Goal: Task Accomplishment & Management: Complete application form

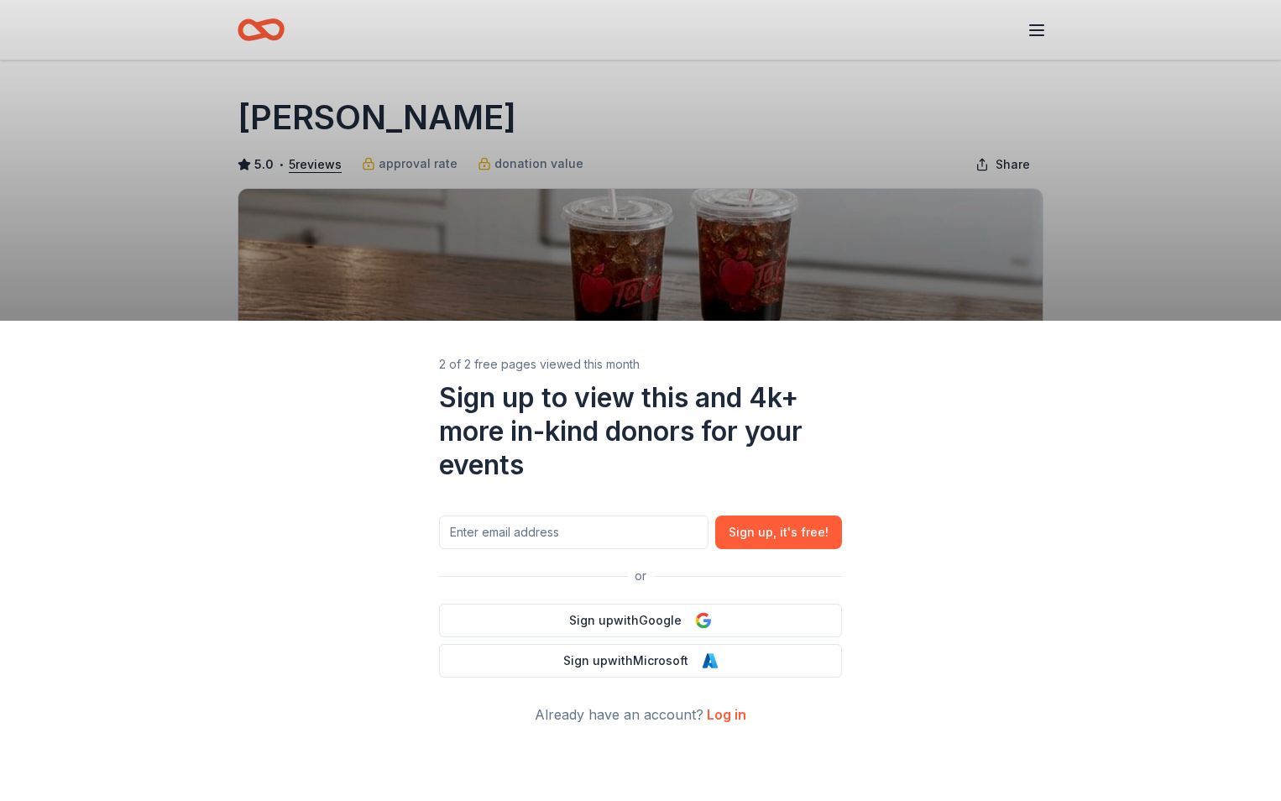
click at [1125, 199] on div "2 of 2 free pages viewed this month Sign up to view this and 4k+ more in-kind d…" at bounding box center [640, 400] width 1281 height 801
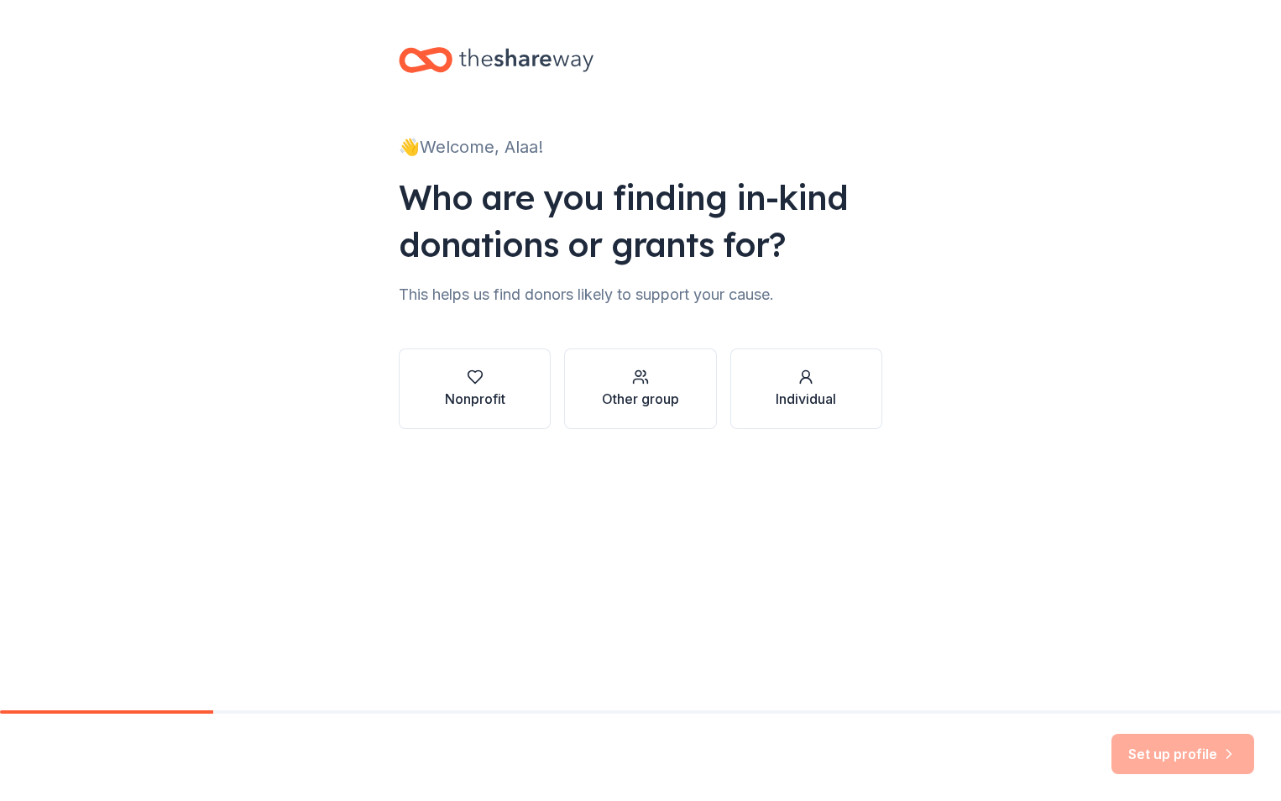
click at [573, 200] on div "Who are you finding in-kind donations or grants for?" at bounding box center [641, 221] width 484 height 94
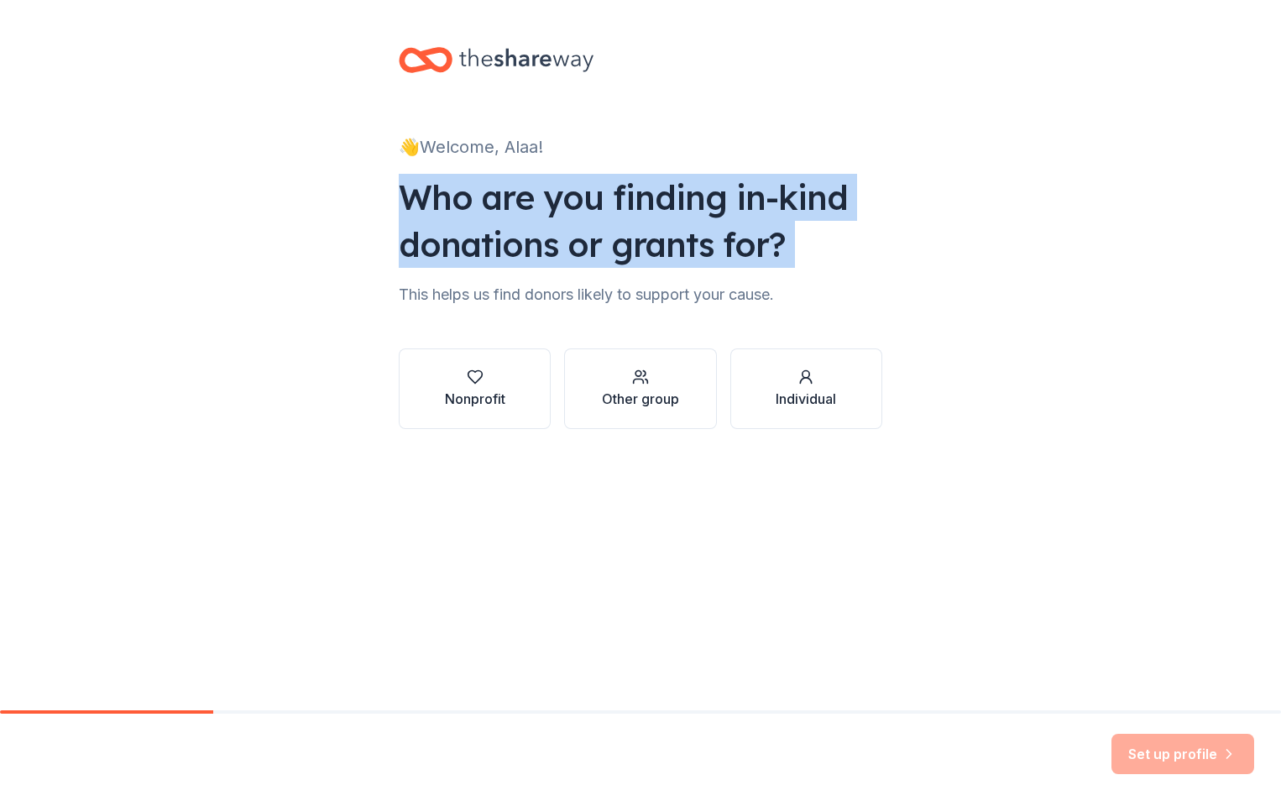
click at [573, 200] on div "Who are you finding in-kind donations or grants for?" at bounding box center [641, 221] width 484 height 94
drag, startPoint x: 573, startPoint y: 200, endPoint x: 343, endPoint y: 216, distance: 231.4
click at [343, 216] on div "👋 Welcome, Alaa! Who are you finding in-kind donations or grants for? This help…" at bounding box center [640, 255] width 1281 height 510
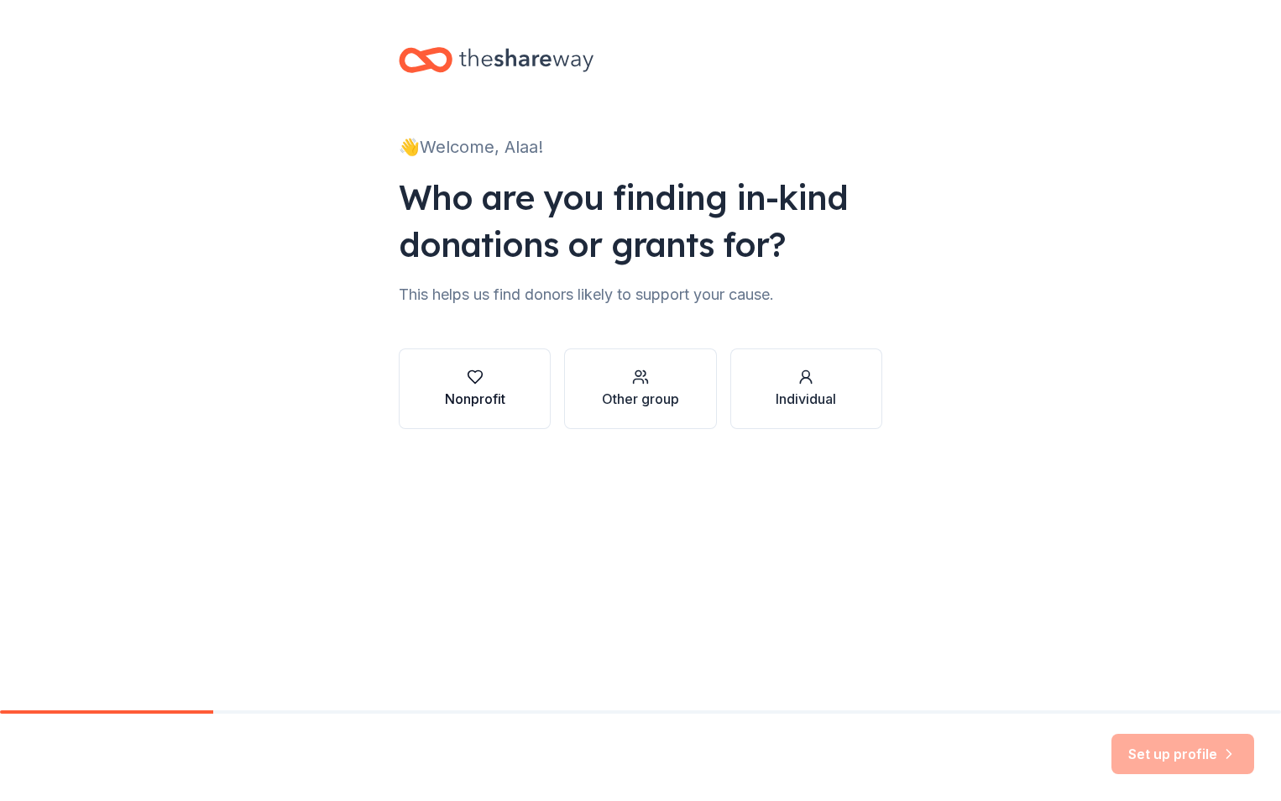
click at [479, 378] on icon "button" at bounding box center [475, 377] width 17 height 17
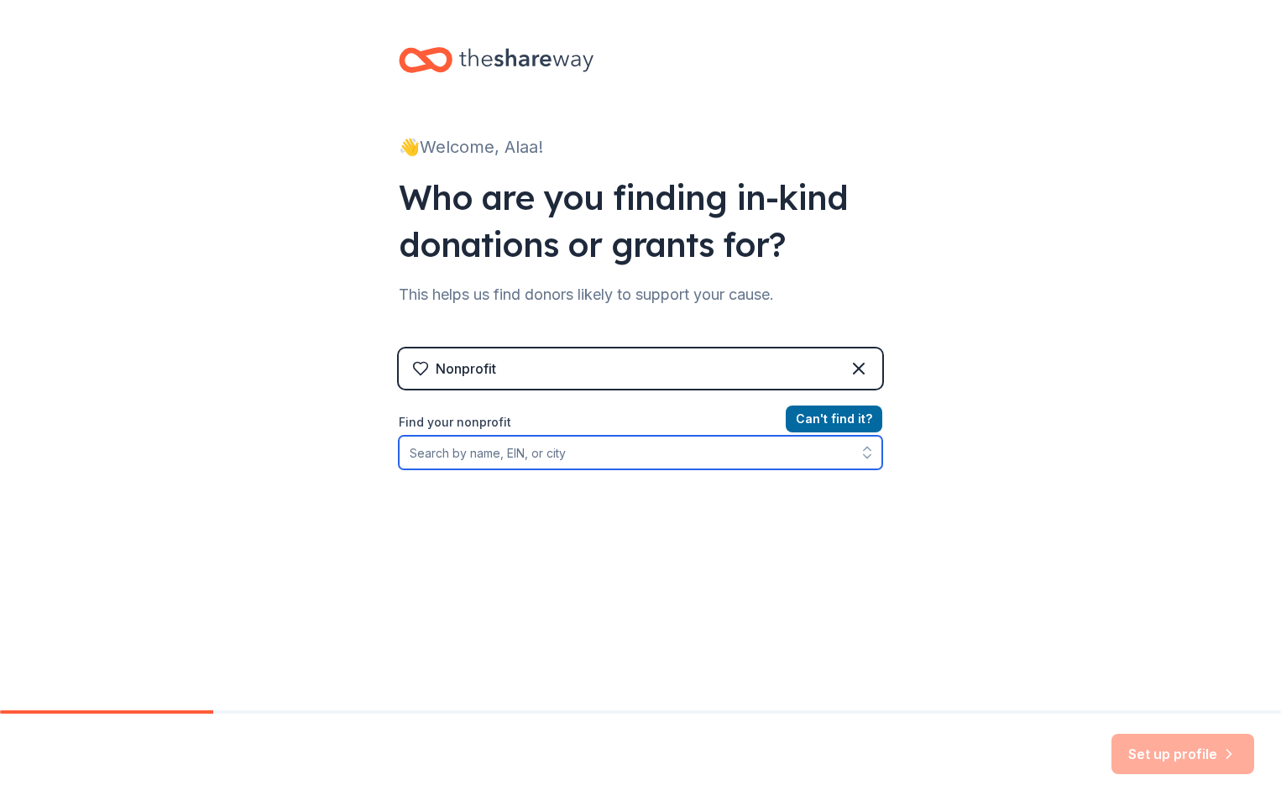
click at [537, 448] on input "Find your nonprofit" at bounding box center [641, 453] width 484 height 34
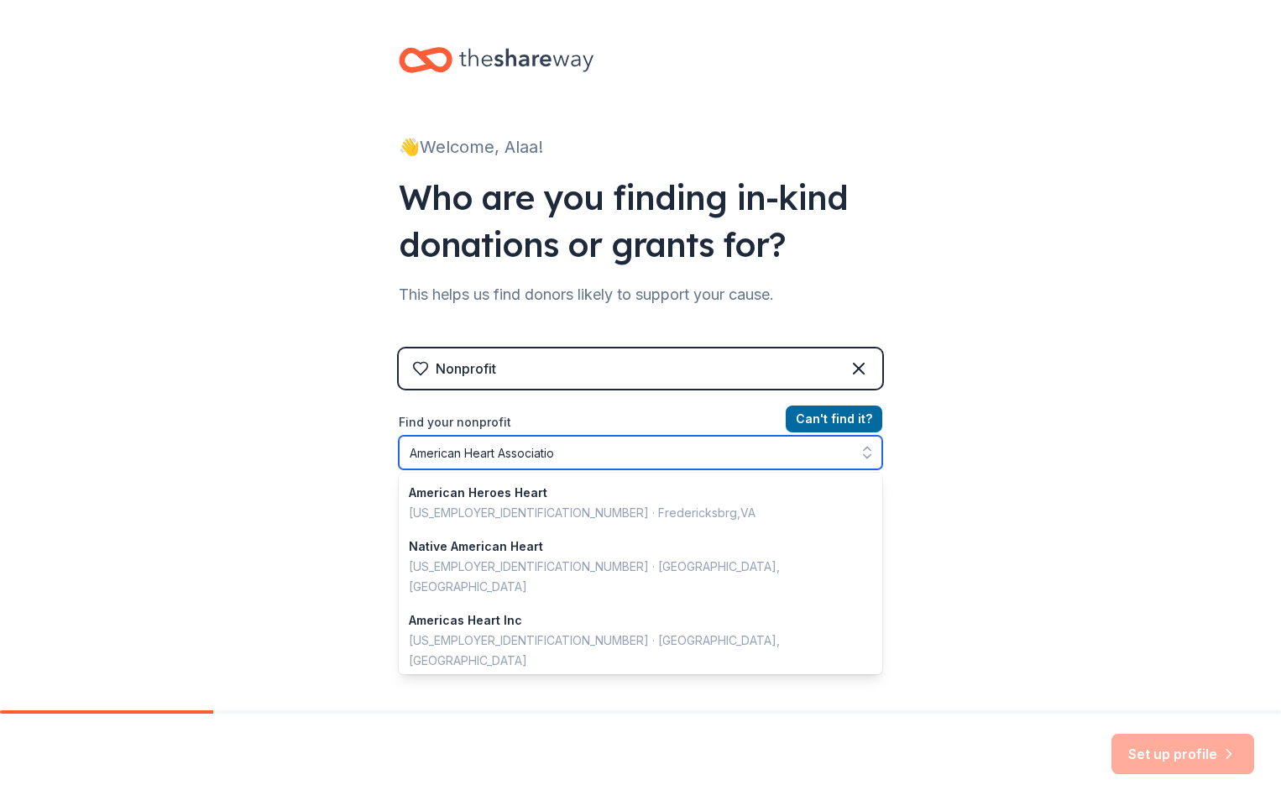
type input "American Heart Association"
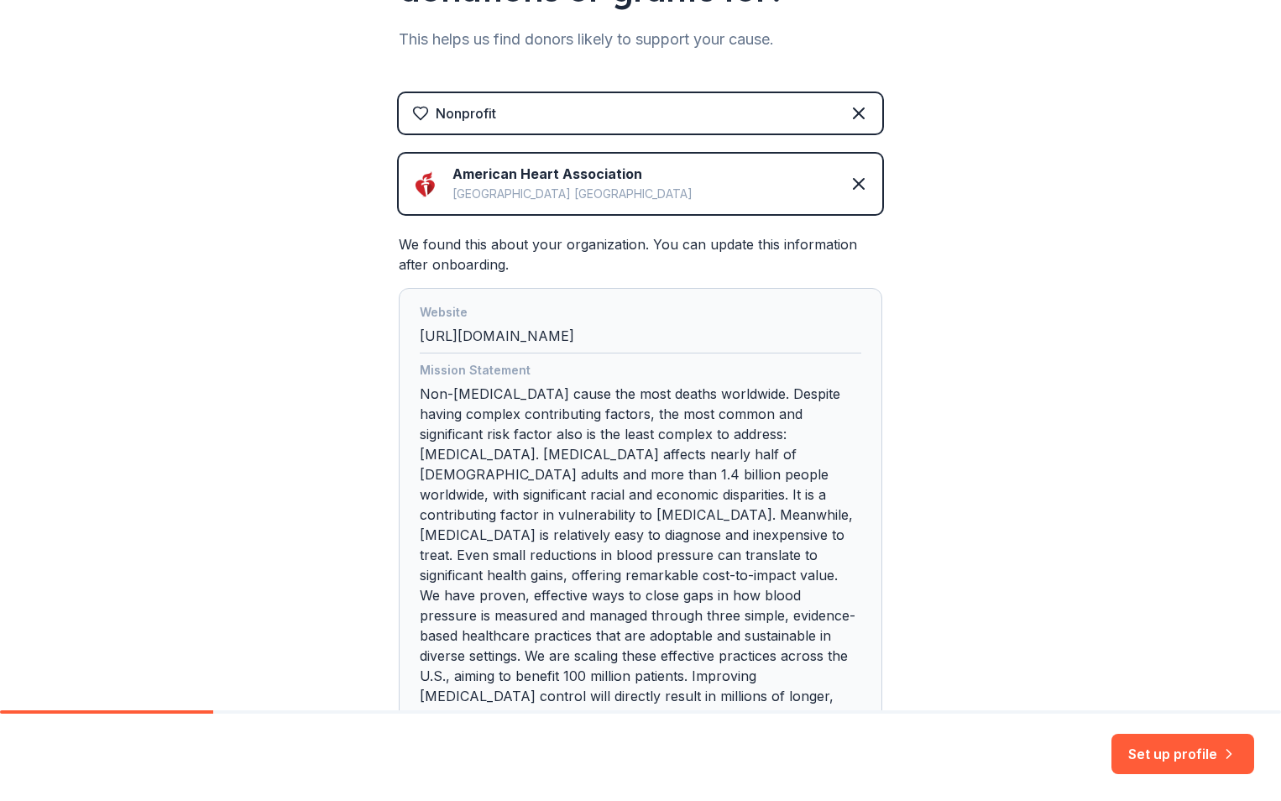
scroll to position [386, 0]
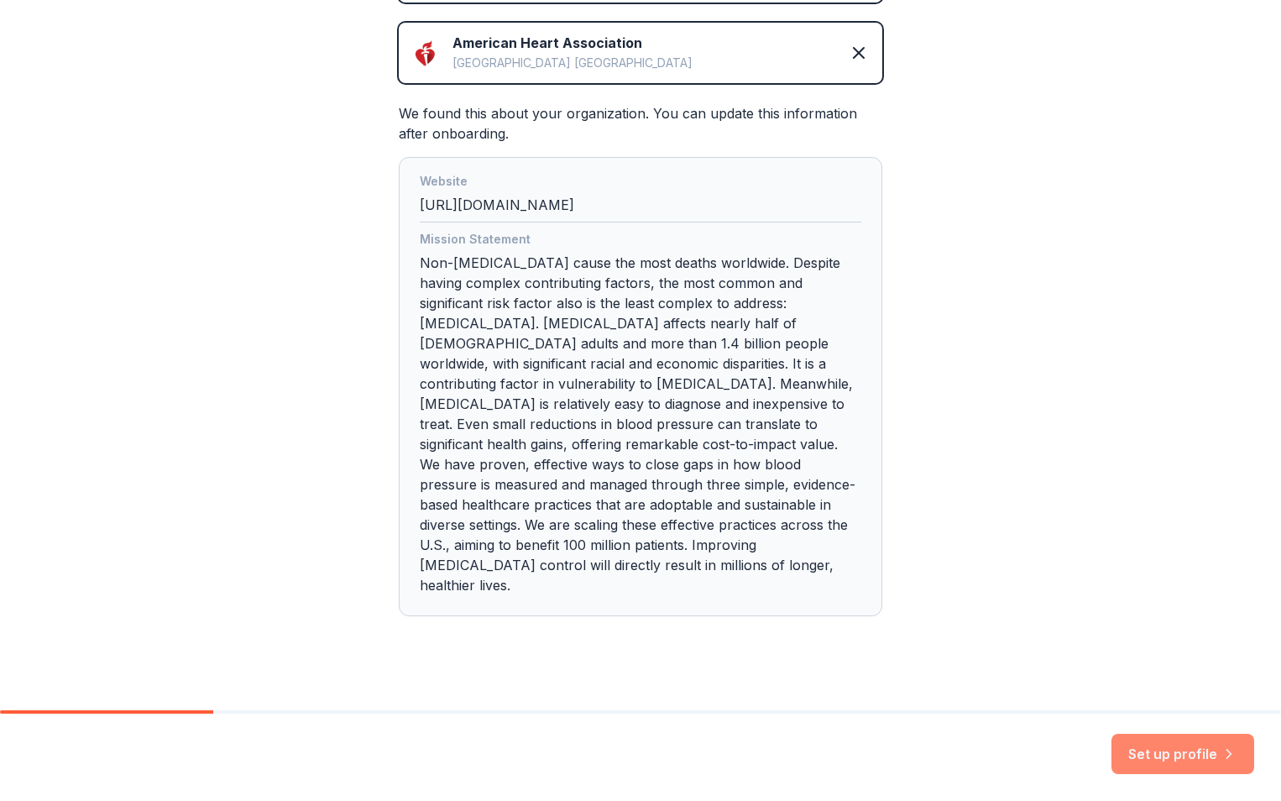
click at [1195, 755] on button "Set up profile" at bounding box center [1183, 754] width 143 height 40
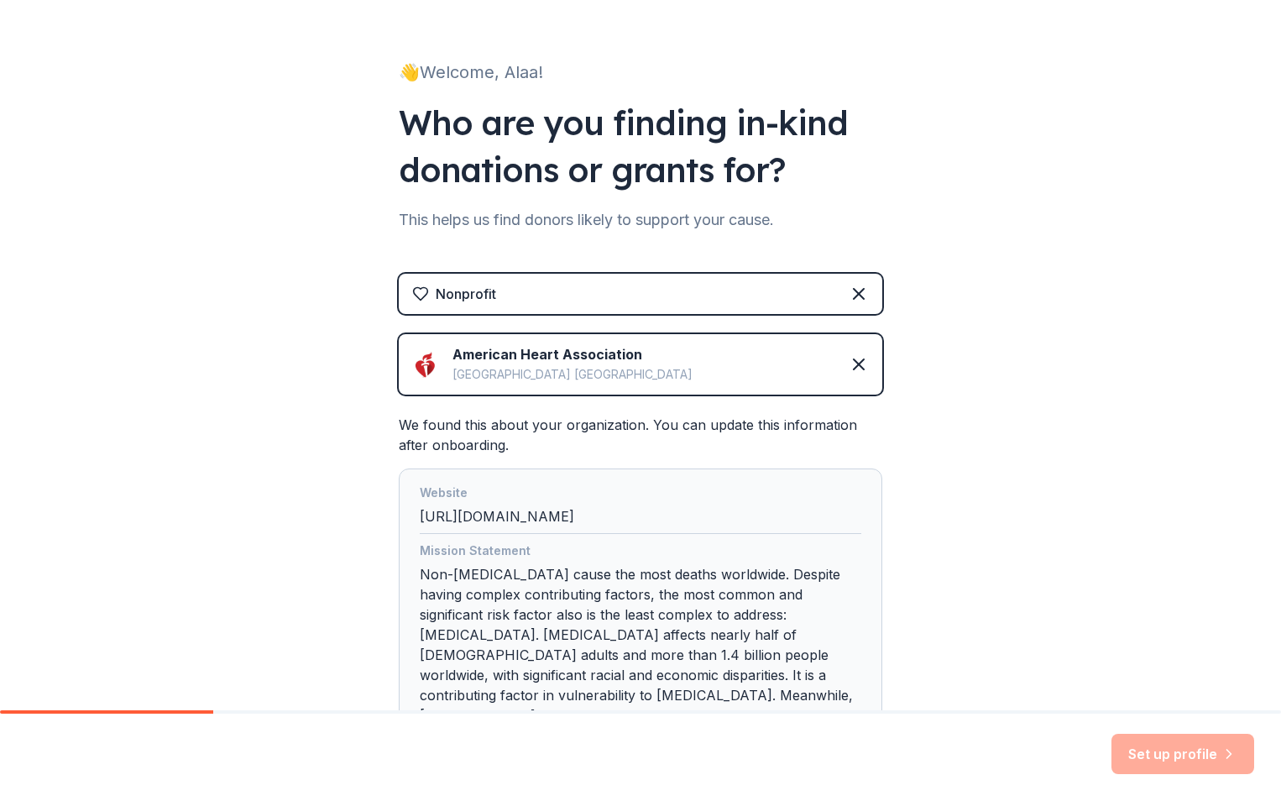
scroll to position [0, 0]
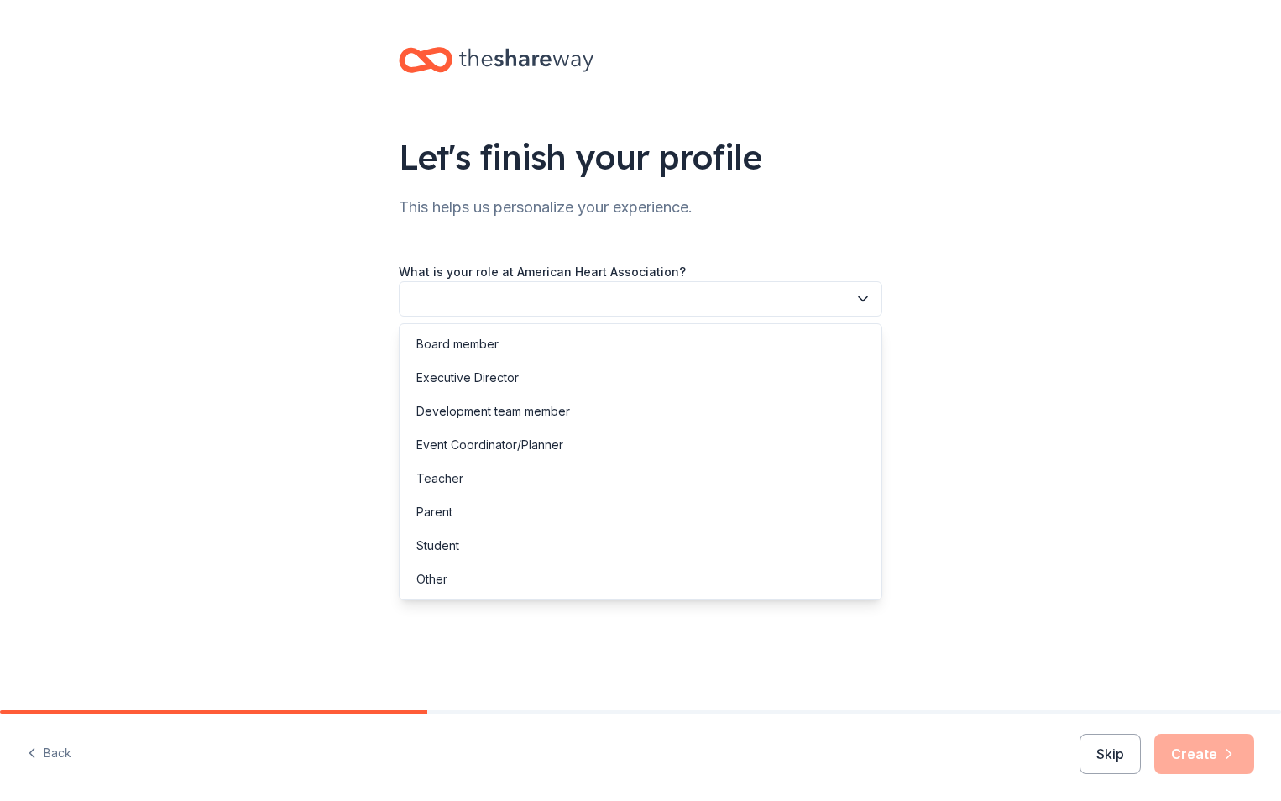
click at [753, 301] on button "button" at bounding box center [641, 298] width 484 height 35
click at [521, 451] on div "Event Coordinator/Planner" at bounding box center [489, 445] width 147 height 20
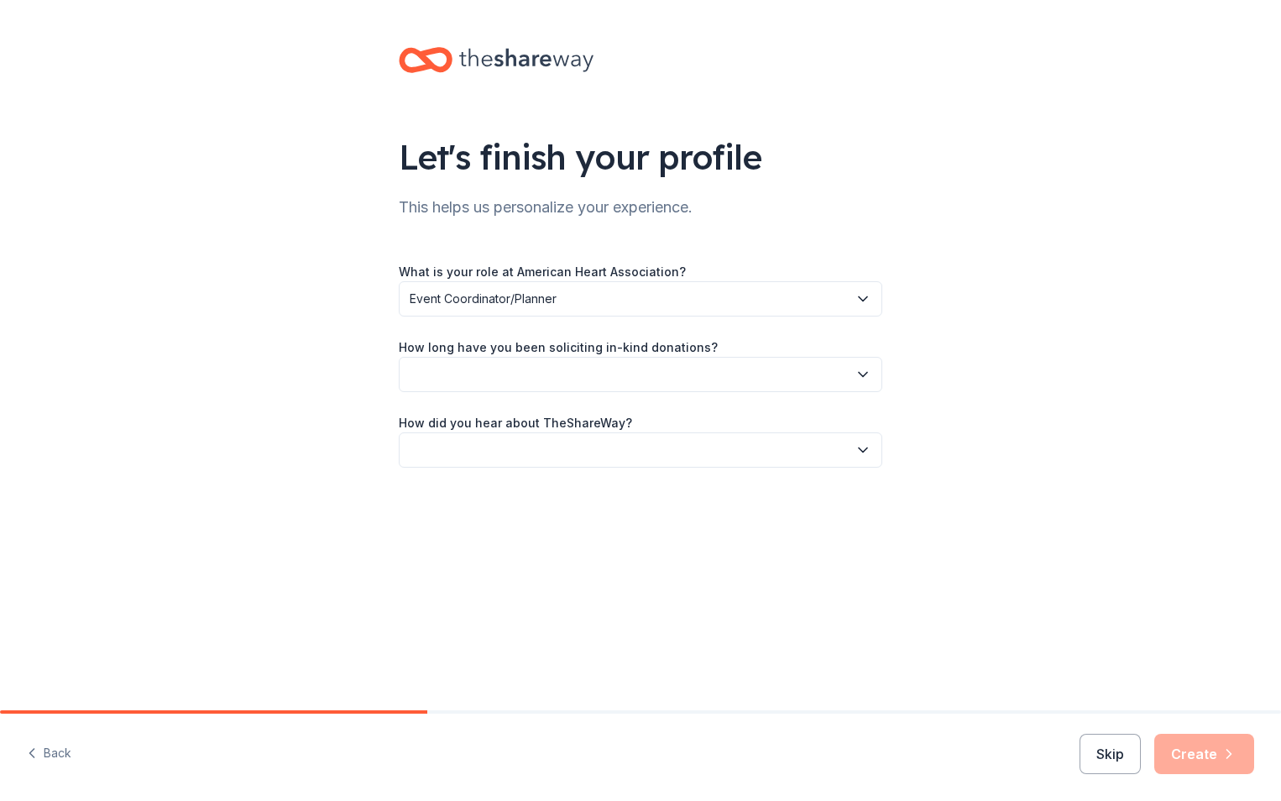
click at [622, 371] on button "button" at bounding box center [641, 374] width 484 height 35
click at [521, 416] on div "This is my first time!" at bounding box center [469, 420] width 107 height 20
click at [532, 442] on button "button" at bounding box center [641, 449] width 484 height 35
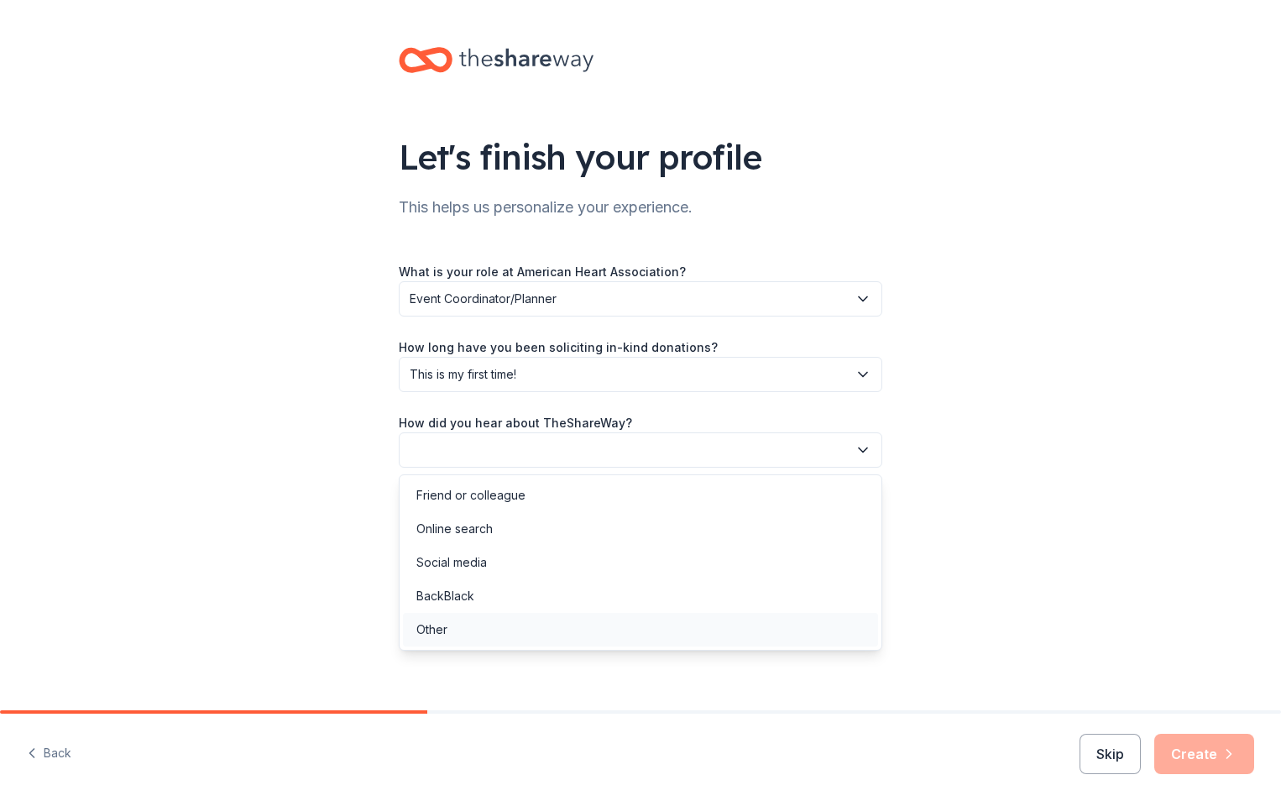
click at [462, 625] on div "Other" at bounding box center [640, 630] width 475 height 34
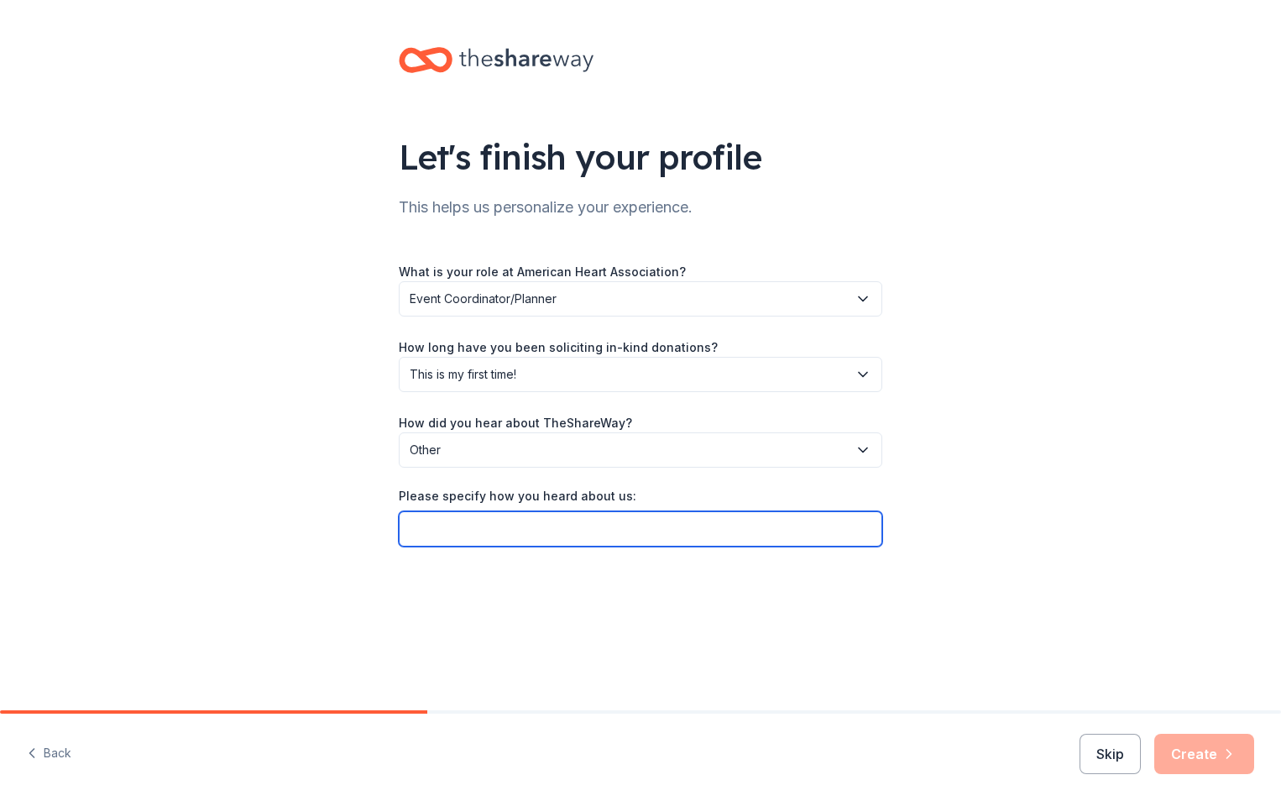
click at [531, 519] on input "Please specify how you heard about us:" at bounding box center [641, 528] width 484 height 35
type input "Google"
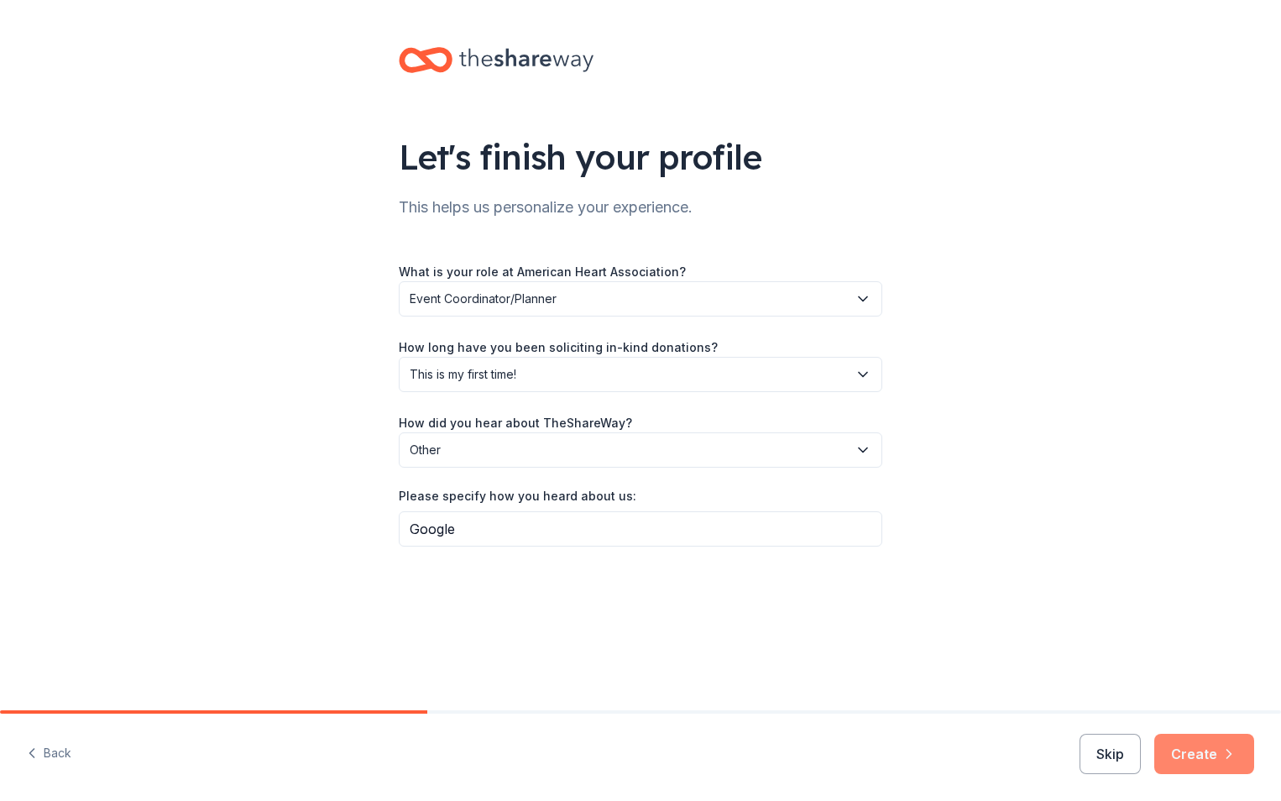
click at [1191, 752] on button "Create" at bounding box center [1204, 754] width 100 height 40
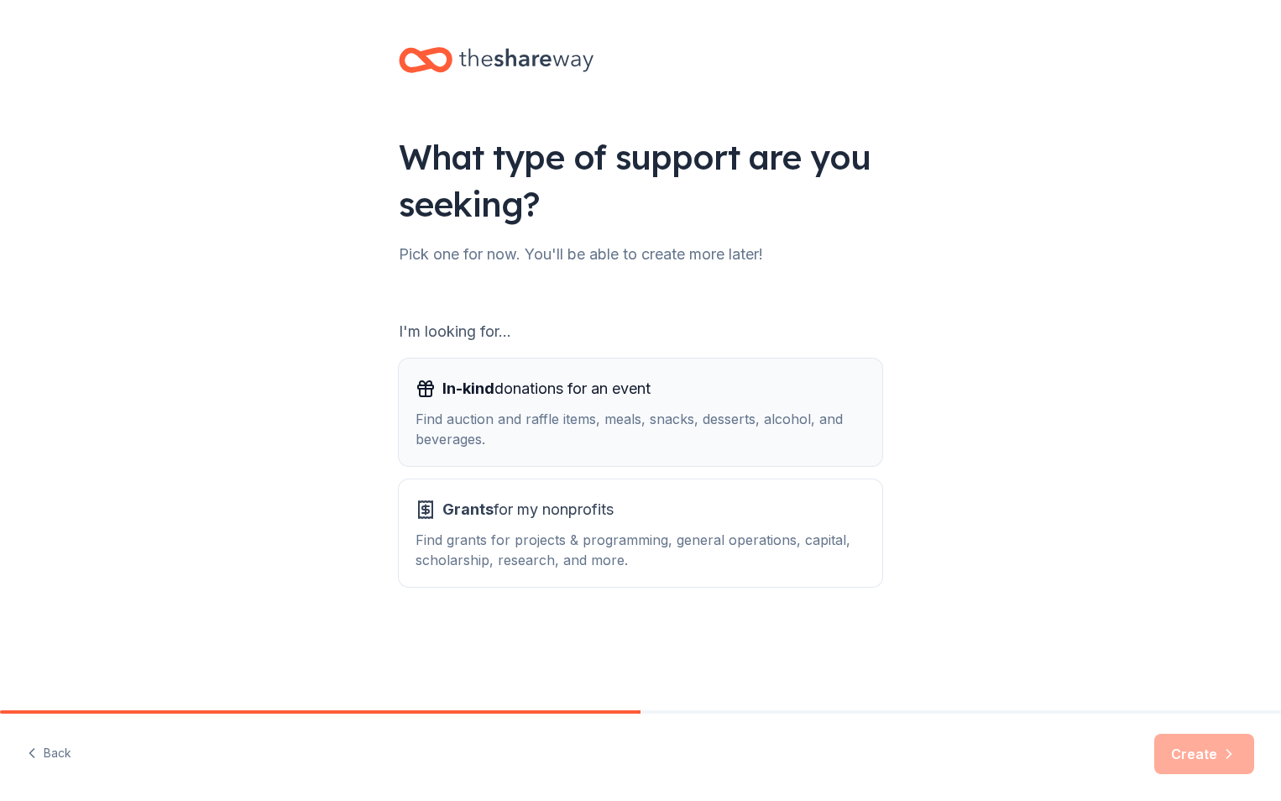
click at [635, 385] on span "In-kind donations for an event" at bounding box center [546, 388] width 208 height 27
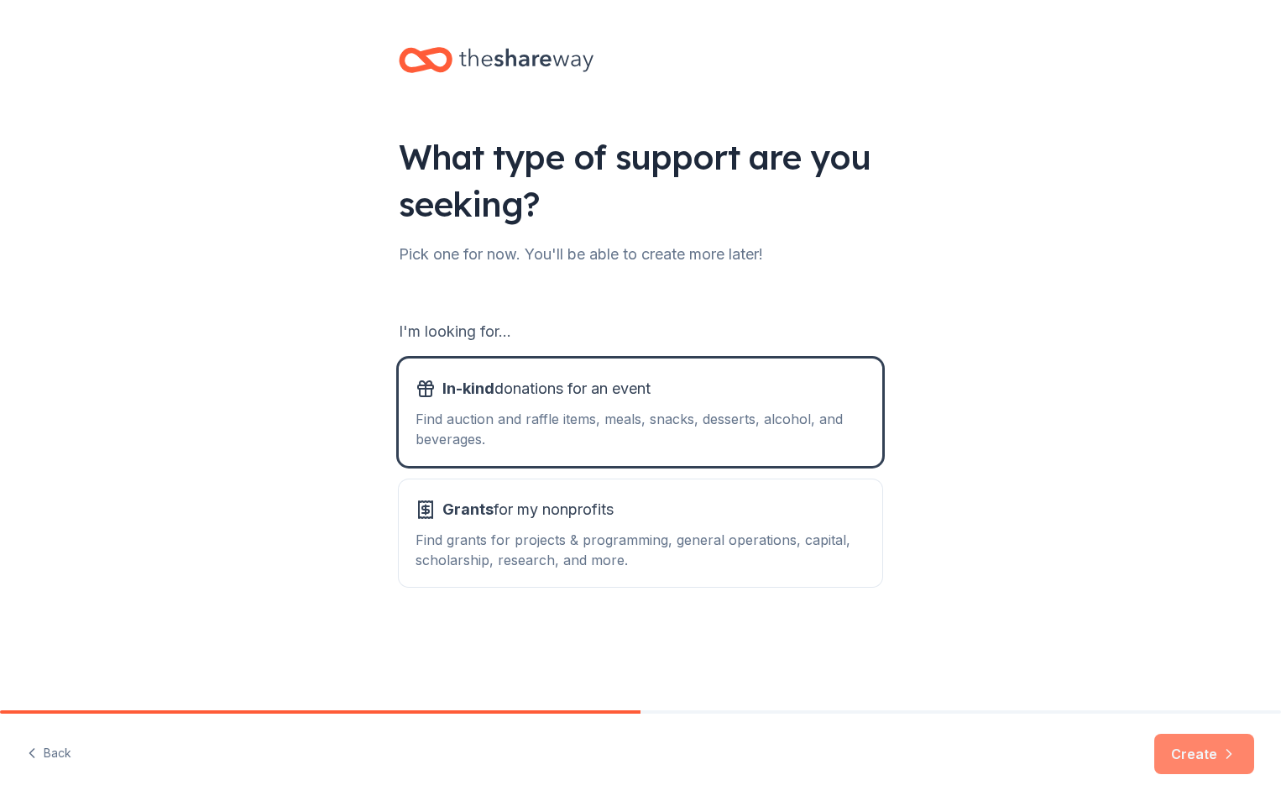
click at [1183, 761] on button "Create" at bounding box center [1204, 754] width 100 height 40
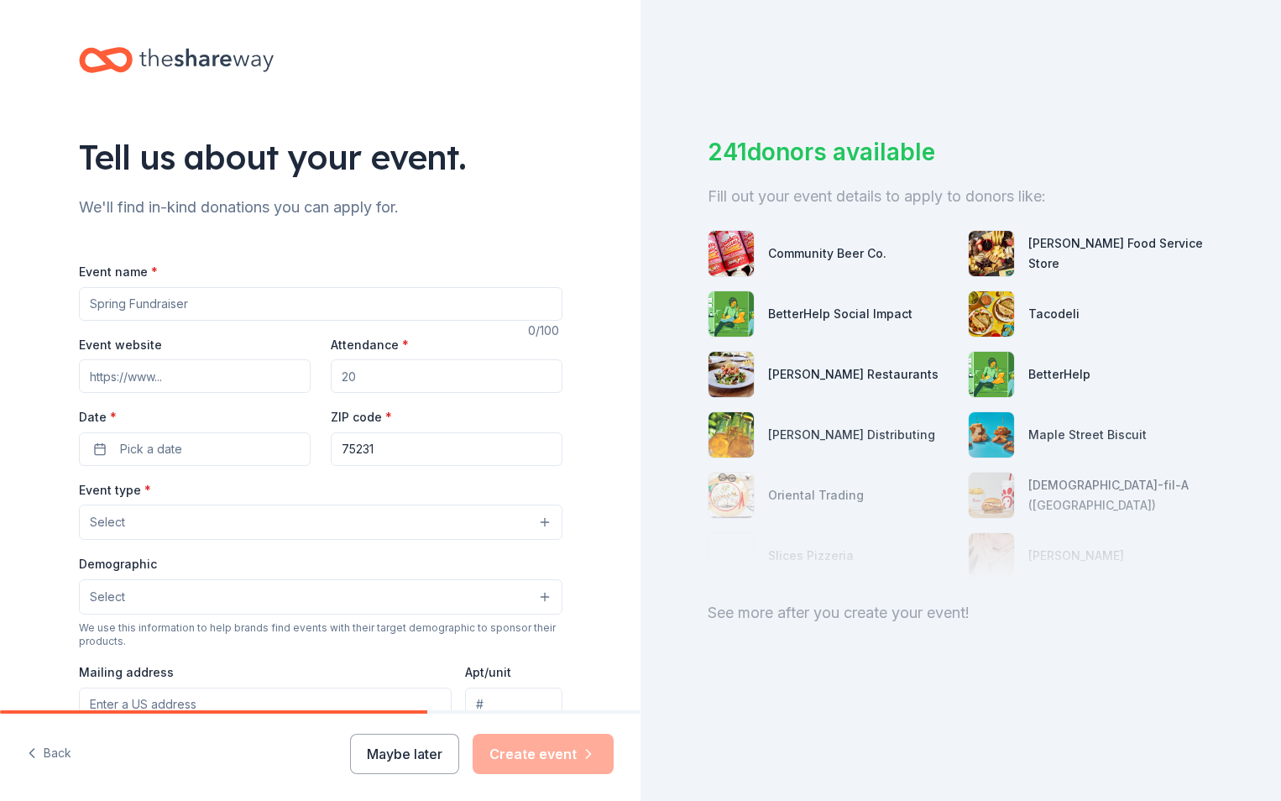
click at [110, 306] on input "Event name *" at bounding box center [321, 304] width 484 height 34
type input "Miami Heart Walk 2025"
click at [118, 366] on input "Event website" at bounding box center [195, 376] width 232 height 34
paste input "http://www.miamidadeheartwalk.org/"
type input "http://www.miamidadeheartwalk.org/"
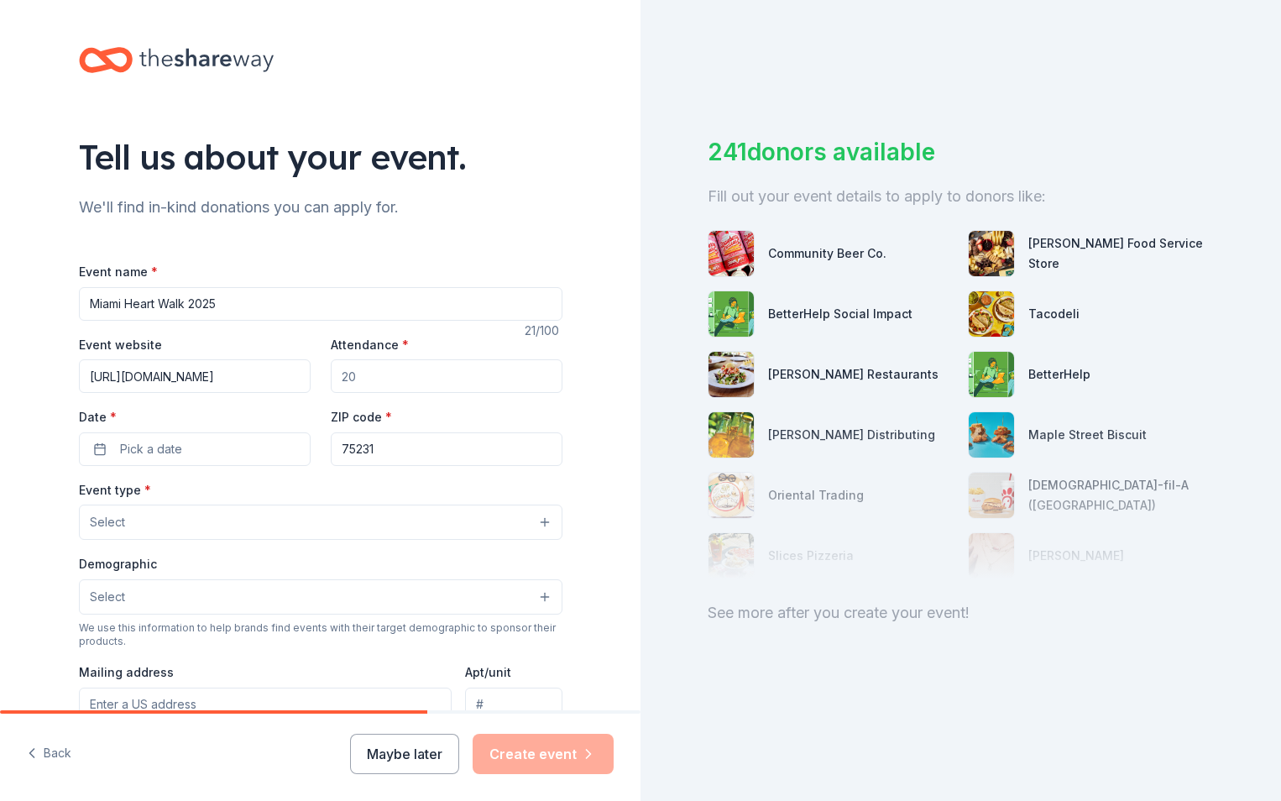
click at [384, 388] on input "Attendance *" at bounding box center [447, 376] width 232 height 34
type input "1500"
click at [79, 432] on button "Pick a date" at bounding box center [195, 449] width 232 height 34
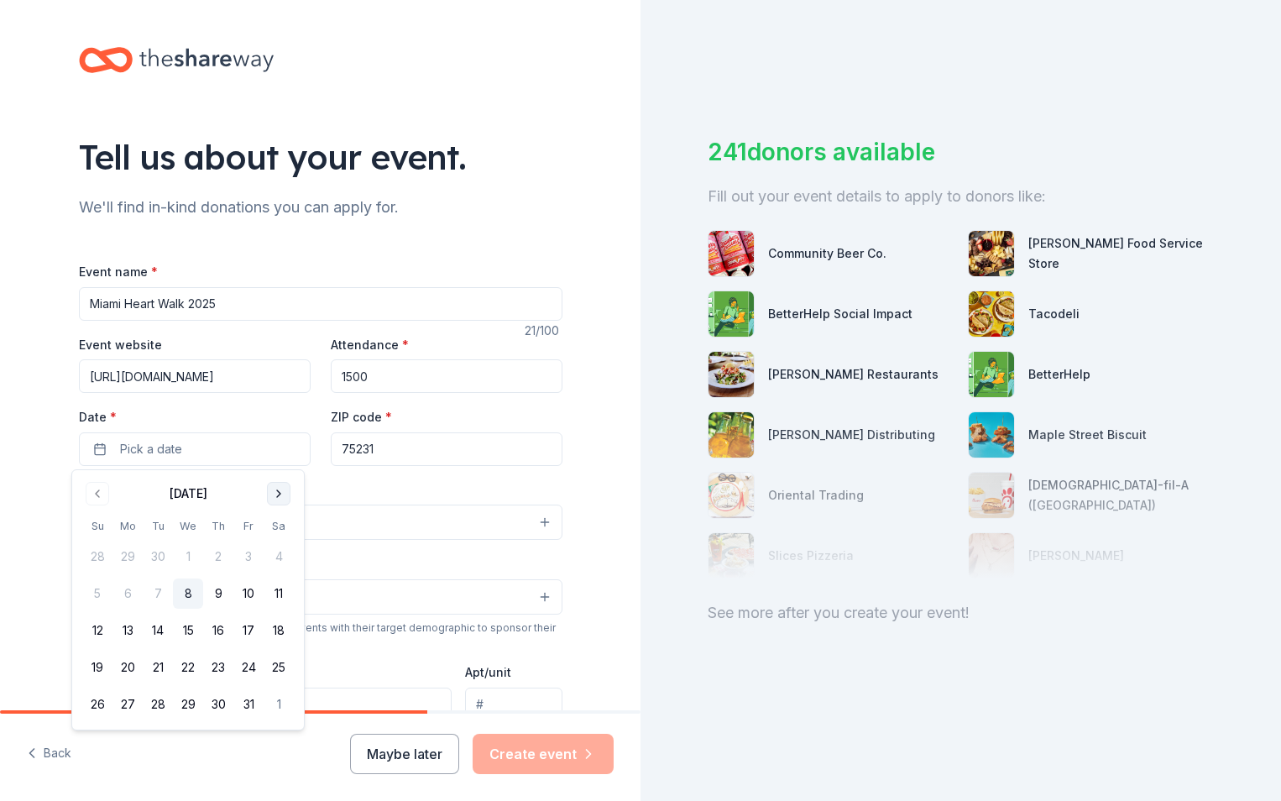
click at [275, 490] on button "Go to next month" at bounding box center [279, 494] width 24 height 24
click at [281, 594] on button "13" at bounding box center [279, 593] width 30 height 30
click at [279, 593] on button "13" at bounding box center [279, 593] width 30 height 30
click at [283, 593] on button "13" at bounding box center [279, 593] width 30 height 30
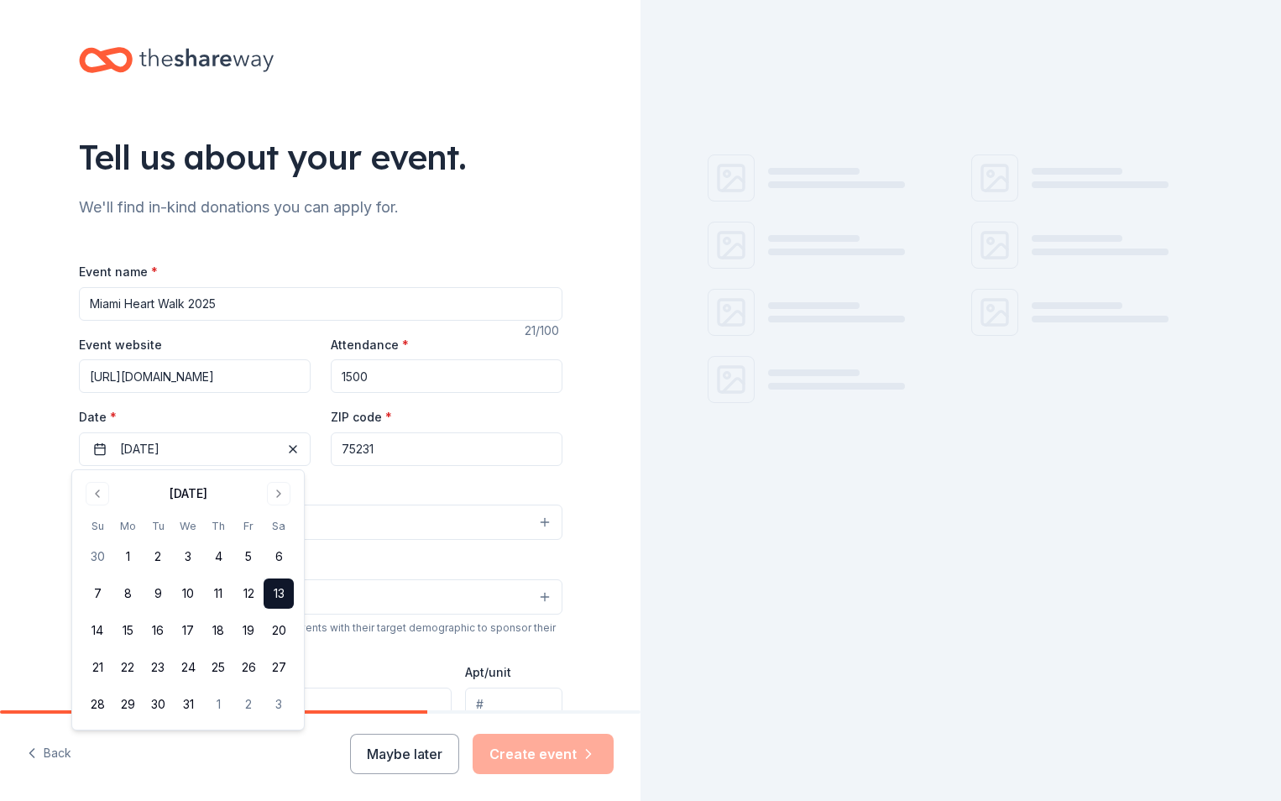
click at [370, 471] on div "Event name * Miami Heart Walk 2025 21 /100 Event website http://www.miamidadehe…" at bounding box center [321, 649] width 484 height 776
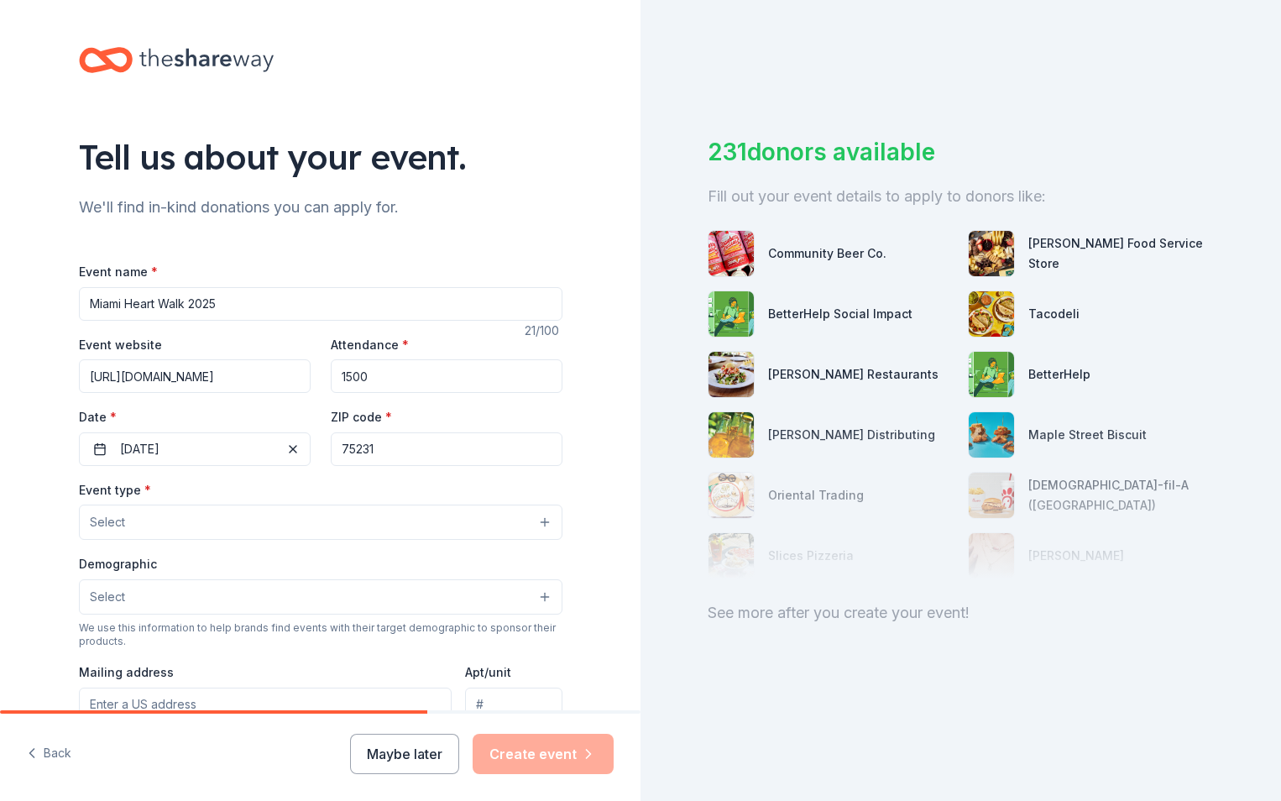
click at [381, 446] on input "75231" at bounding box center [447, 449] width 232 height 34
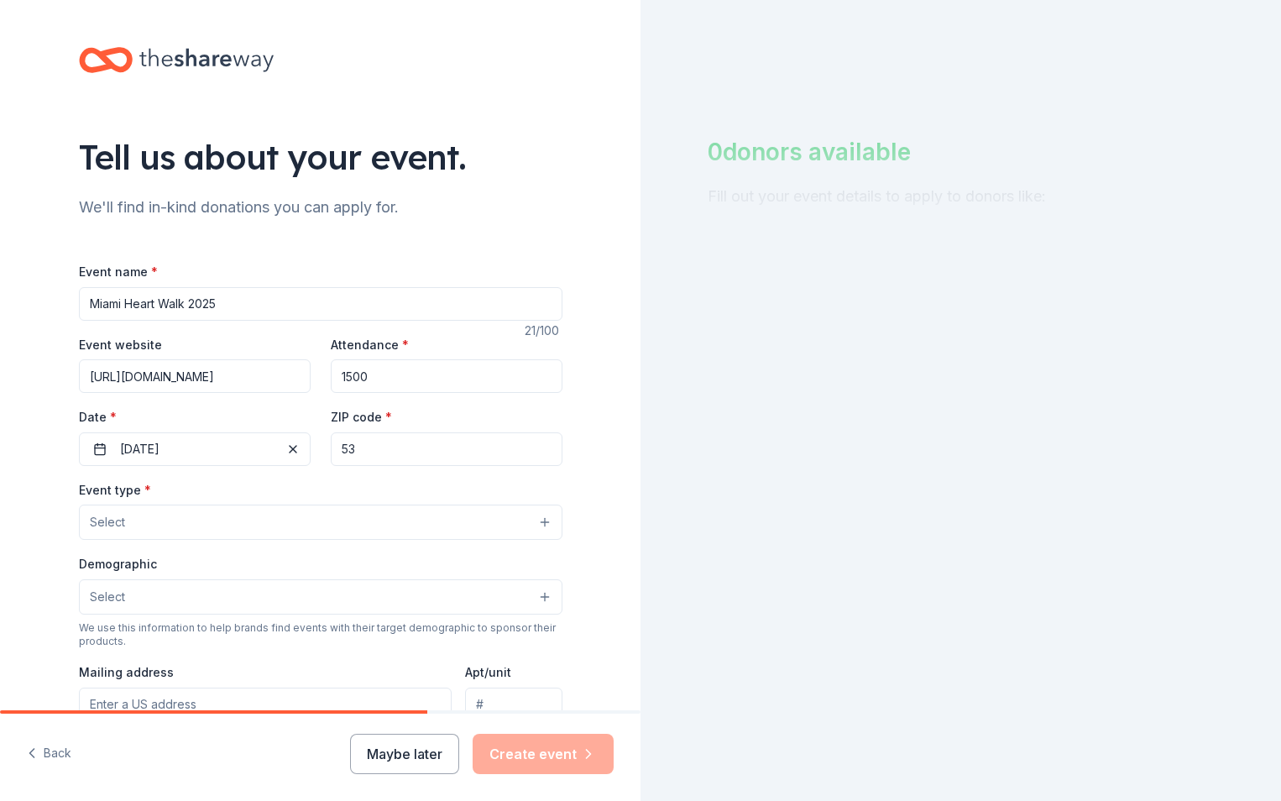
type input "5"
type input "33179"
type input "501 Marlins Way, Miami, FL 33125"
click at [381, 445] on input "33179" at bounding box center [447, 449] width 232 height 34
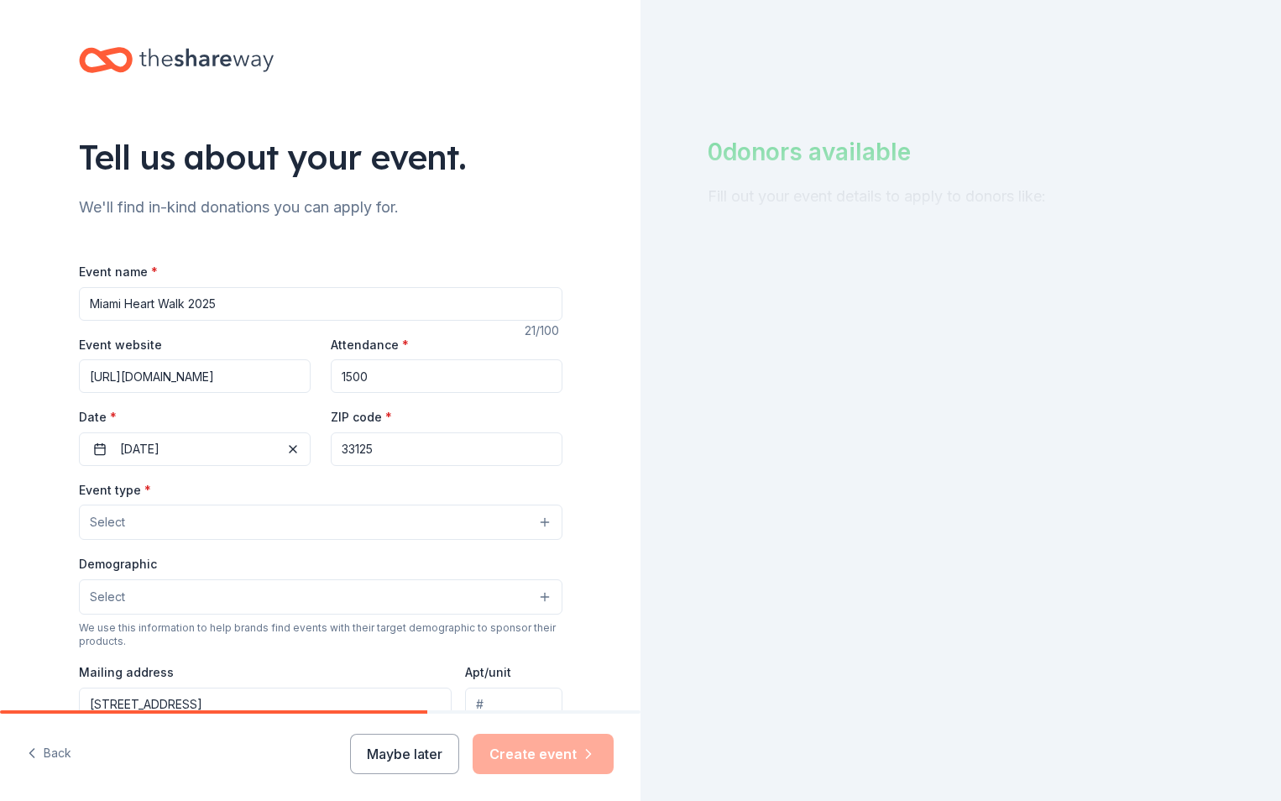
type input "33125"
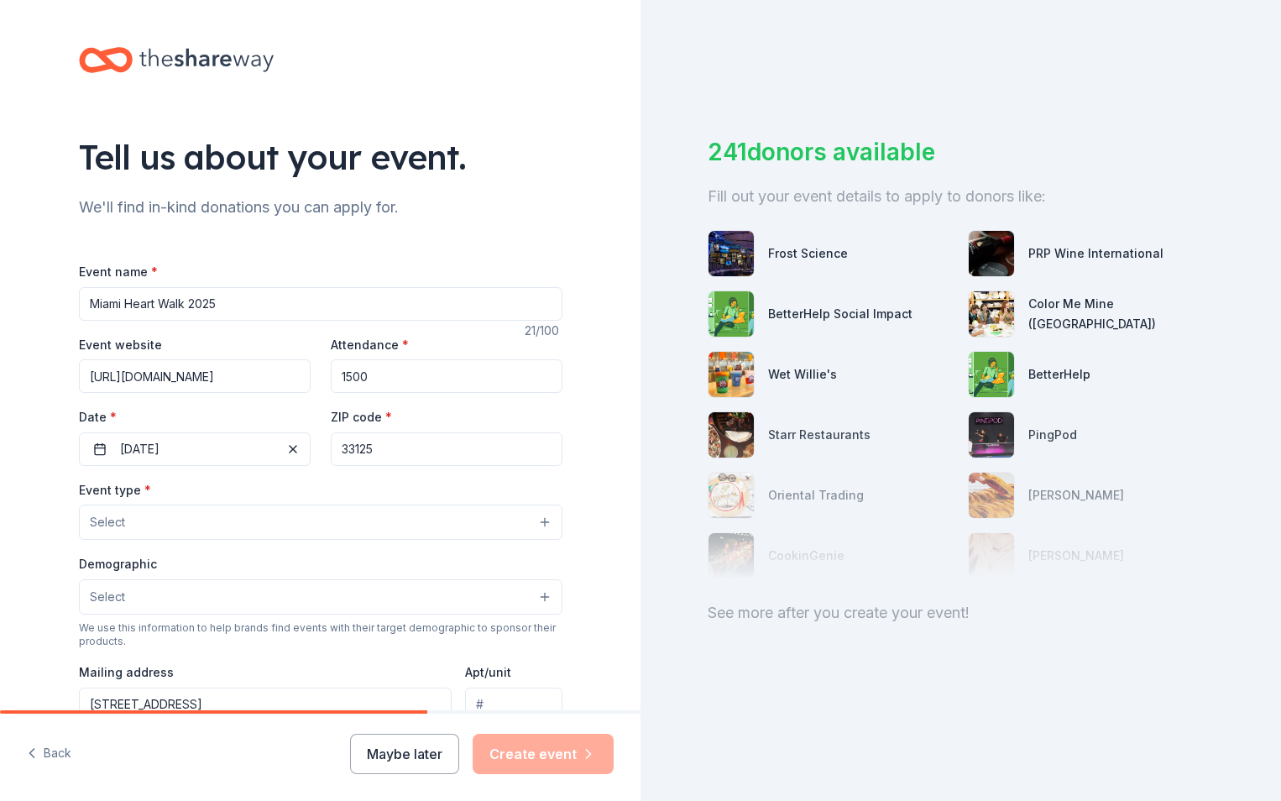
click at [249, 526] on button "Select" at bounding box center [321, 522] width 484 height 35
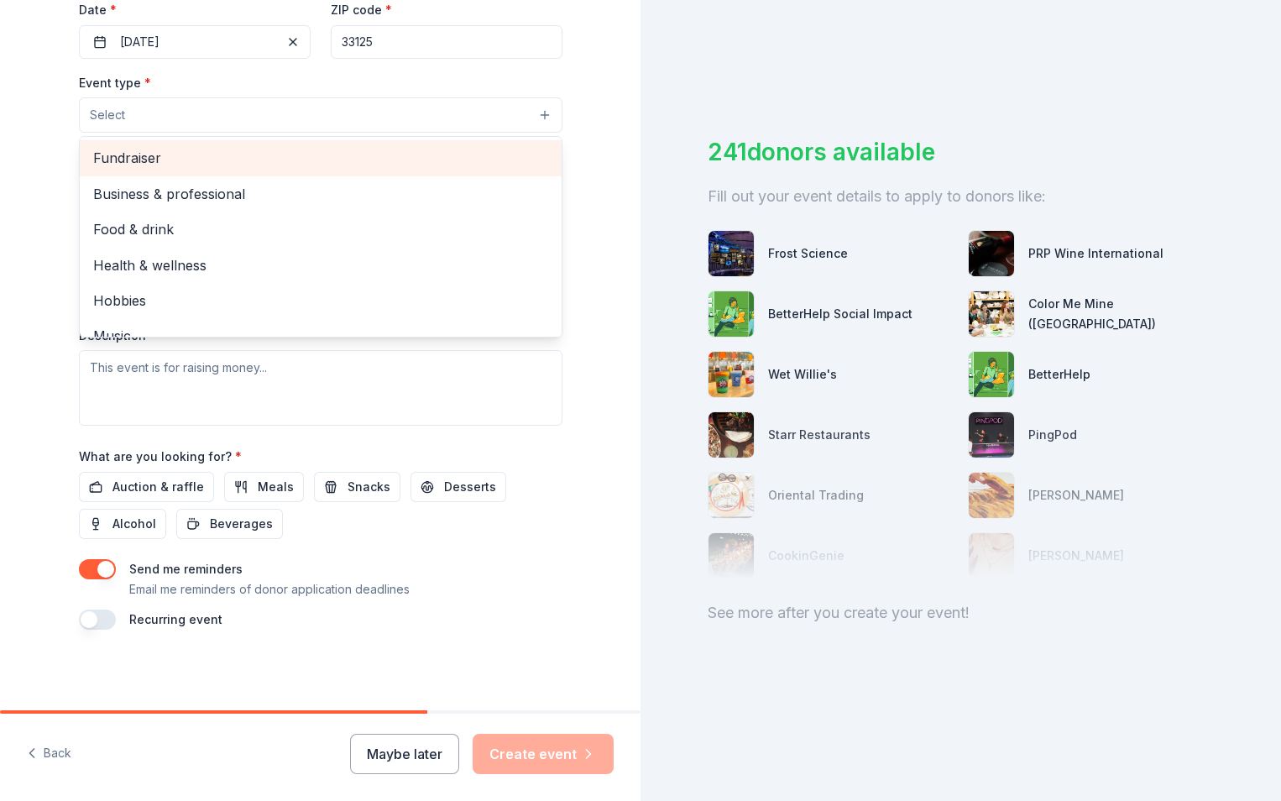
click at [203, 162] on span "Fundraiser" at bounding box center [320, 158] width 455 height 22
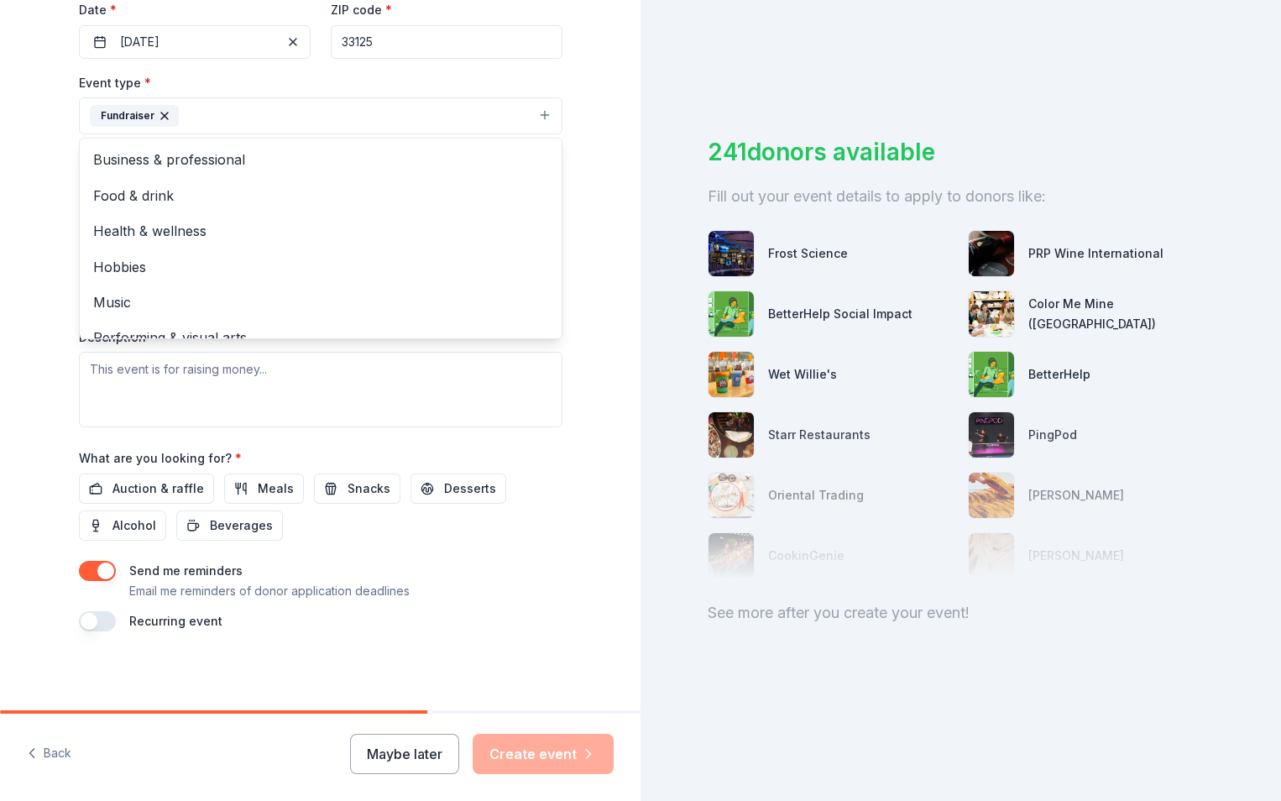
click at [22, 155] on div "Tell us about your event. We'll find in-kind donations you can apply for. Event…" at bounding box center [320, 152] width 641 height 1119
click at [220, 102] on button "Fundraiser" at bounding box center [321, 115] width 484 height 37
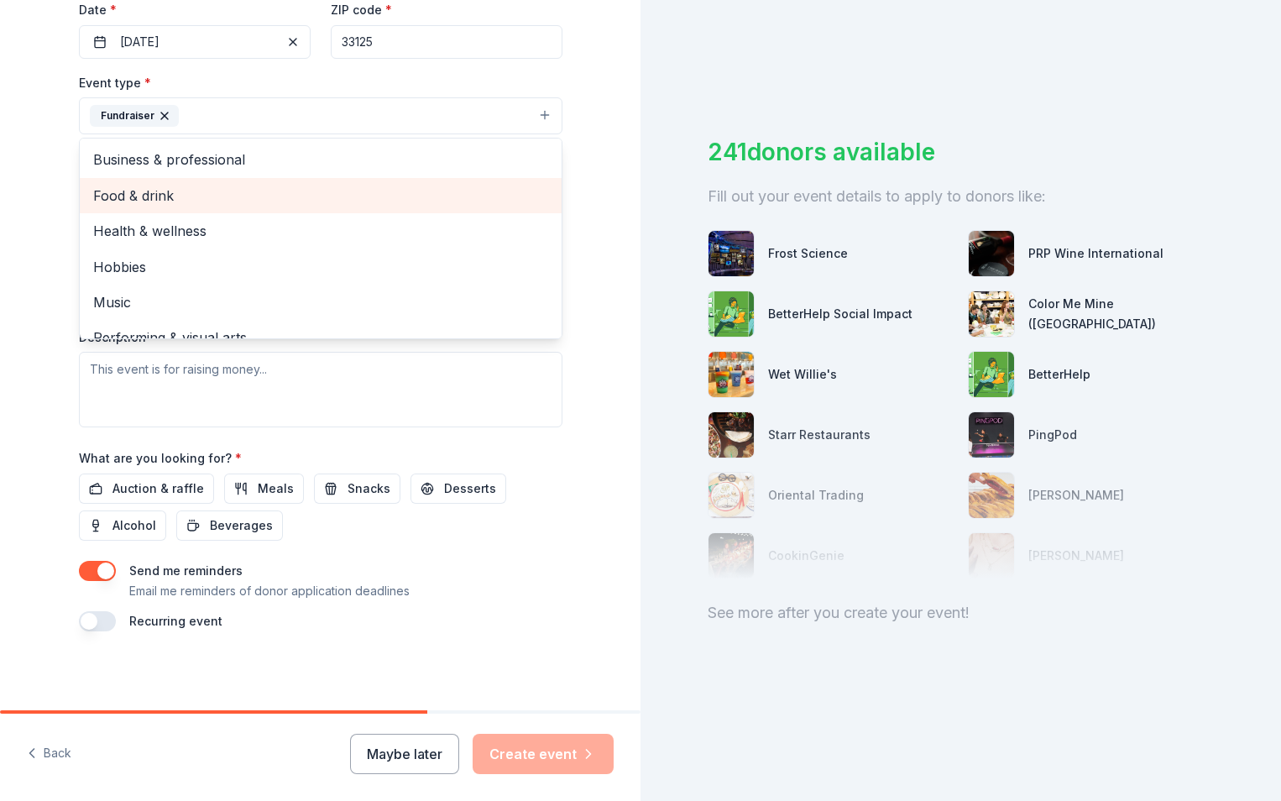
click at [209, 204] on span "Food & drink" at bounding box center [320, 196] width 455 height 22
click at [219, 196] on span "Health & wellness" at bounding box center [320, 196] width 455 height 22
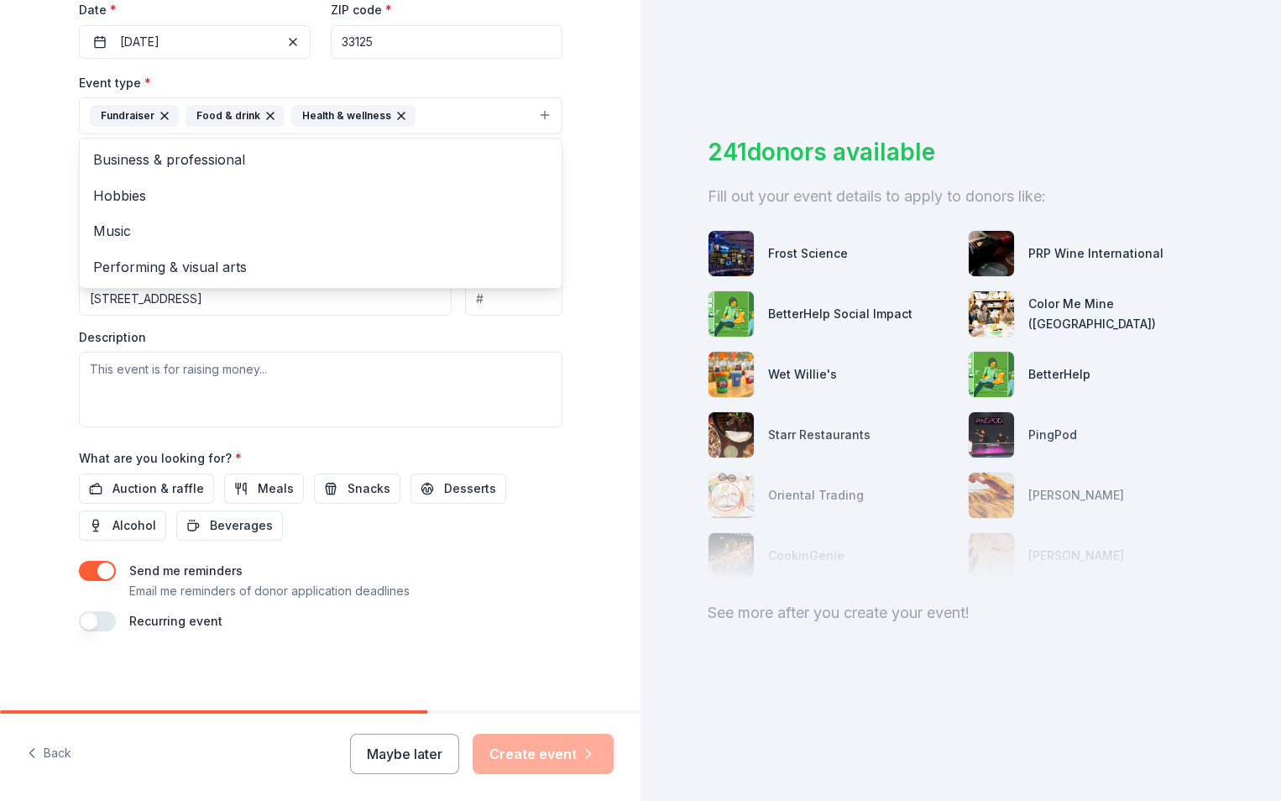
click at [24, 207] on div "Tell us about your event. We'll find in-kind donations you can apply for. Event…" at bounding box center [320, 152] width 641 height 1119
click at [201, 191] on button "Select" at bounding box center [321, 191] width 484 height 35
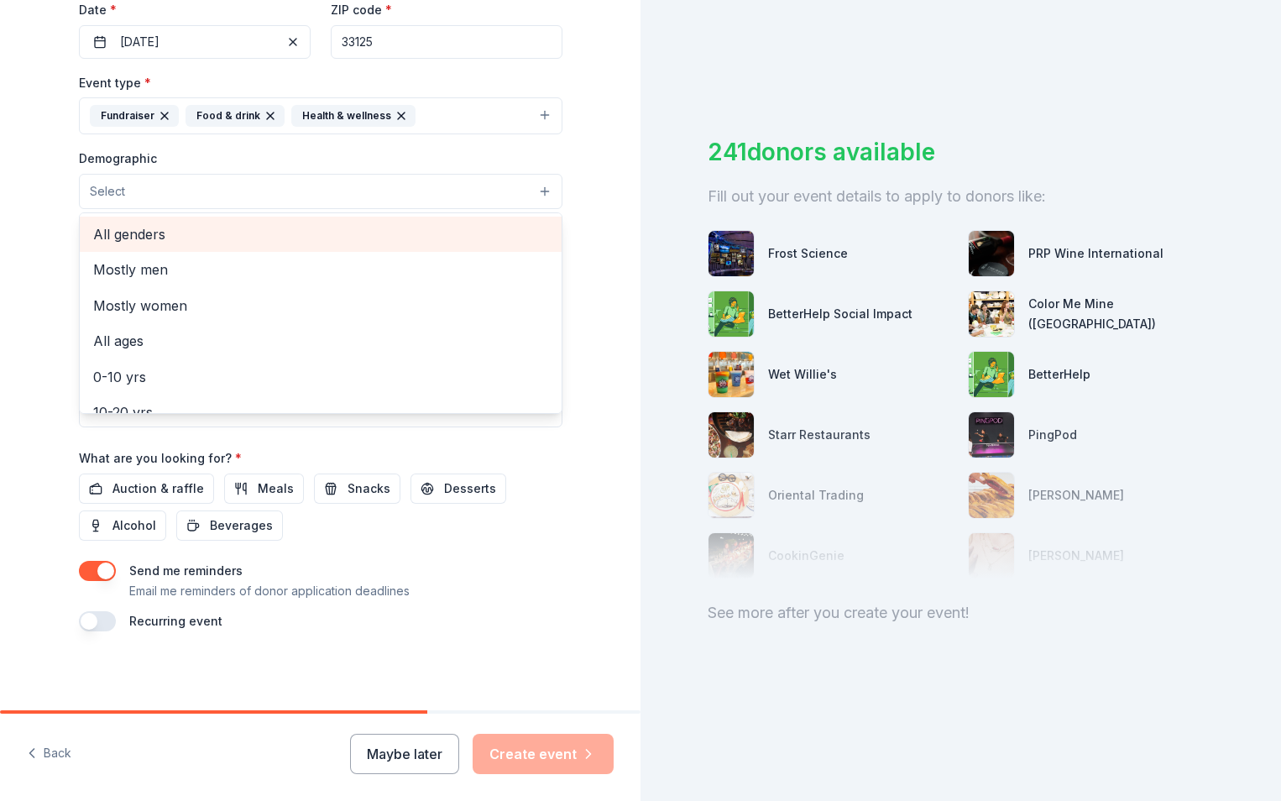
click at [182, 242] on span "All genders" at bounding box center [320, 234] width 455 height 22
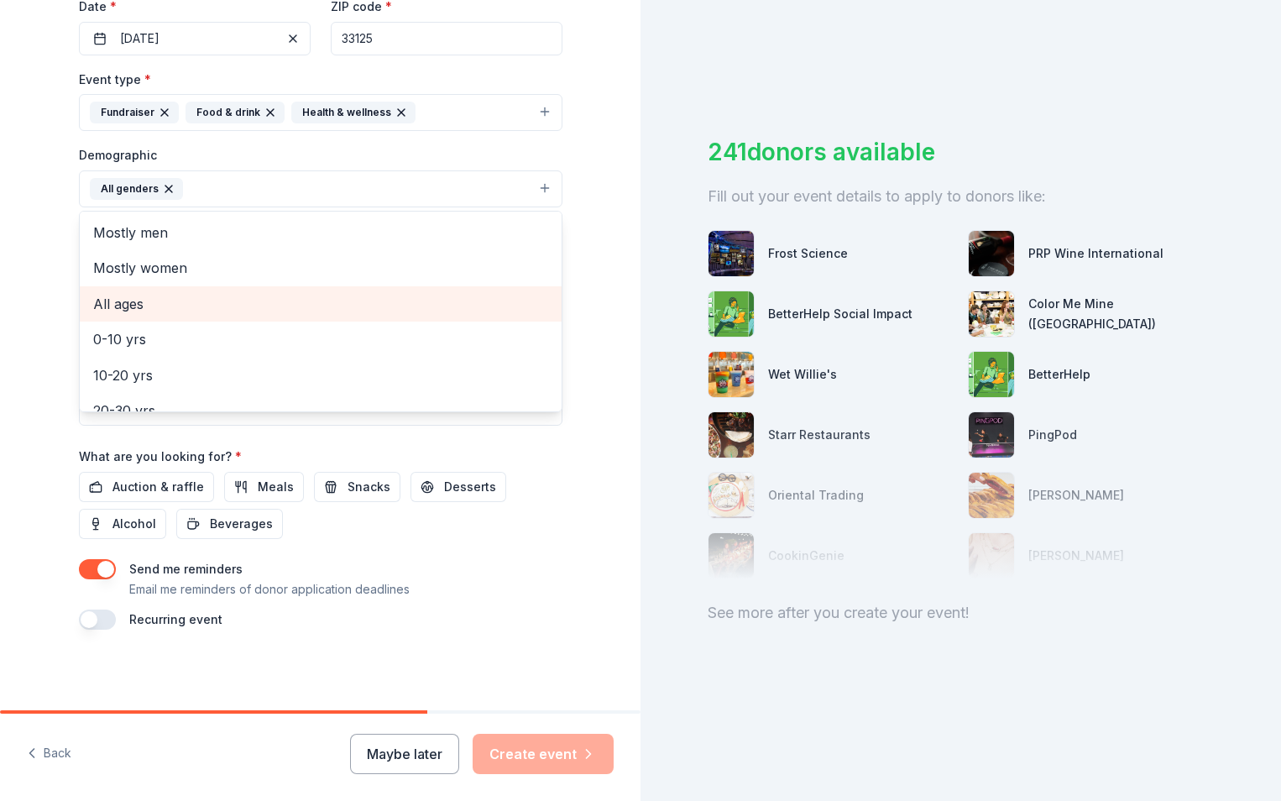
click at [136, 309] on span "All ages" at bounding box center [320, 304] width 455 height 22
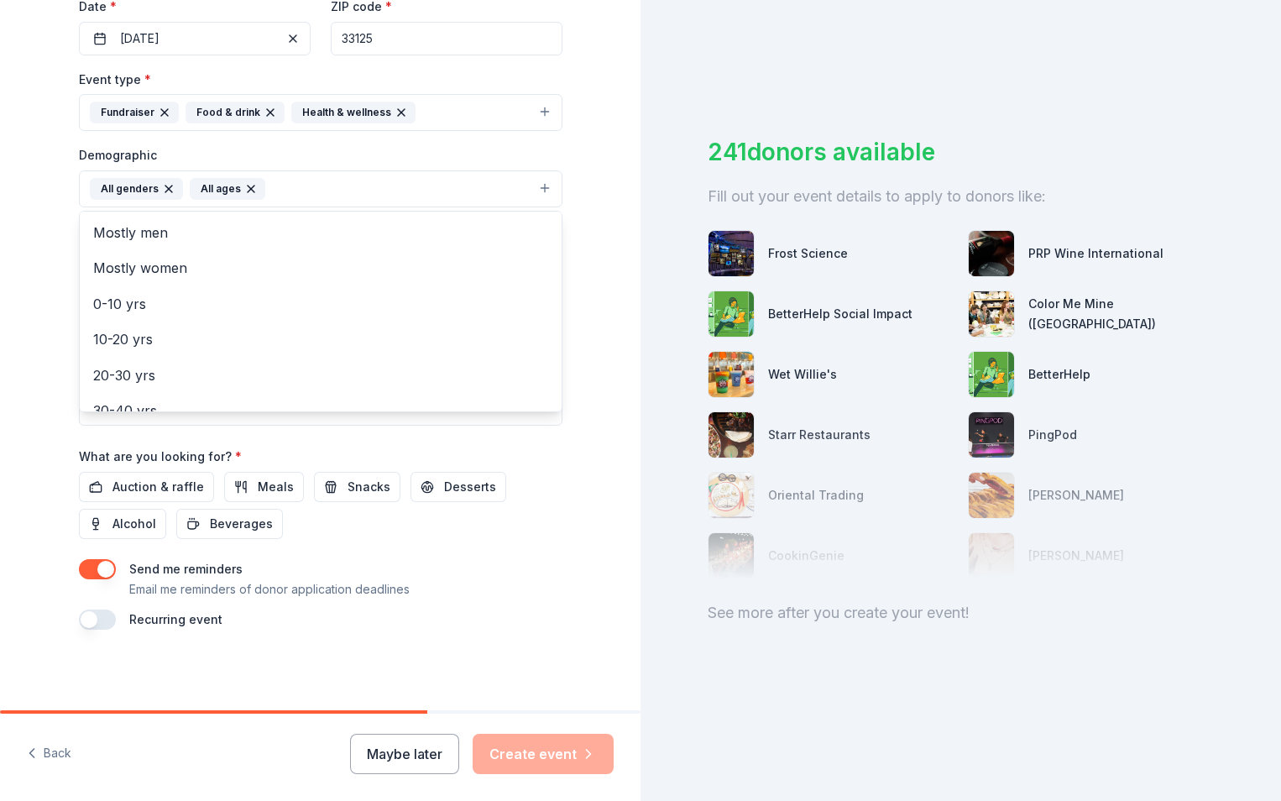
click at [27, 240] on div "Tell us about your event. We'll find in-kind donations you can apply for. Event…" at bounding box center [320, 149] width 641 height 1121
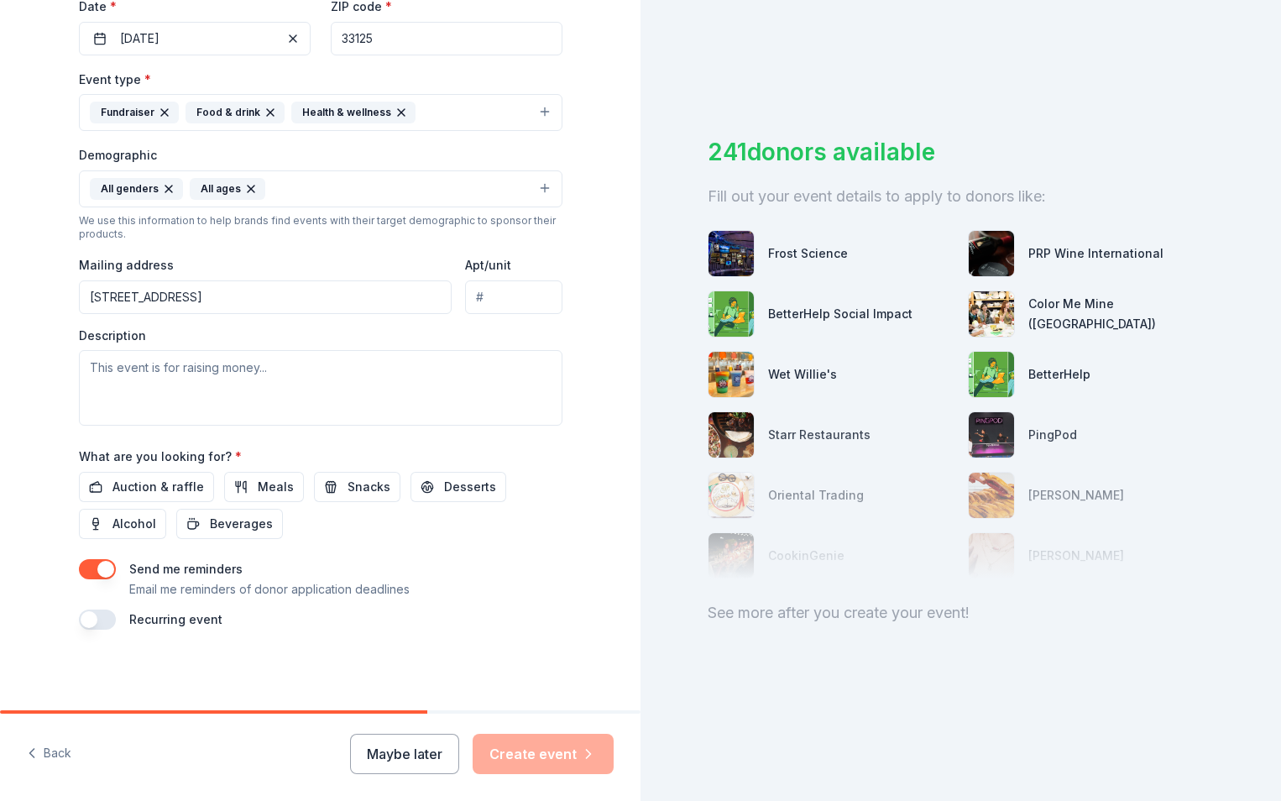
click at [245, 297] on input "501 Marlins Way, Miami, FL 33125" at bounding box center [266, 297] width 374 height 34
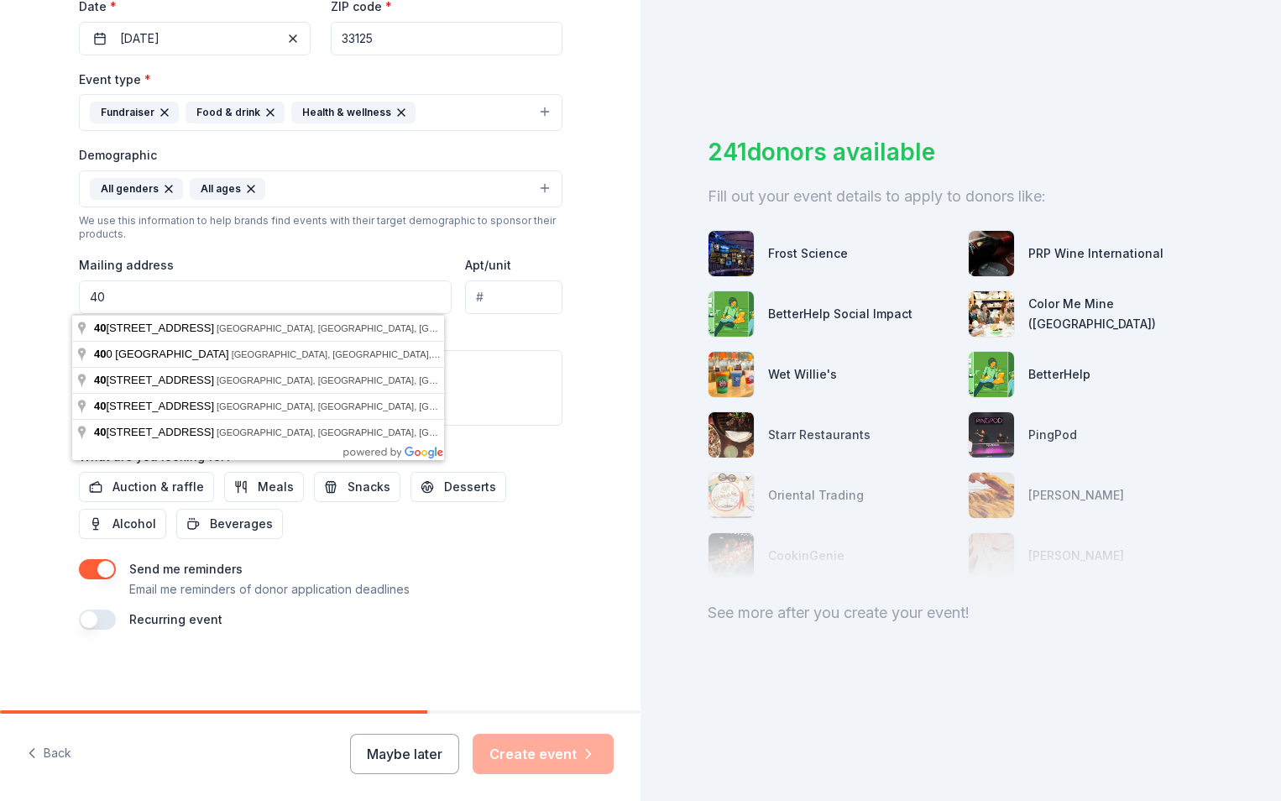
type input "4000 Hollywood Blvd"
type input "Ste 170N"
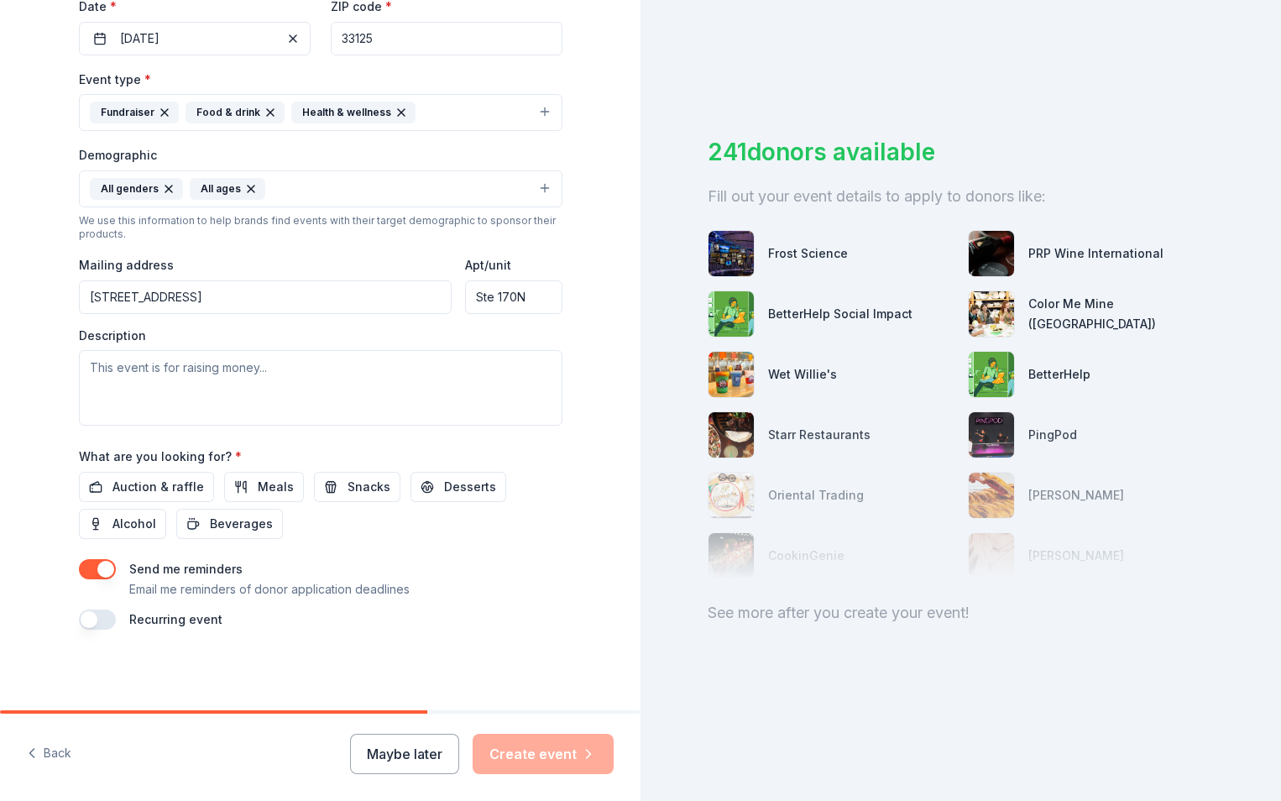
click at [232, 301] on input "4000 Hollywood Blvd" at bounding box center [266, 297] width 374 height 34
click at [166, 300] on input "401 Biscayne Boulevard, Miami, FL, 33132" at bounding box center [266, 297] width 374 height 34
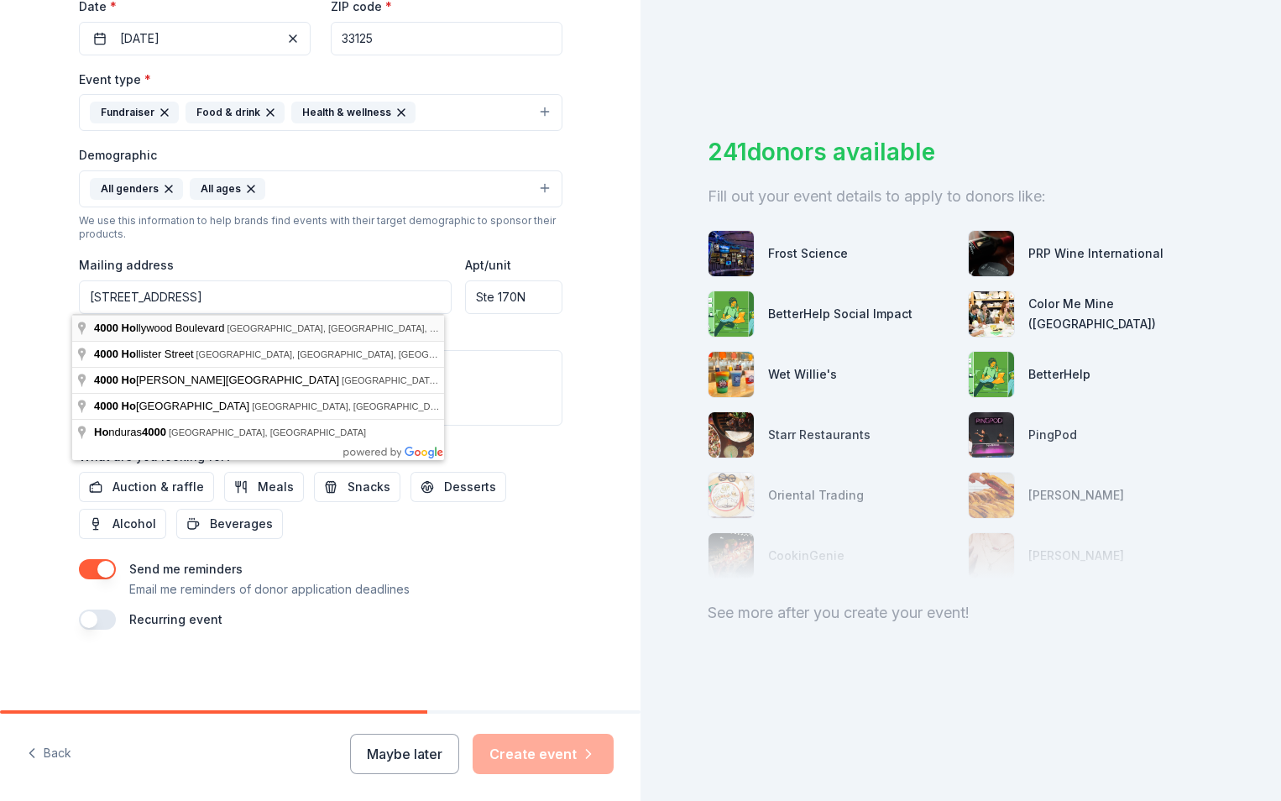
type input "4000 Hollywood Boulevard, Hollywood, FL, 33021"
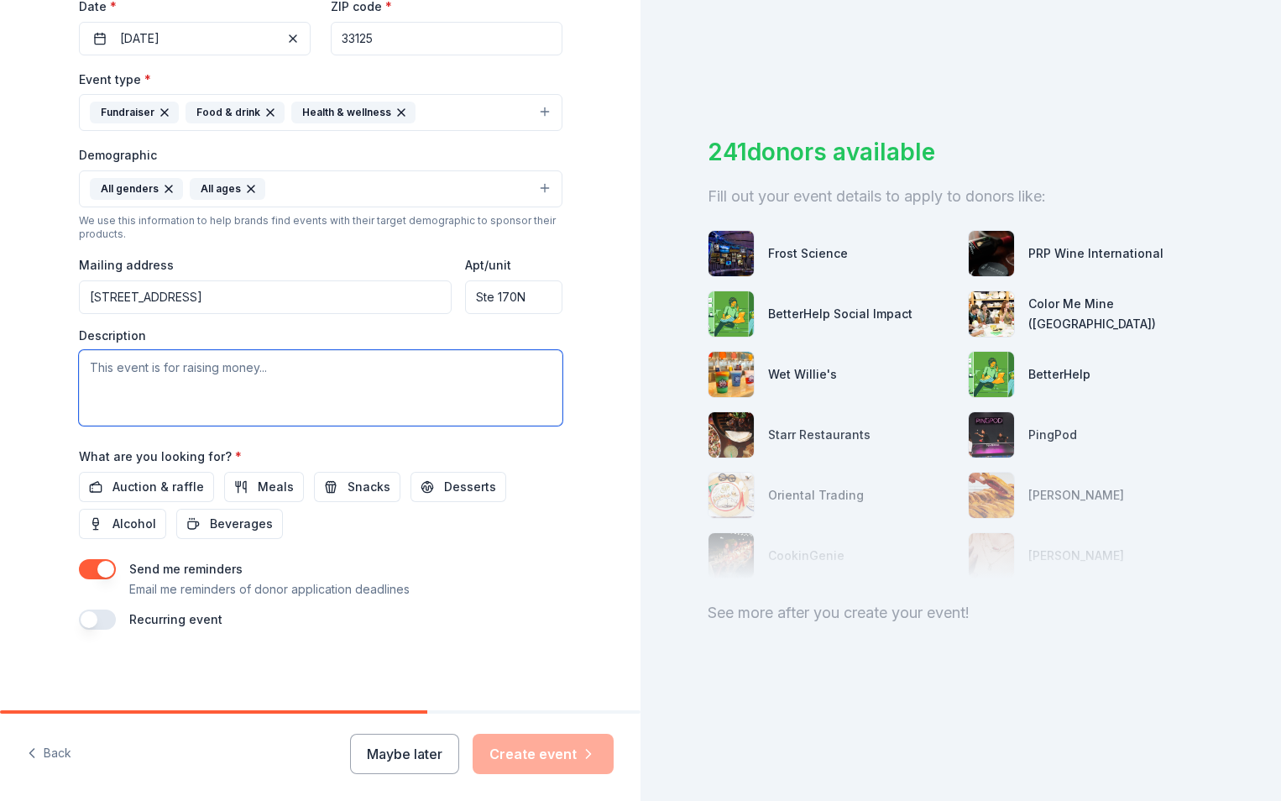
click at [207, 377] on textarea at bounding box center [321, 388] width 484 height 76
click at [144, 385] on textarea at bounding box center [321, 388] width 484 height 76
paste textarea "The Miami Heart Walk, hosted by the American Heart Association on December 13 a…"
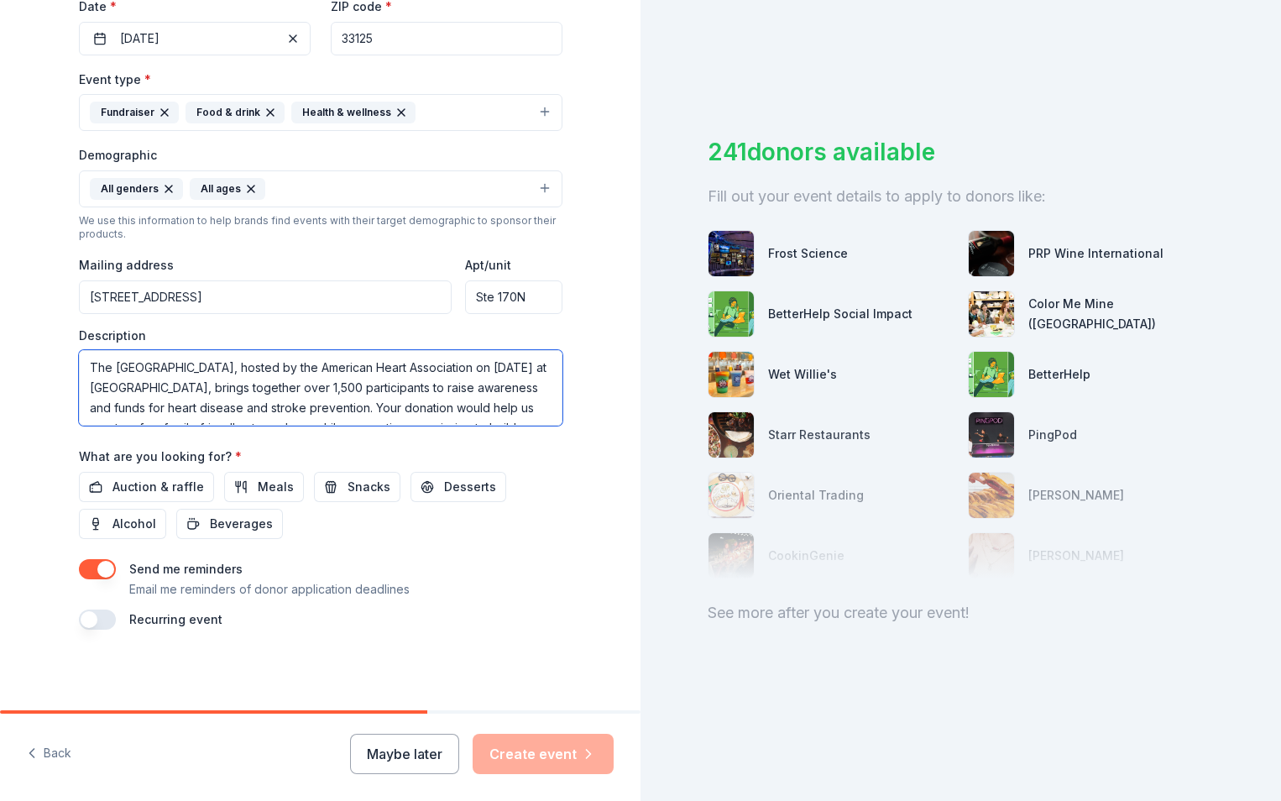
scroll to position [31, 0]
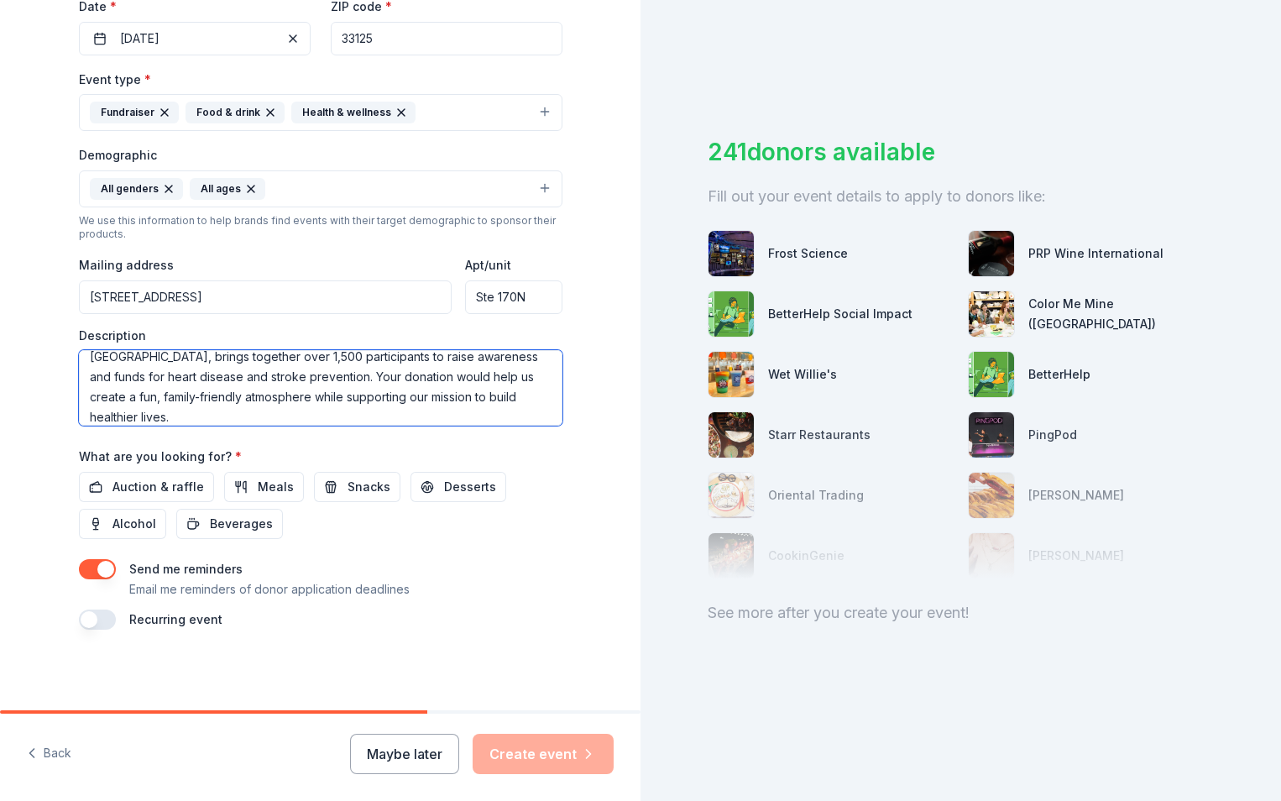
type textarea "The Miami Heart Walk, hosted by the American Heart Association on December 13 a…"
click at [515, 531] on div "Auction & raffle Meals Snacks Desserts Alcohol Beverages" at bounding box center [321, 505] width 484 height 67
click at [243, 525] on span "Beverages" at bounding box center [241, 524] width 63 height 20
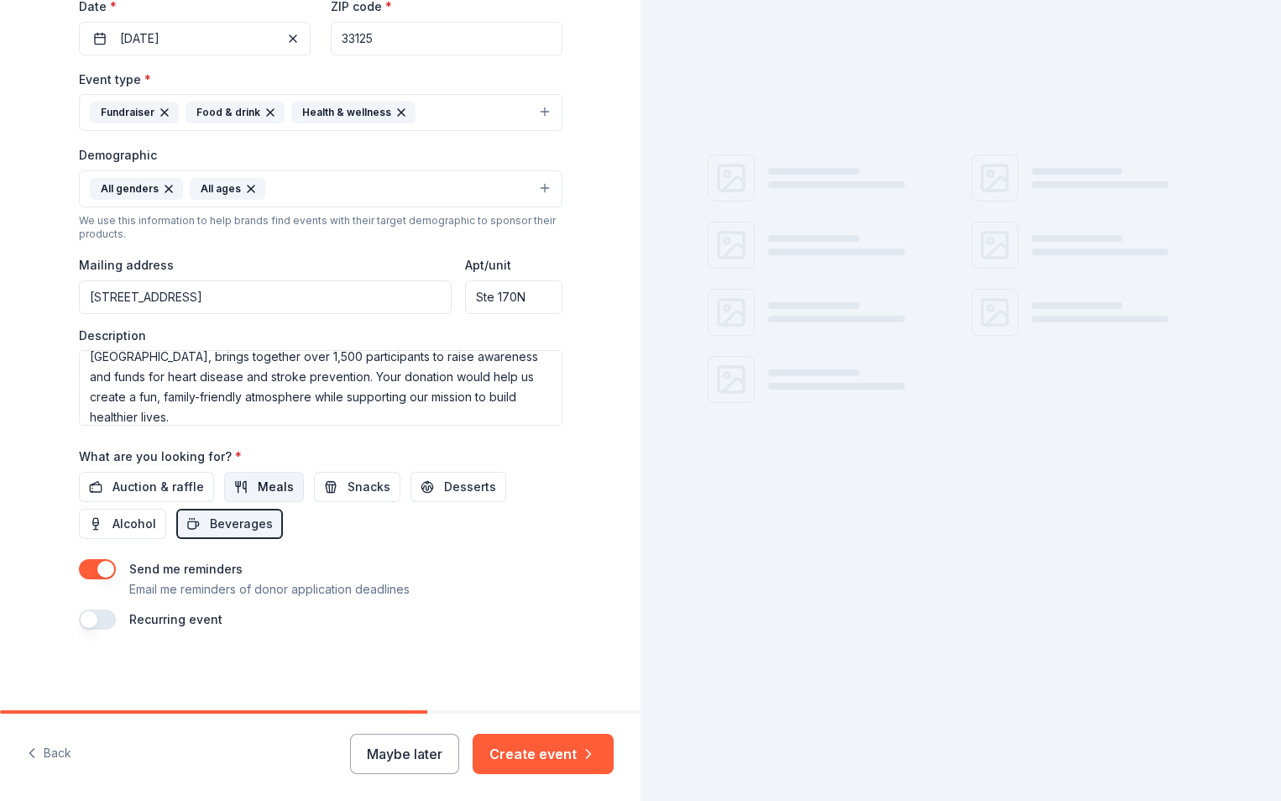
click at [258, 484] on span "Meals" at bounding box center [276, 487] width 36 height 20
click at [348, 483] on span "Snacks" at bounding box center [369, 487] width 43 height 20
click at [444, 493] on span "Desserts" at bounding box center [470, 487] width 52 height 20
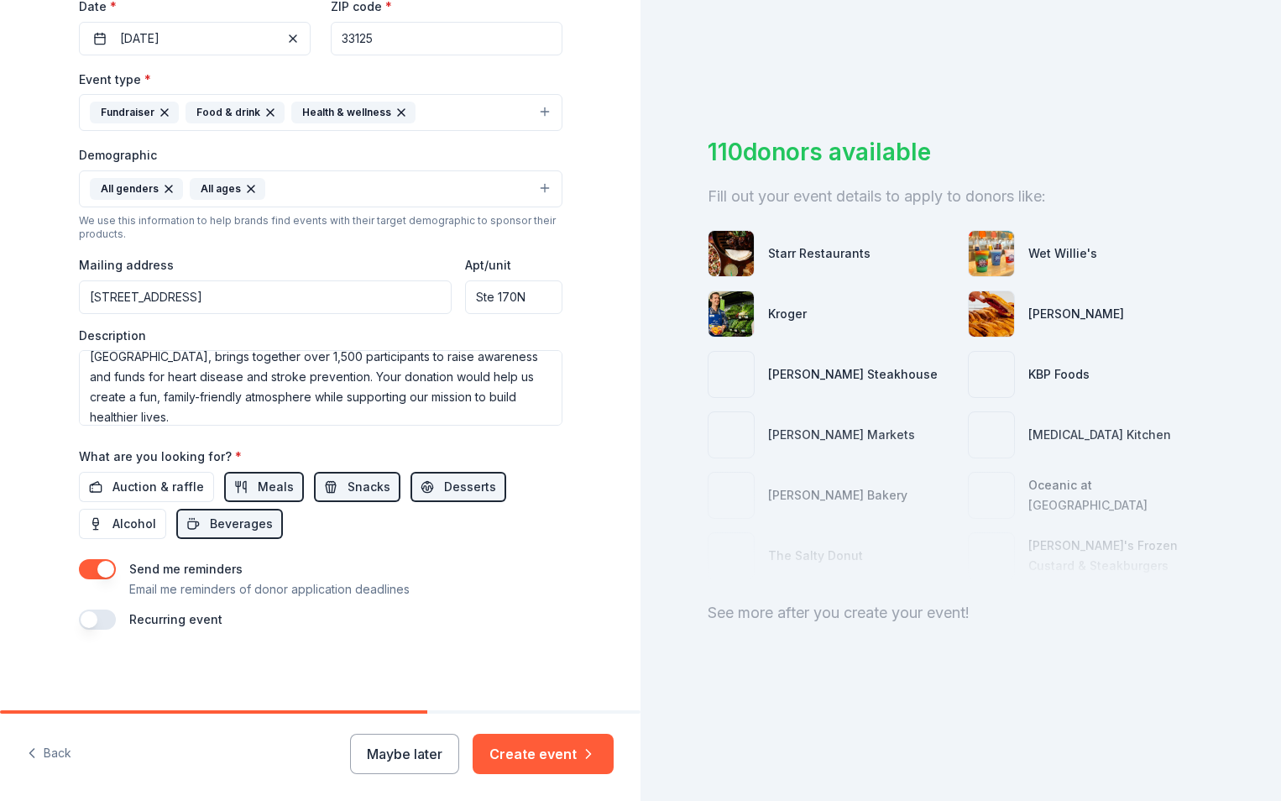
click at [59, 609] on div "Tell us about your event. We'll find in-kind donations you can apply for. Event…" at bounding box center [320, 149] width 537 height 1121
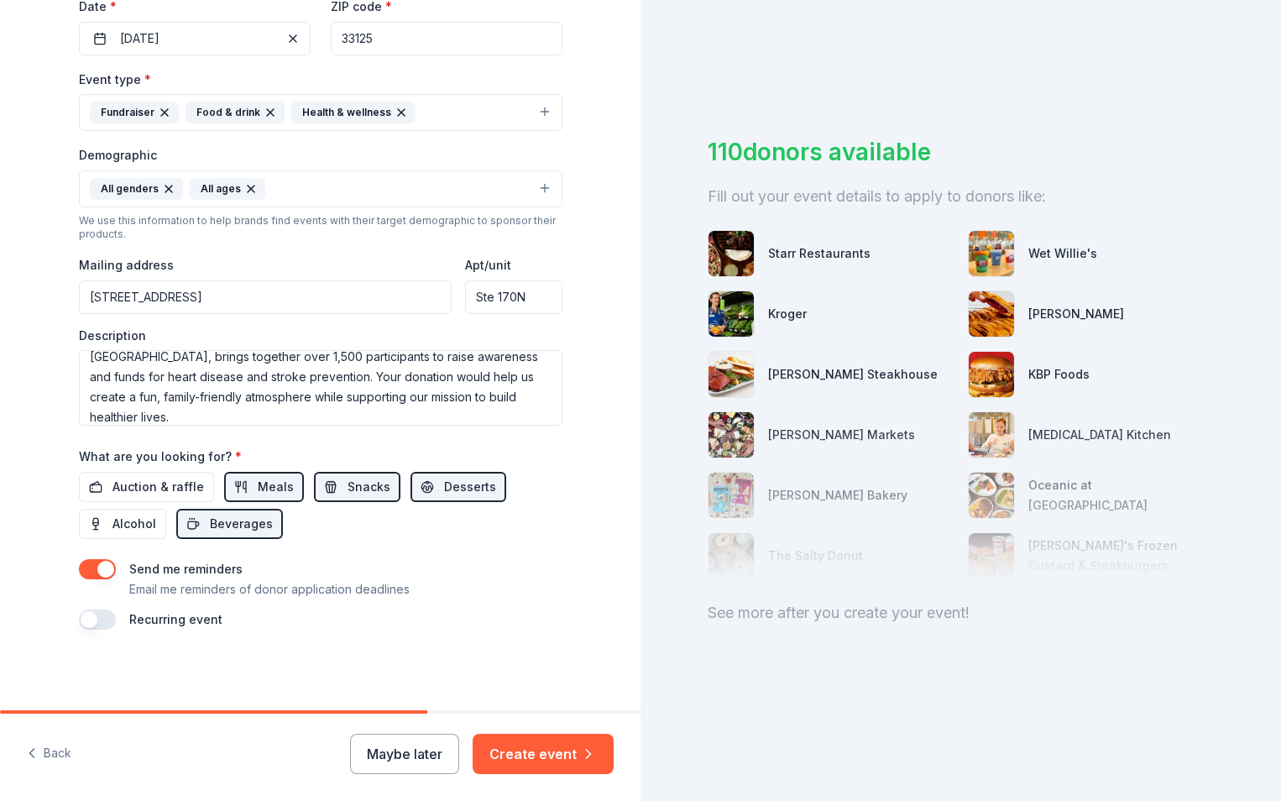
click at [85, 616] on button "button" at bounding box center [97, 620] width 37 height 20
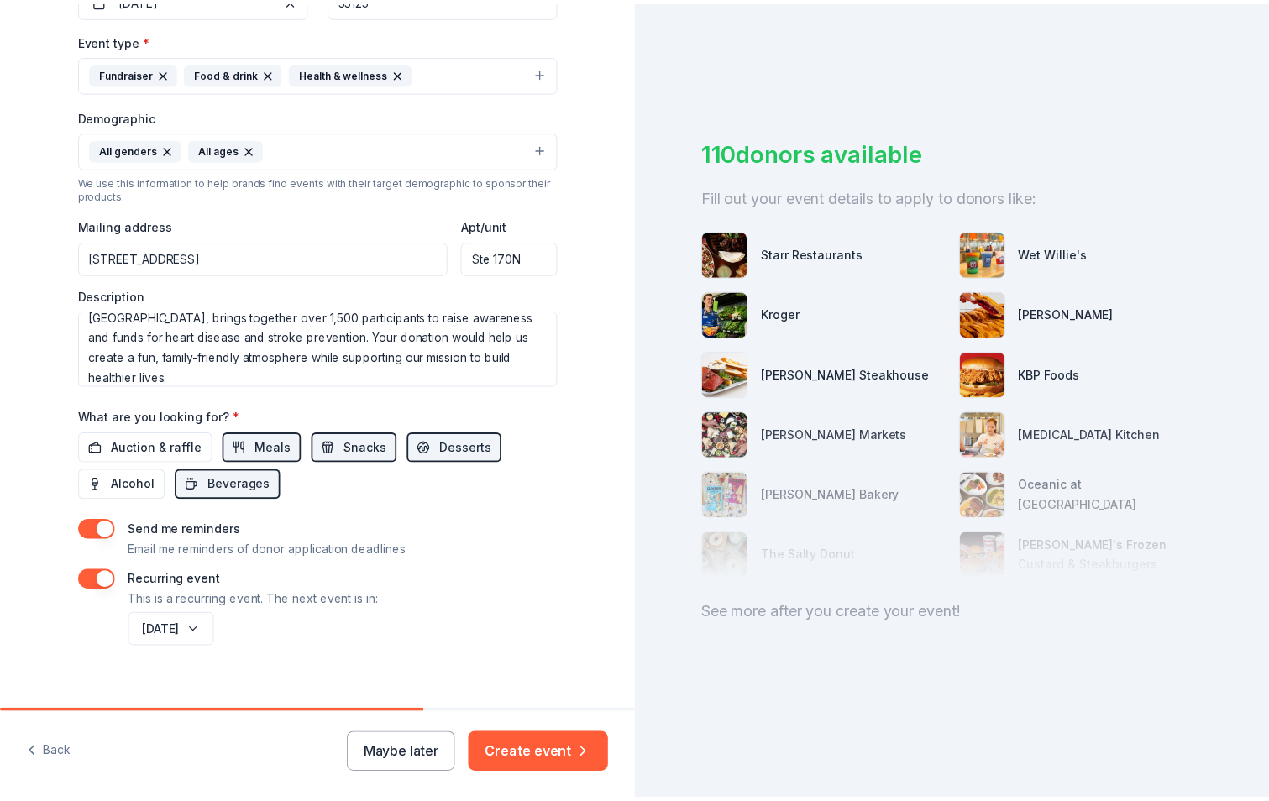
scroll to position [471, 0]
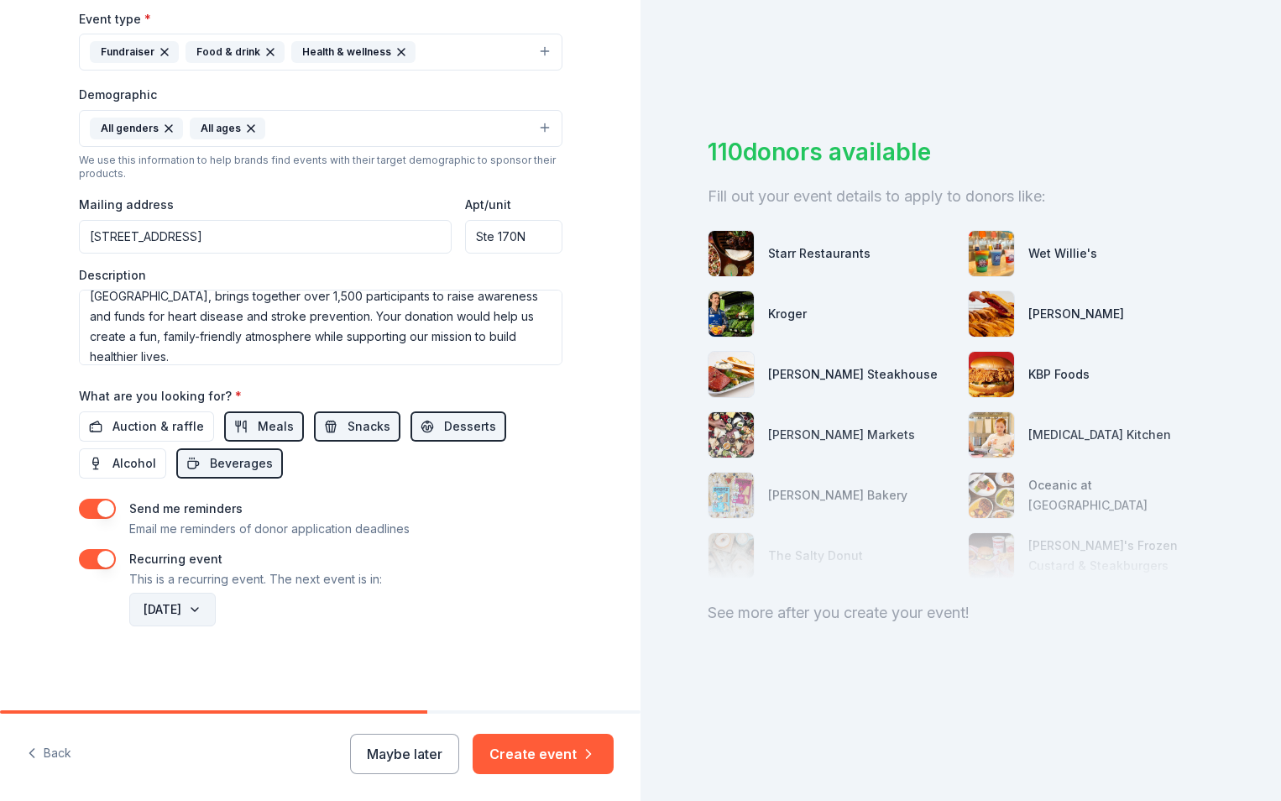
click at [216, 610] on button "December 2026" at bounding box center [172, 610] width 86 height 34
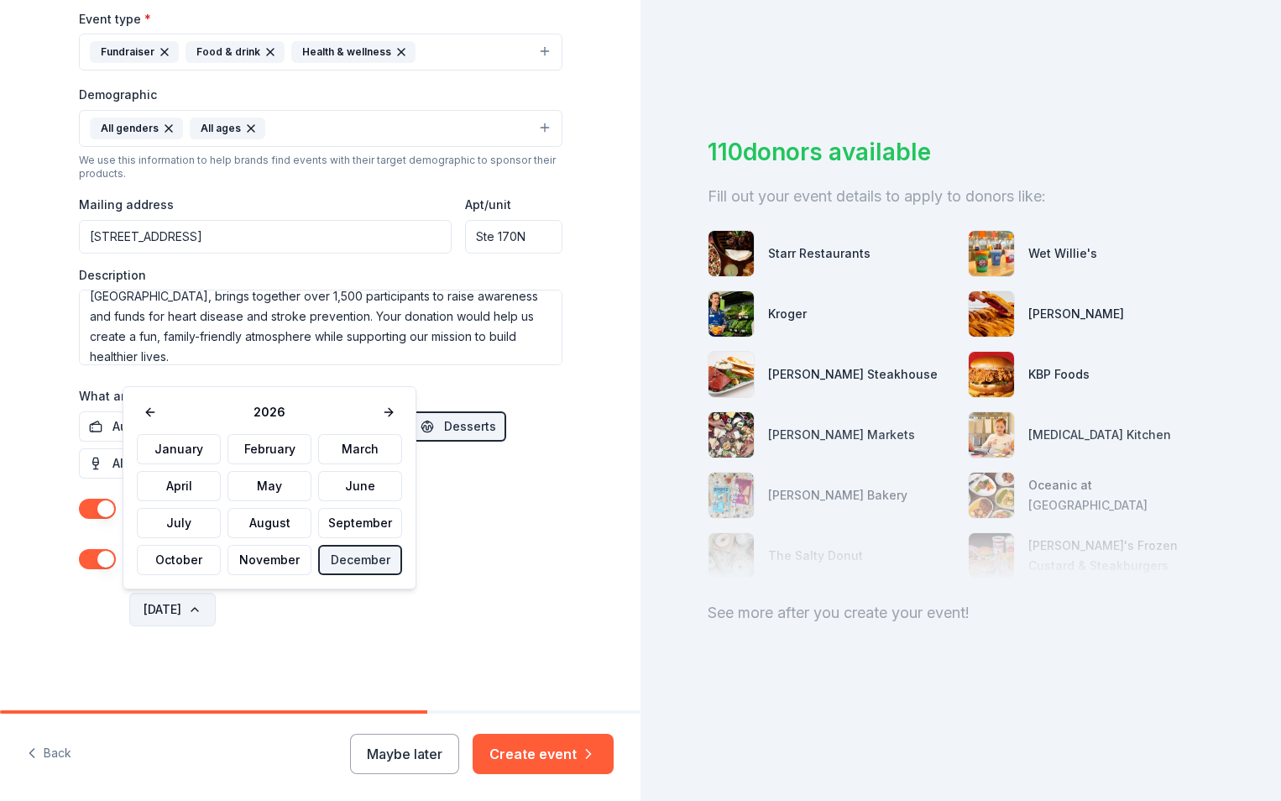
click at [216, 610] on button "December 2026" at bounding box center [172, 610] width 86 height 34
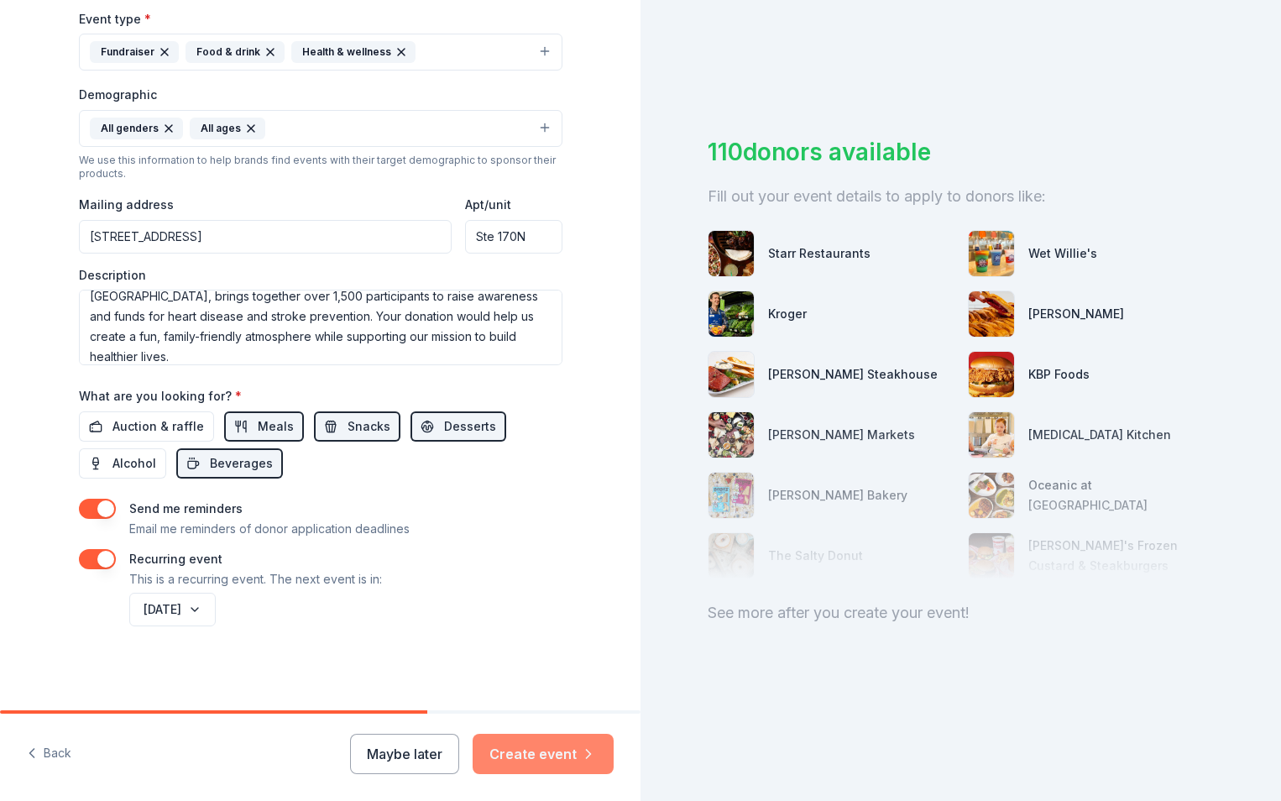
click at [555, 748] on button "Create event" at bounding box center [543, 754] width 141 height 40
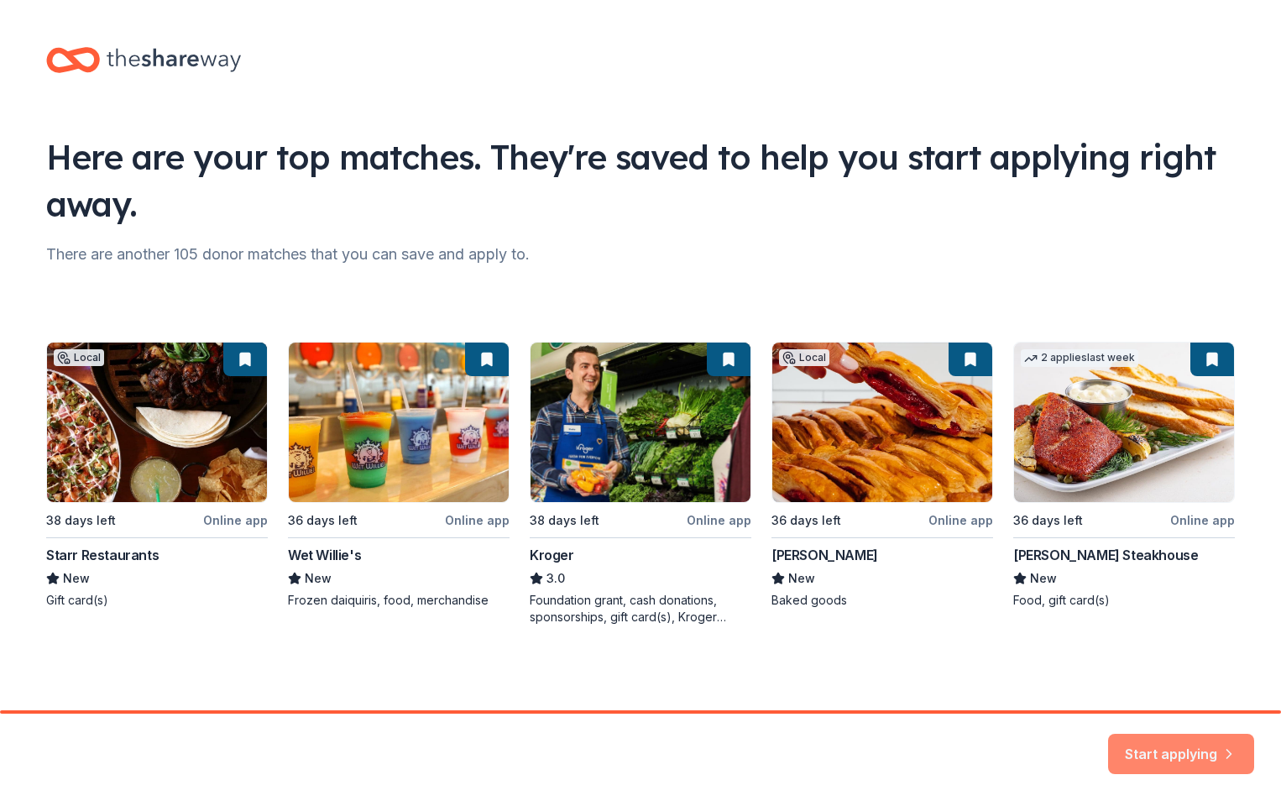
click at [1160, 745] on button "Start applying" at bounding box center [1181, 745] width 146 height 40
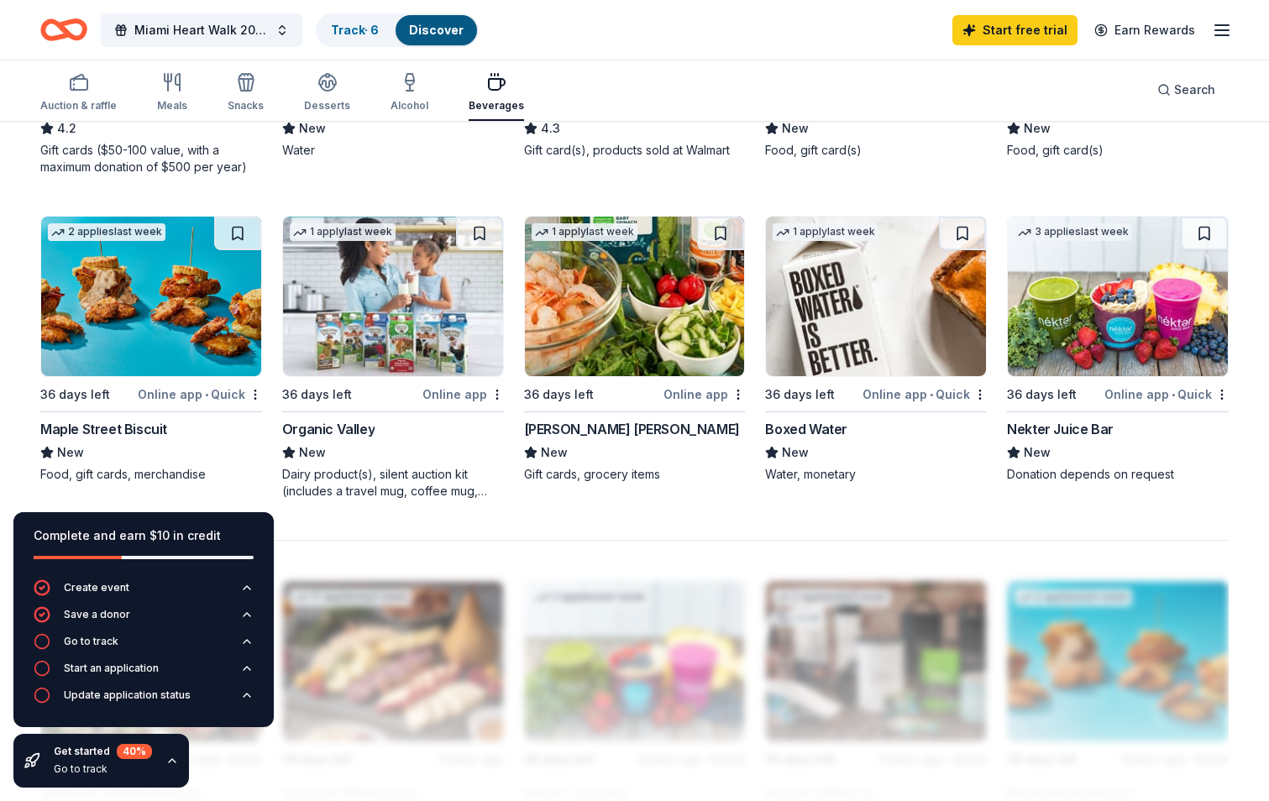
scroll to position [1091, 0]
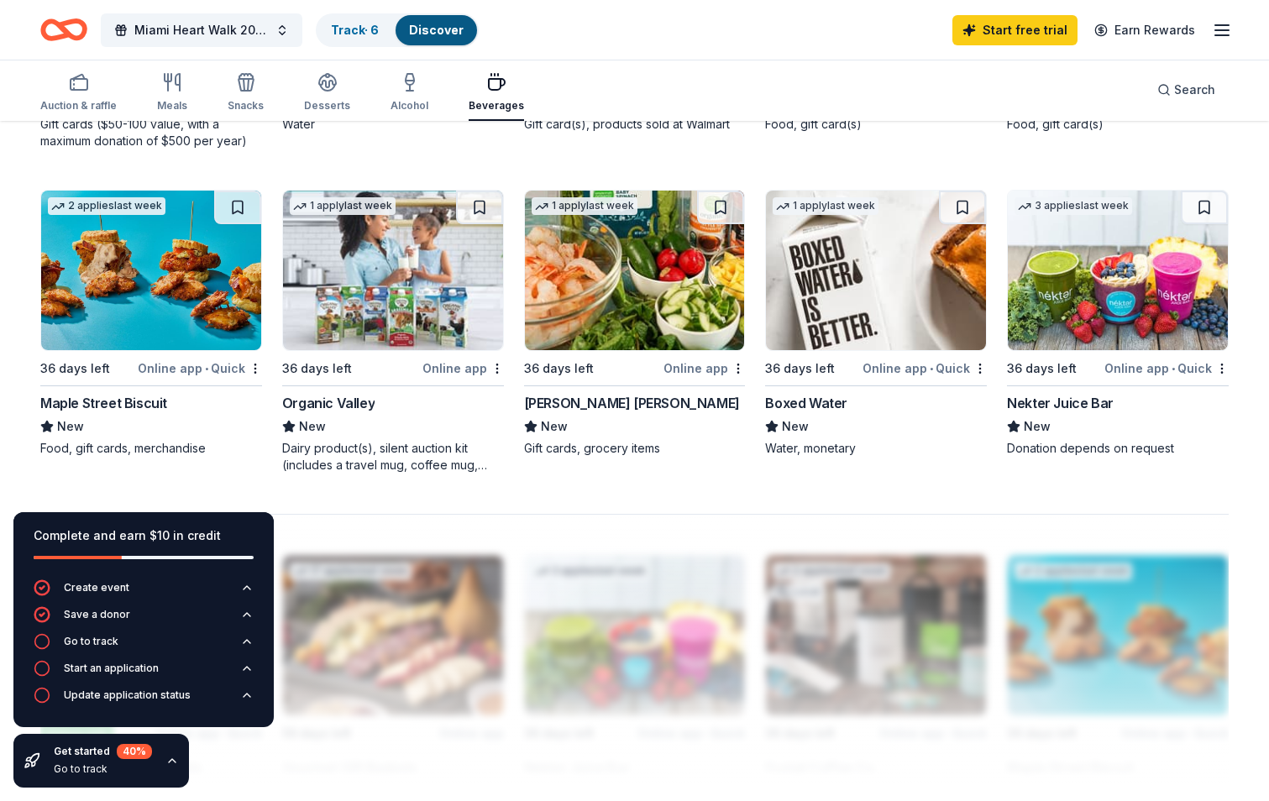
drag, startPoint x: 754, startPoint y: 400, endPoint x: 847, endPoint y: 398, distance: 93.2
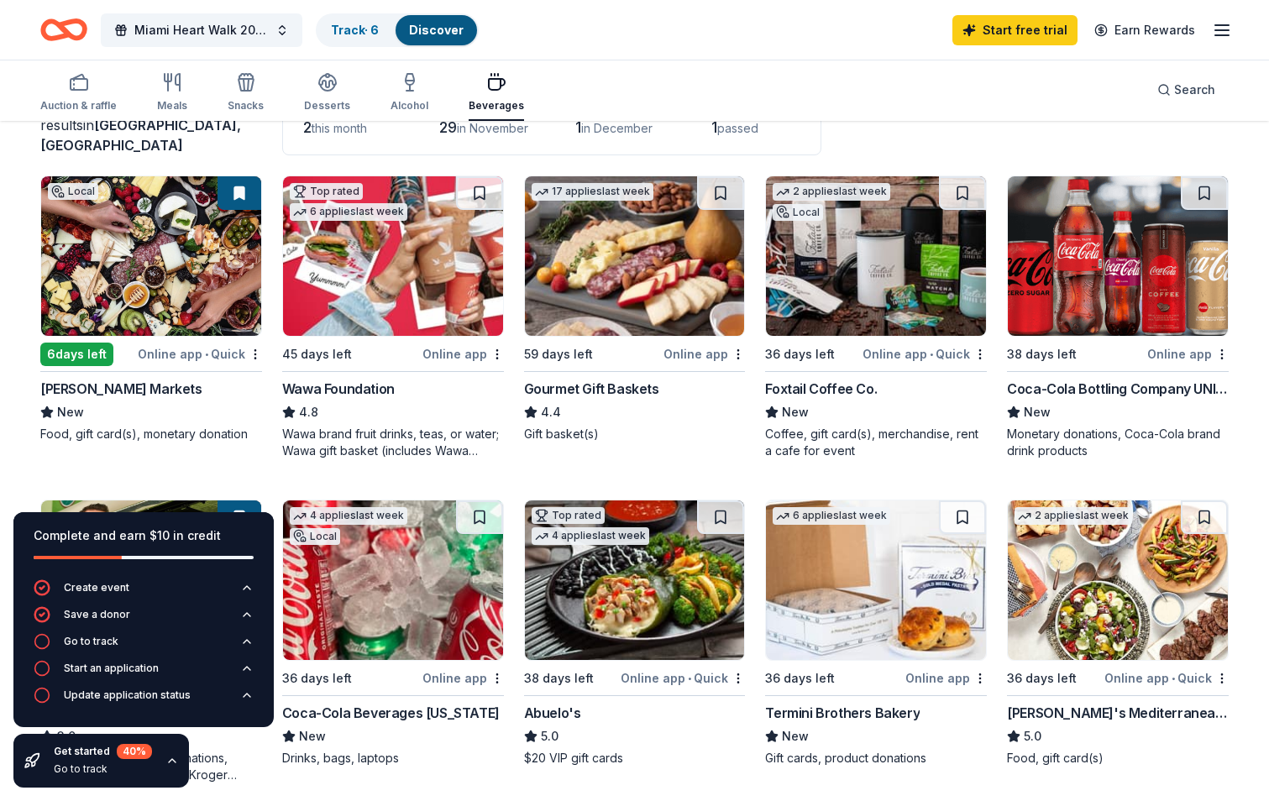
scroll to position [336, 0]
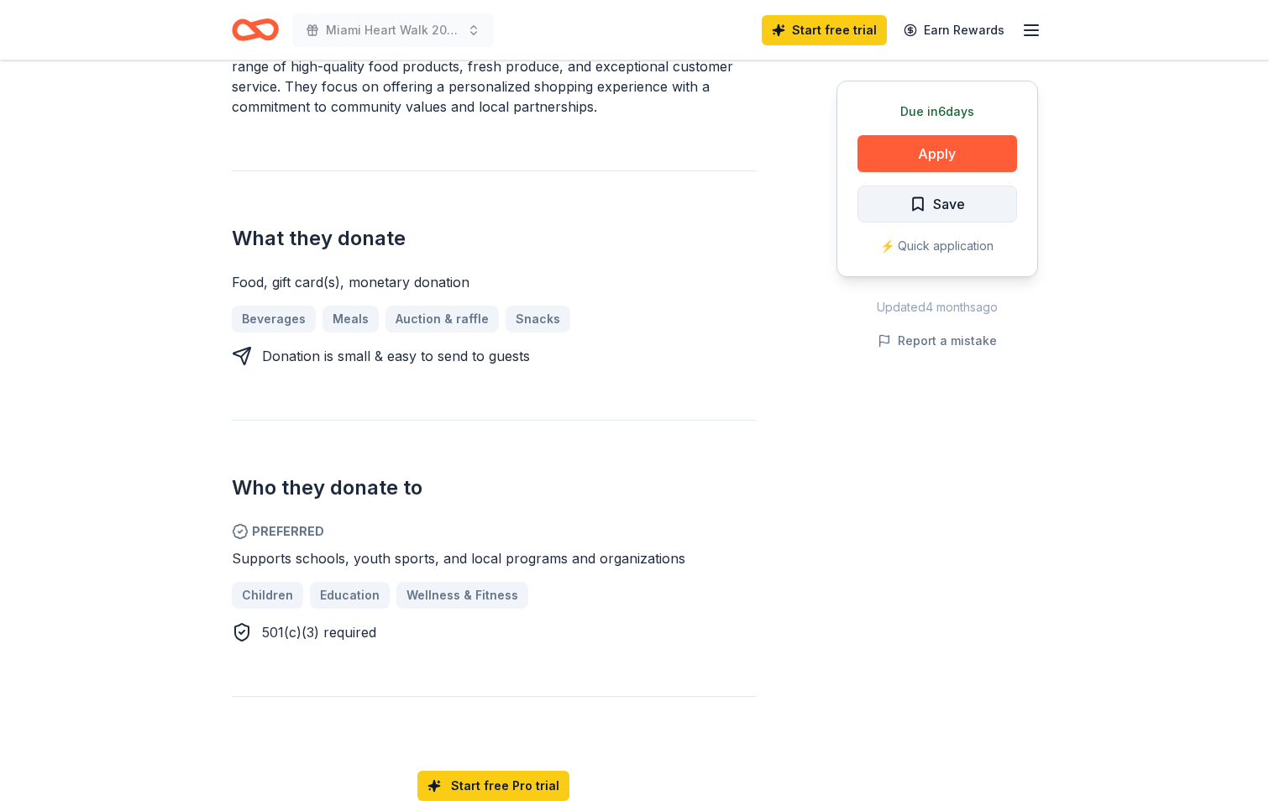
scroll to position [588, 0]
click at [939, 153] on button "Apply" at bounding box center [937, 153] width 160 height 37
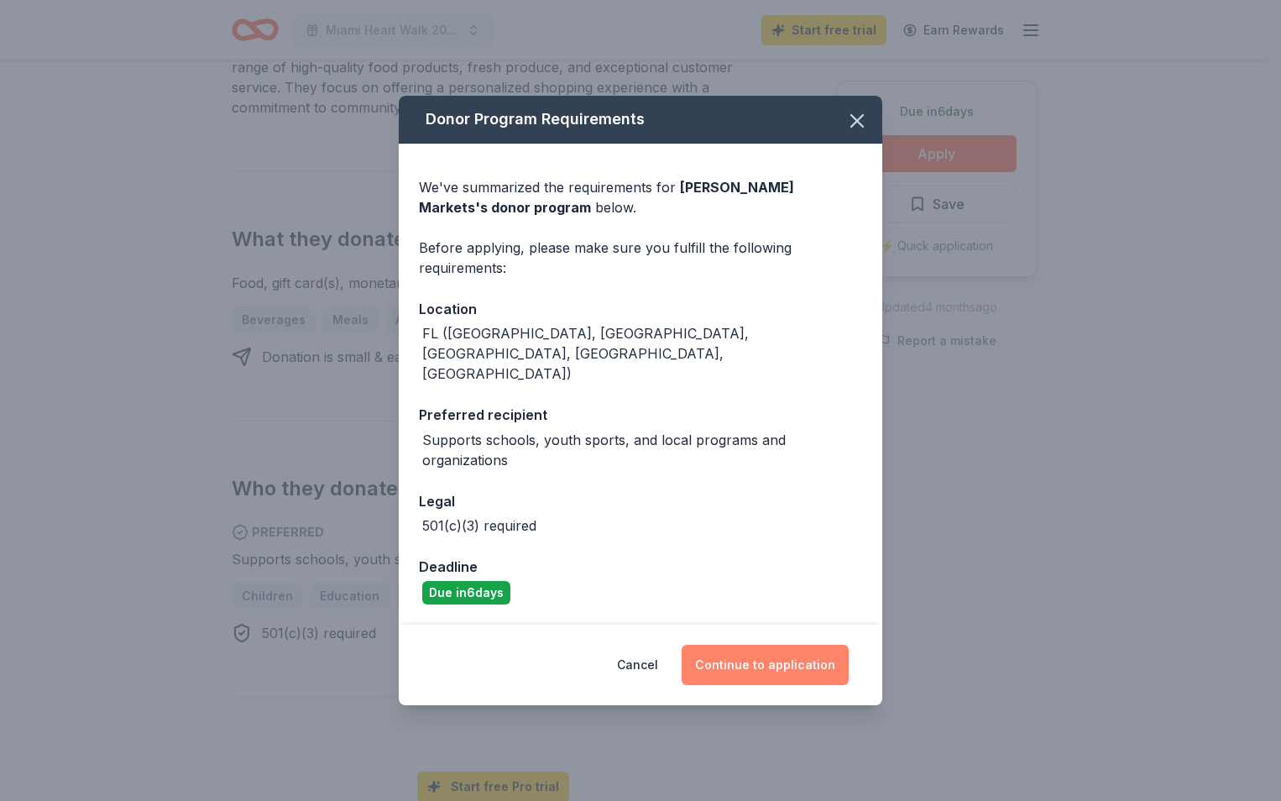
click at [809, 646] on button "Continue to application" at bounding box center [765, 665] width 167 height 40
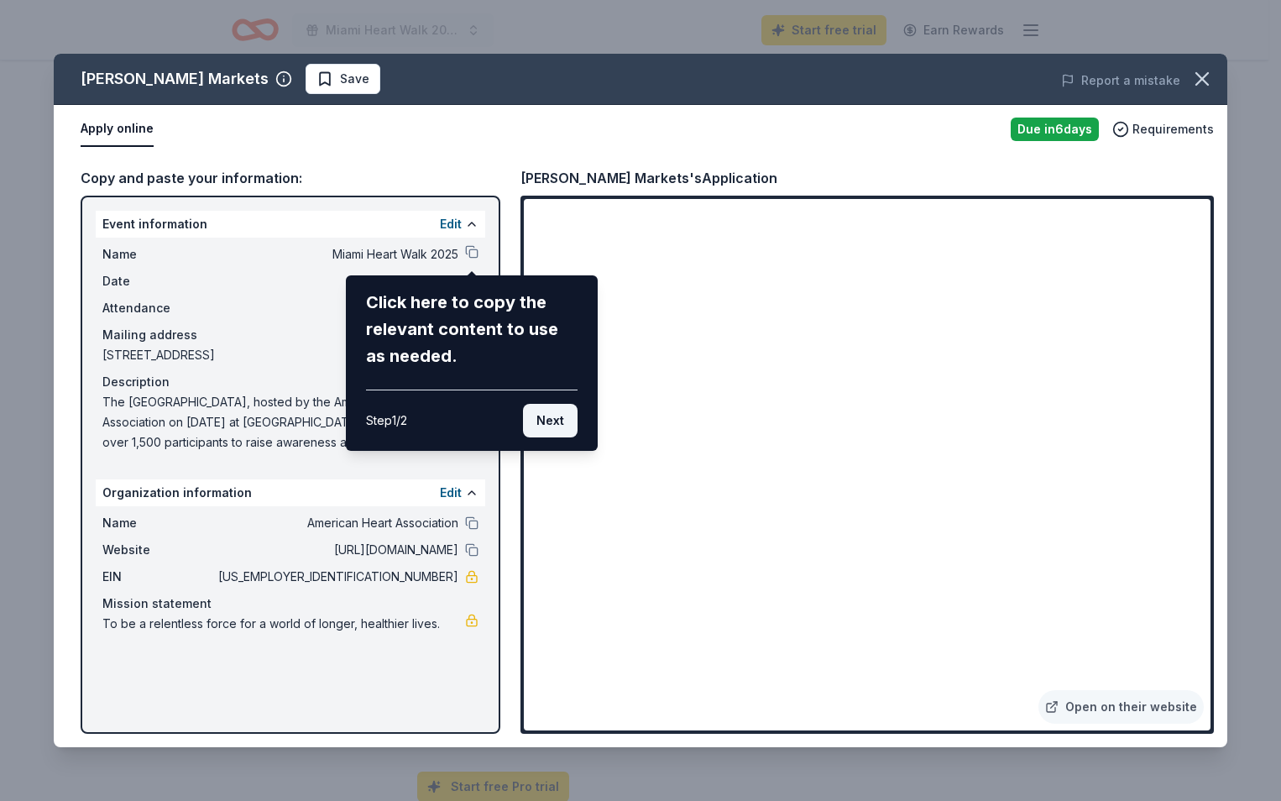
click at [560, 419] on button "Next" at bounding box center [550, 421] width 55 height 34
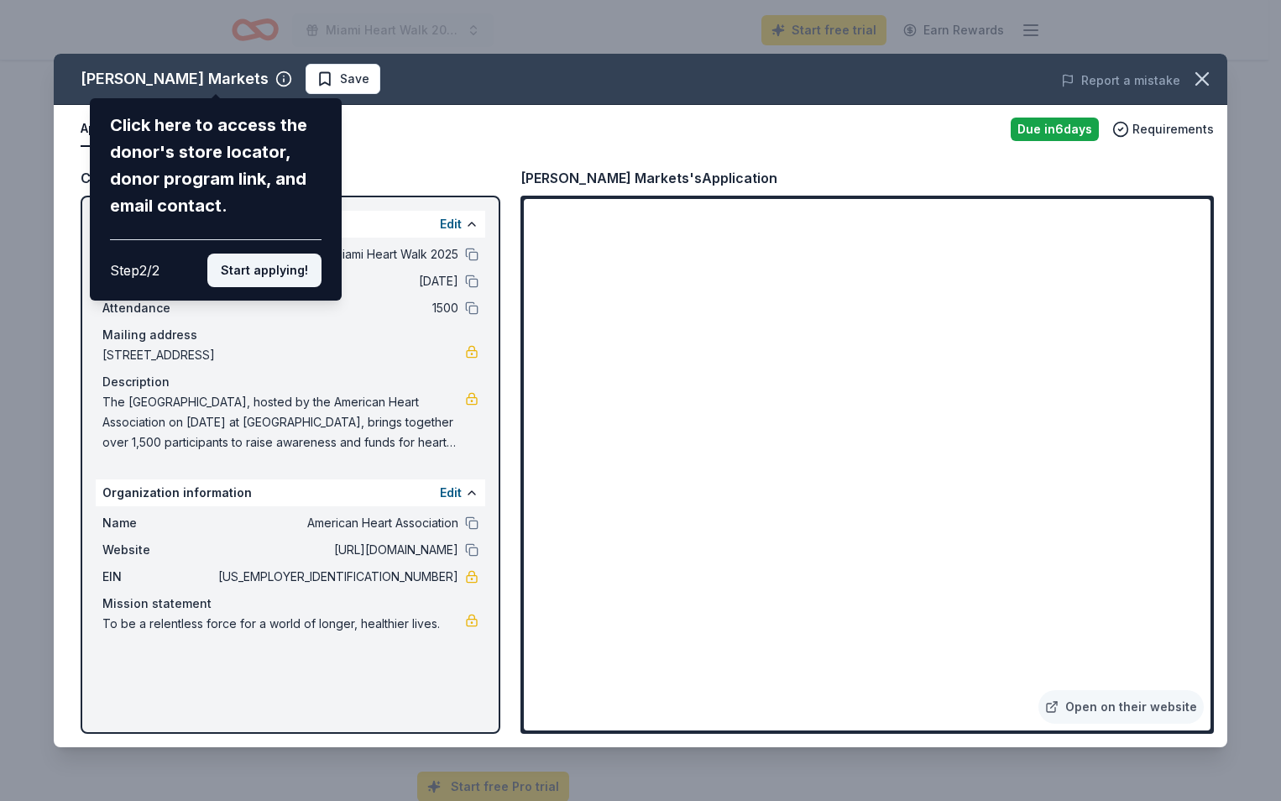
click at [253, 280] on button "Start applying!" at bounding box center [264, 271] width 114 height 34
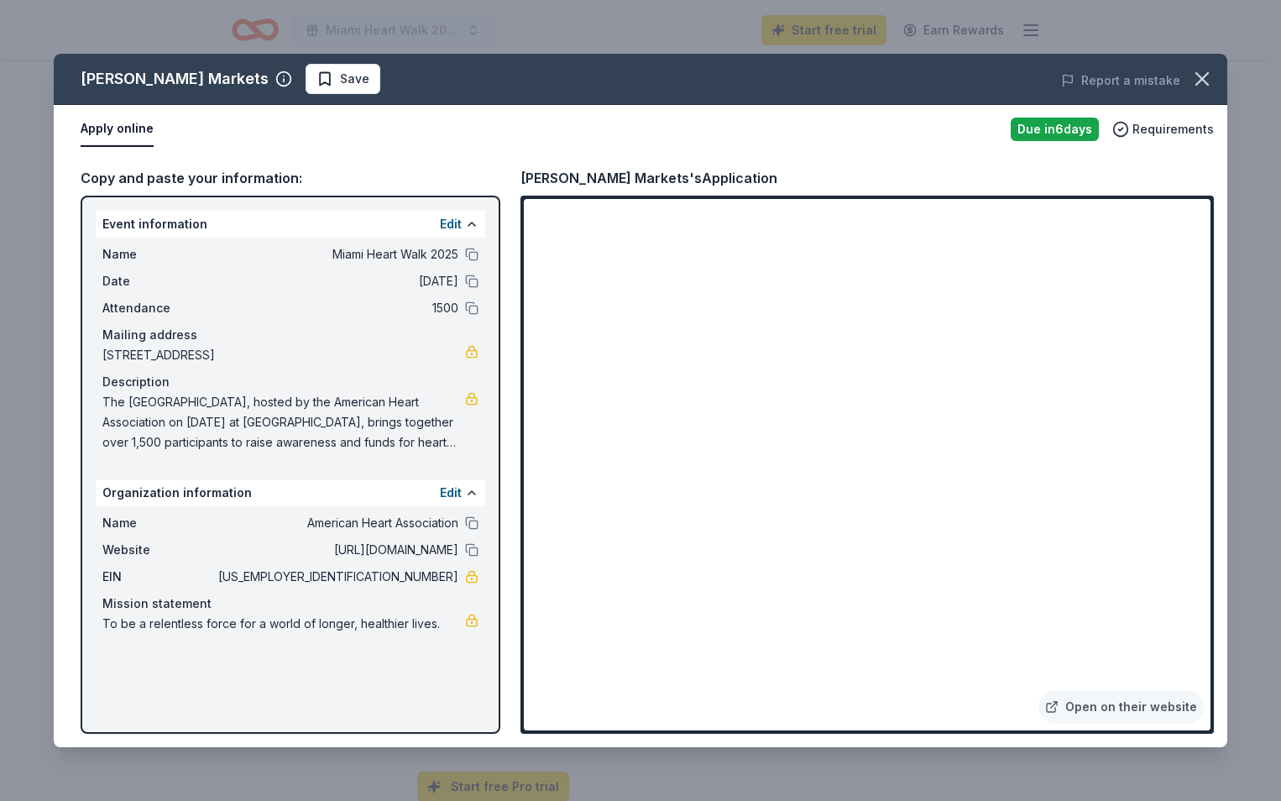
click at [831, 460] on div "Milam's Markets Save Report a mistake Apply online Due in 6 days Requirements C…" at bounding box center [641, 400] width 1174 height 693
drag, startPoint x: 1208, startPoint y: 247, endPoint x: 1217, endPoint y: 327, distance: 81.1
click at [1217, 327] on div "Milam's Markets Save Report a mistake Apply online Due in 6 days Requirements C…" at bounding box center [641, 400] width 1174 height 693
click at [1054, 228] on div "Milam's Markets Save Report a mistake Apply online Due in 6 days Requirements C…" at bounding box center [641, 400] width 1174 height 693
click at [328, 358] on div "Milam's Markets Save Report a mistake Apply online Due in 6 days Requirements C…" at bounding box center [641, 400] width 1174 height 693
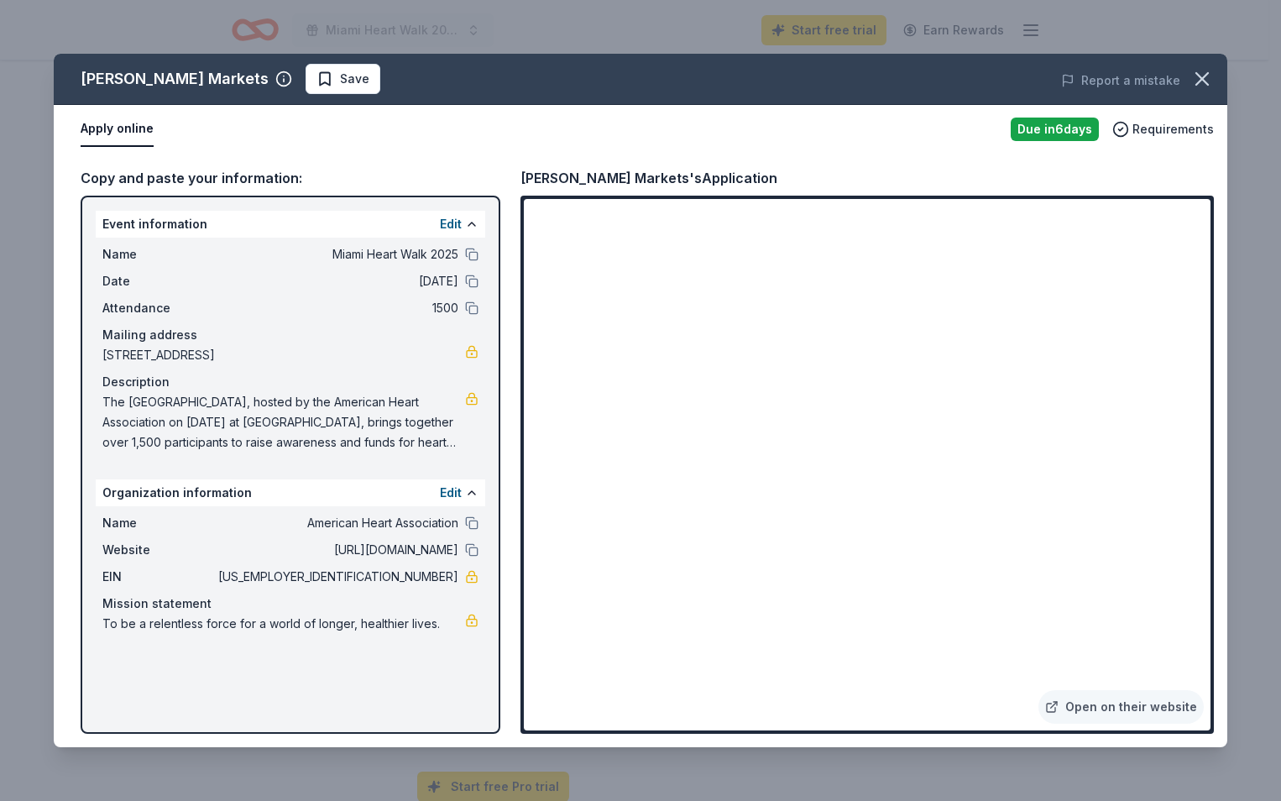
click at [1062, 128] on div "Milam's Markets Save Report a mistake Apply online Due in 6 days Requirements C…" at bounding box center [641, 400] width 1174 height 693
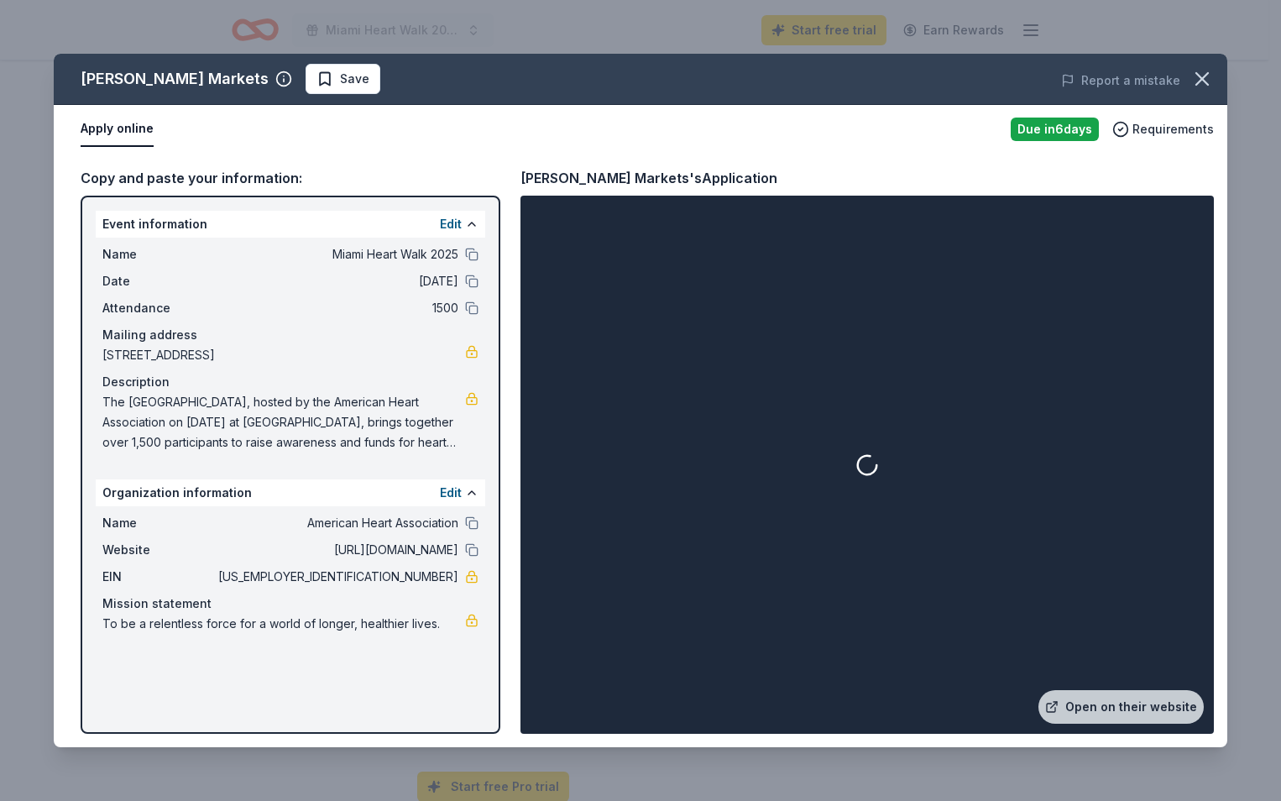
click at [455, 643] on div "Milam's Markets Save Report a mistake Apply online Due in 6 days Requirements C…" at bounding box center [641, 400] width 1174 height 693
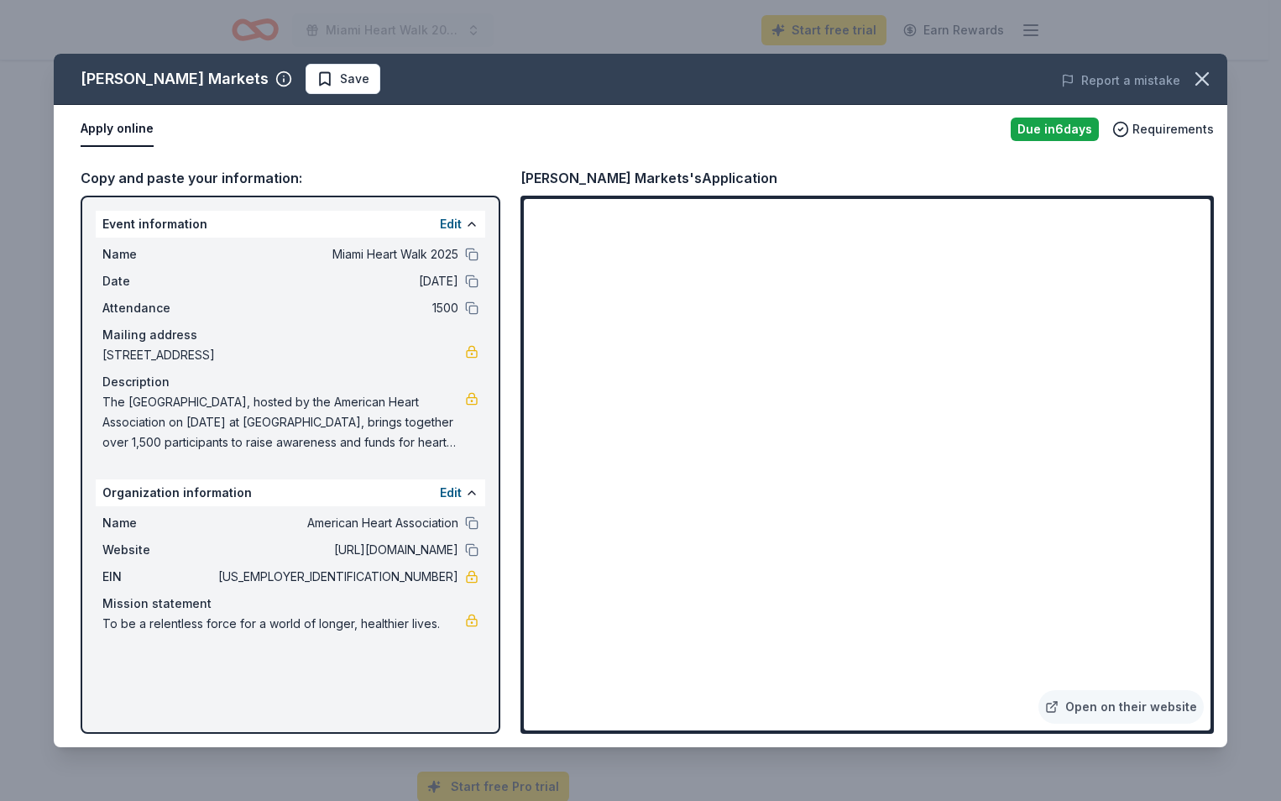
click at [353, 624] on span "To be a relentless force for a world of longer, healthier lives." at bounding box center [283, 624] width 363 height 20
click at [1210, 81] on icon "button" at bounding box center [1203, 79] width 24 height 24
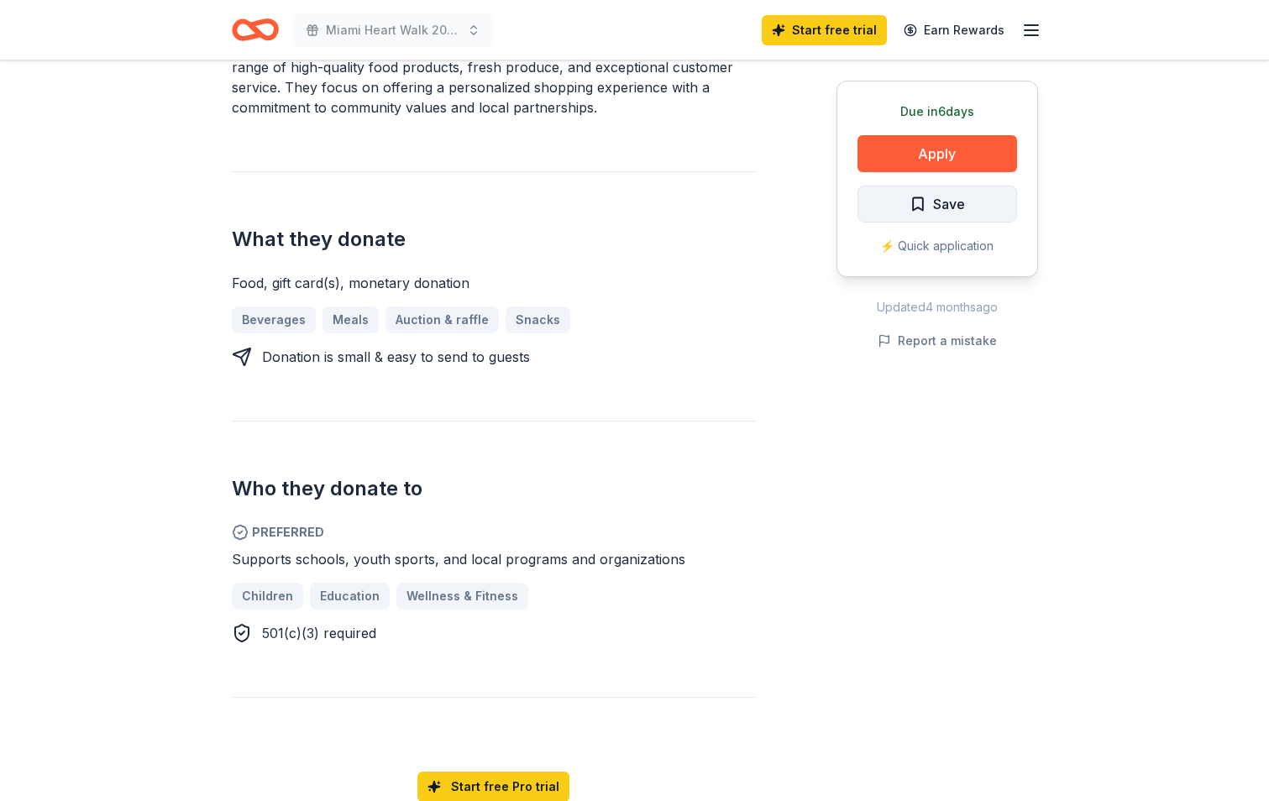
click at [925, 196] on span "Save" at bounding box center [936, 204] width 55 height 22
click at [416, 273] on div "Food, gift card(s), monetary donation" at bounding box center [494, 283] width 524 height 20
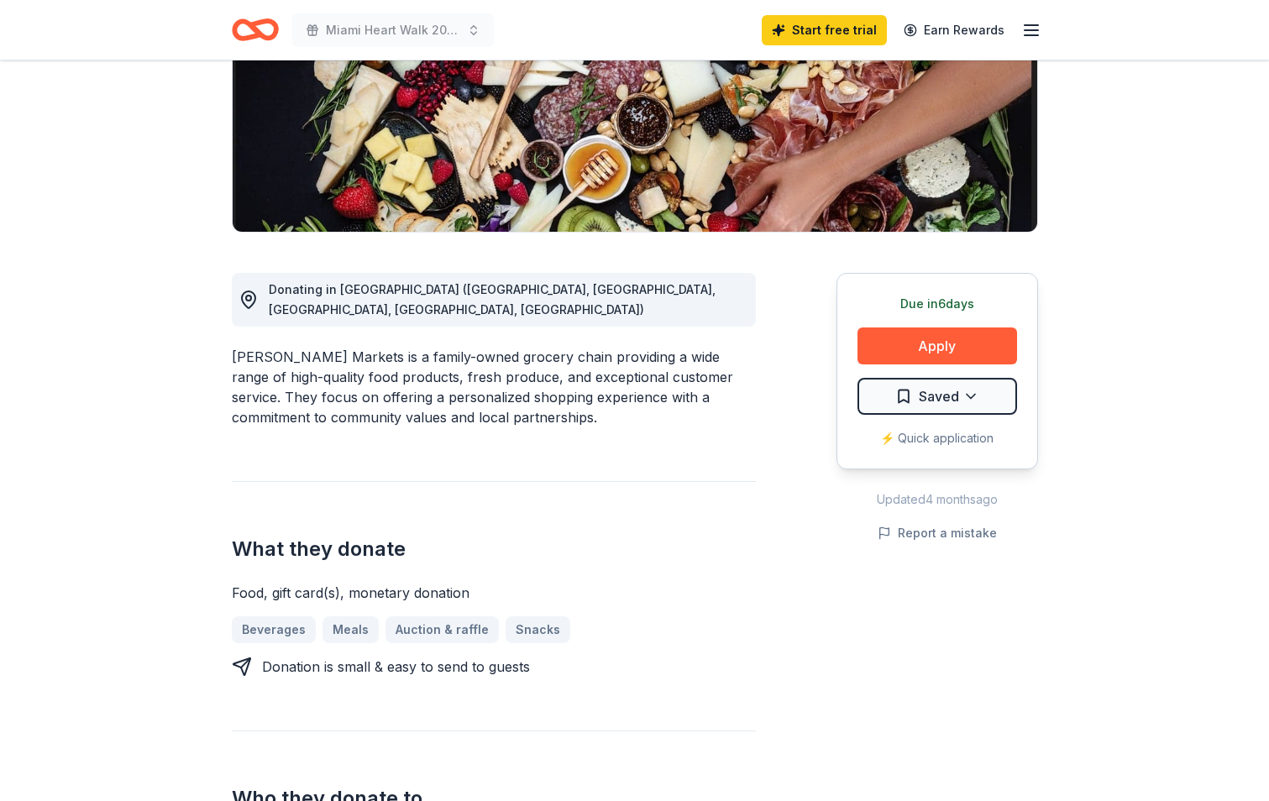
scroll to position [336, 0]
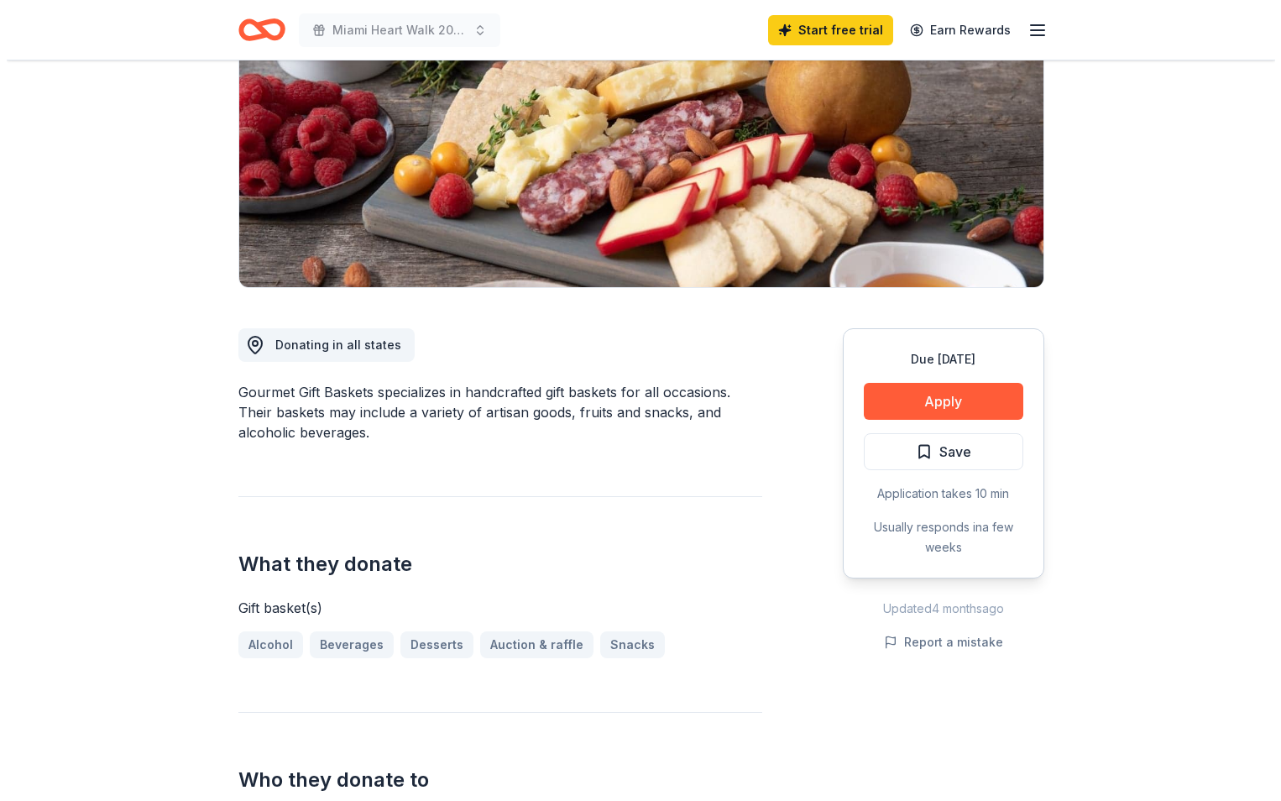
scroll to position [252, 0]
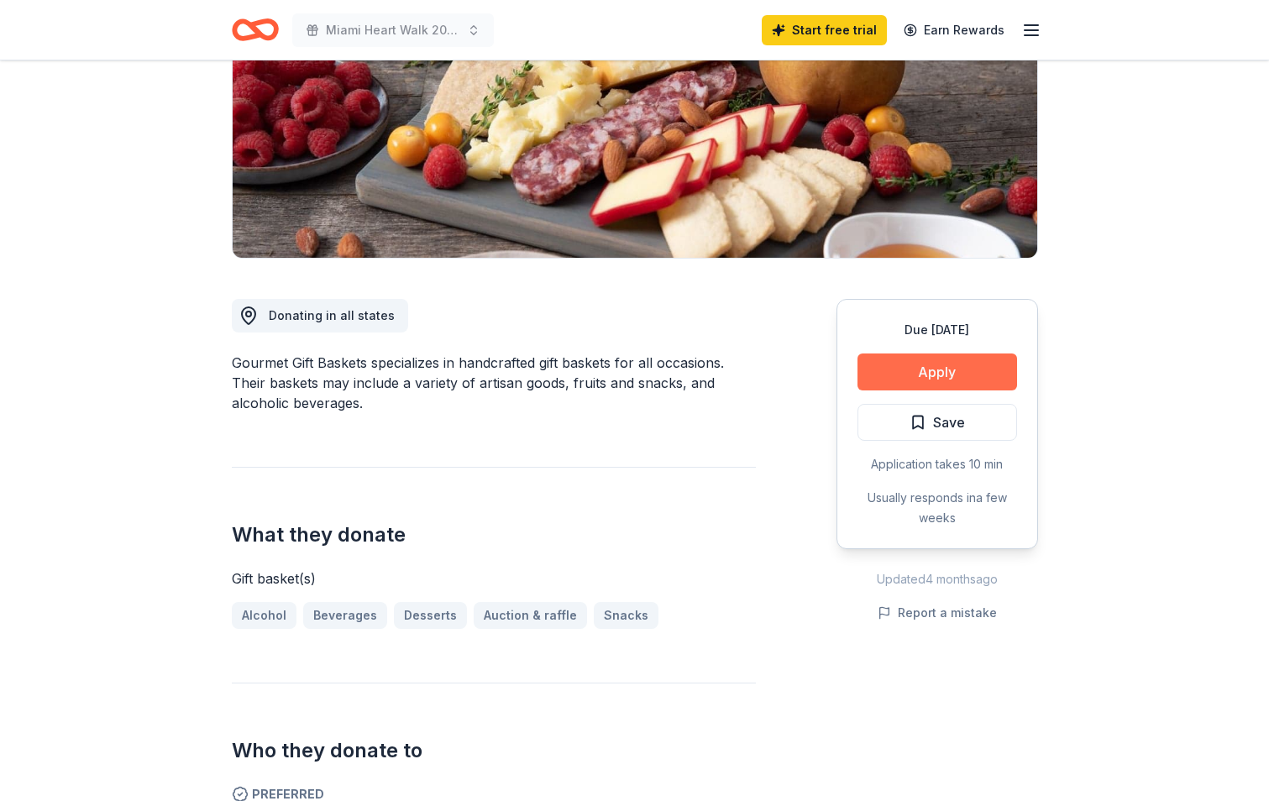
click at [950, 373] on button "Apply" at bounding box center [937, 371] width 160 height 37
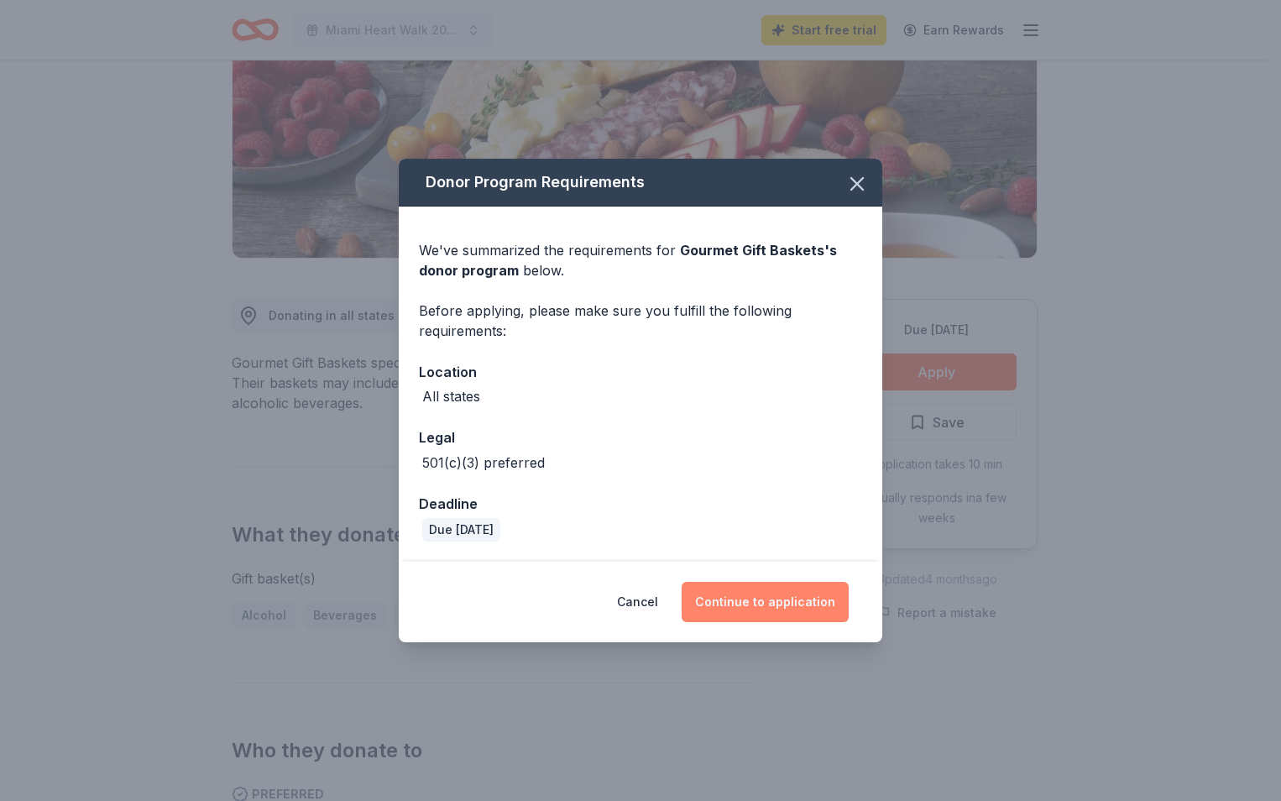
click at [796, 594] on button "Continue to application" at bounding box center [765, 602] width 167 height 40
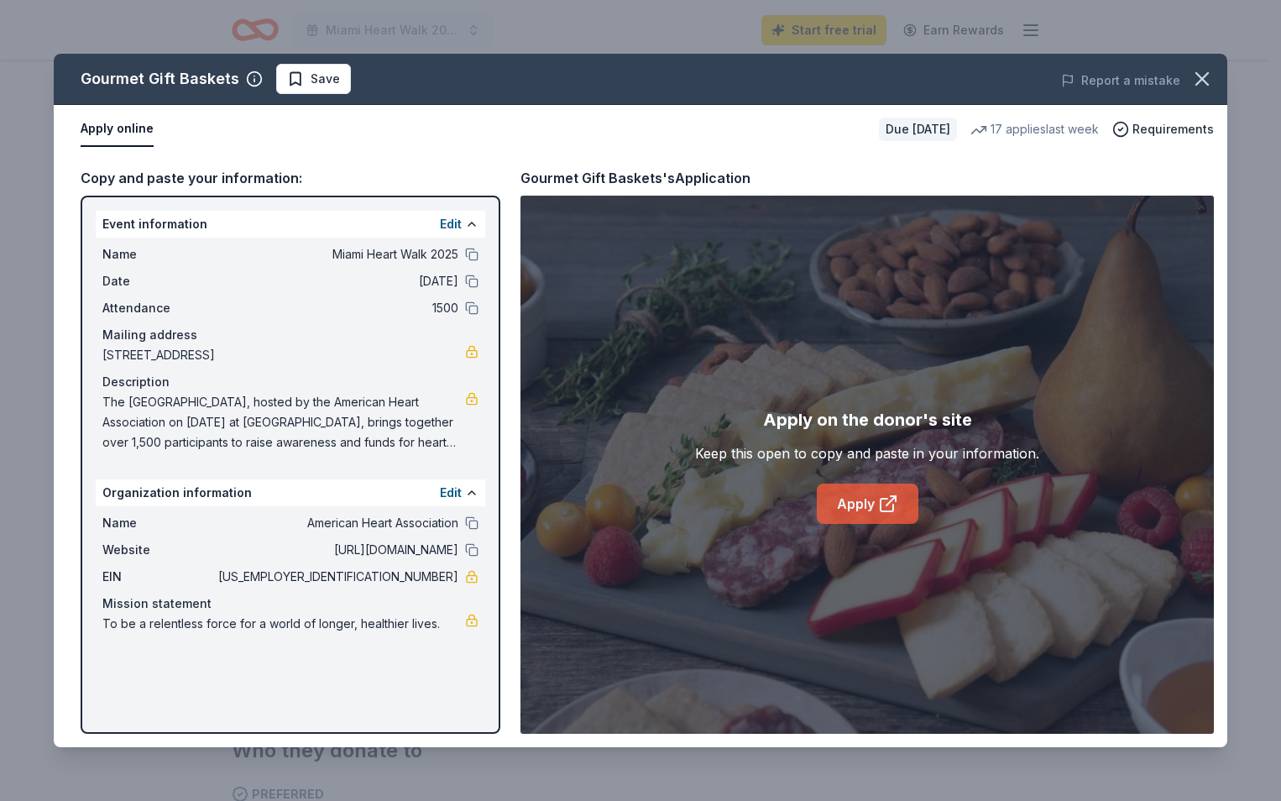
click at [867, 506] on link "Apply" at bounding box center [868, 504] width 102 height 40
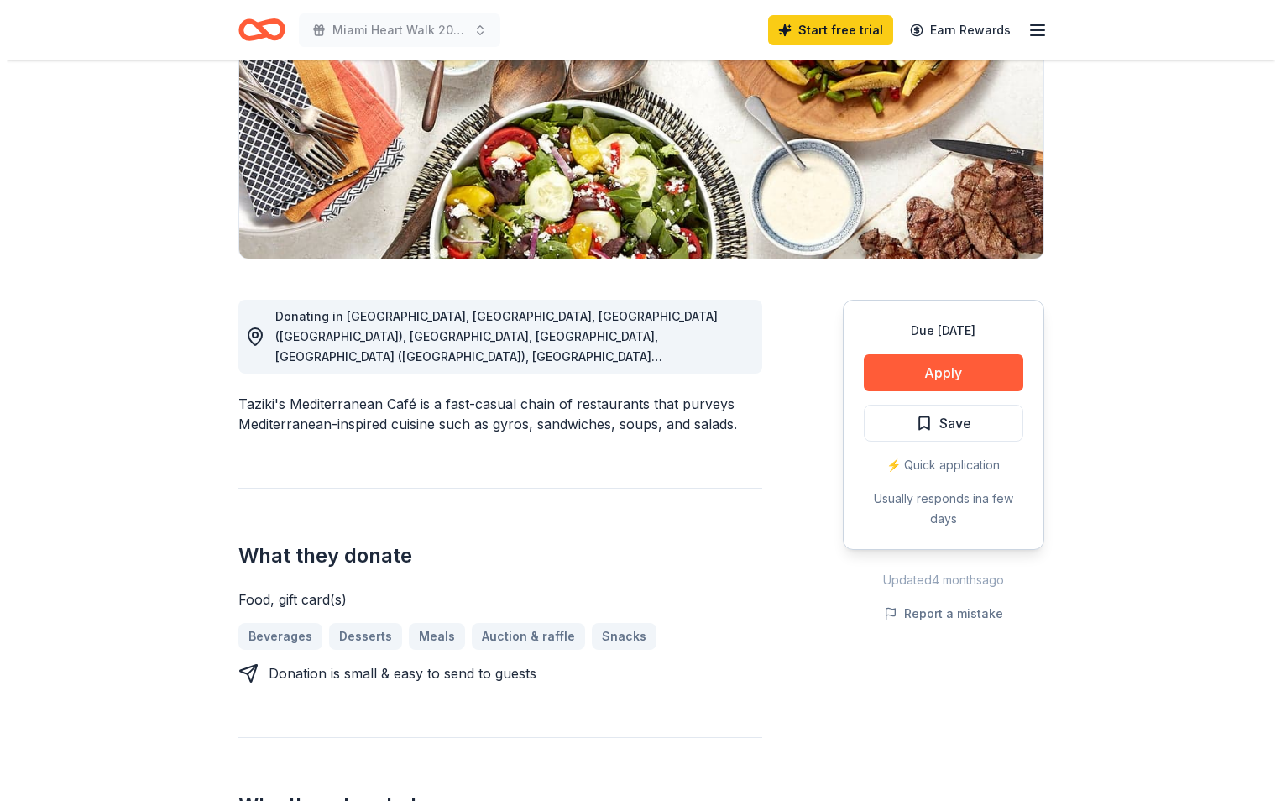
scroll to position [252, 0]
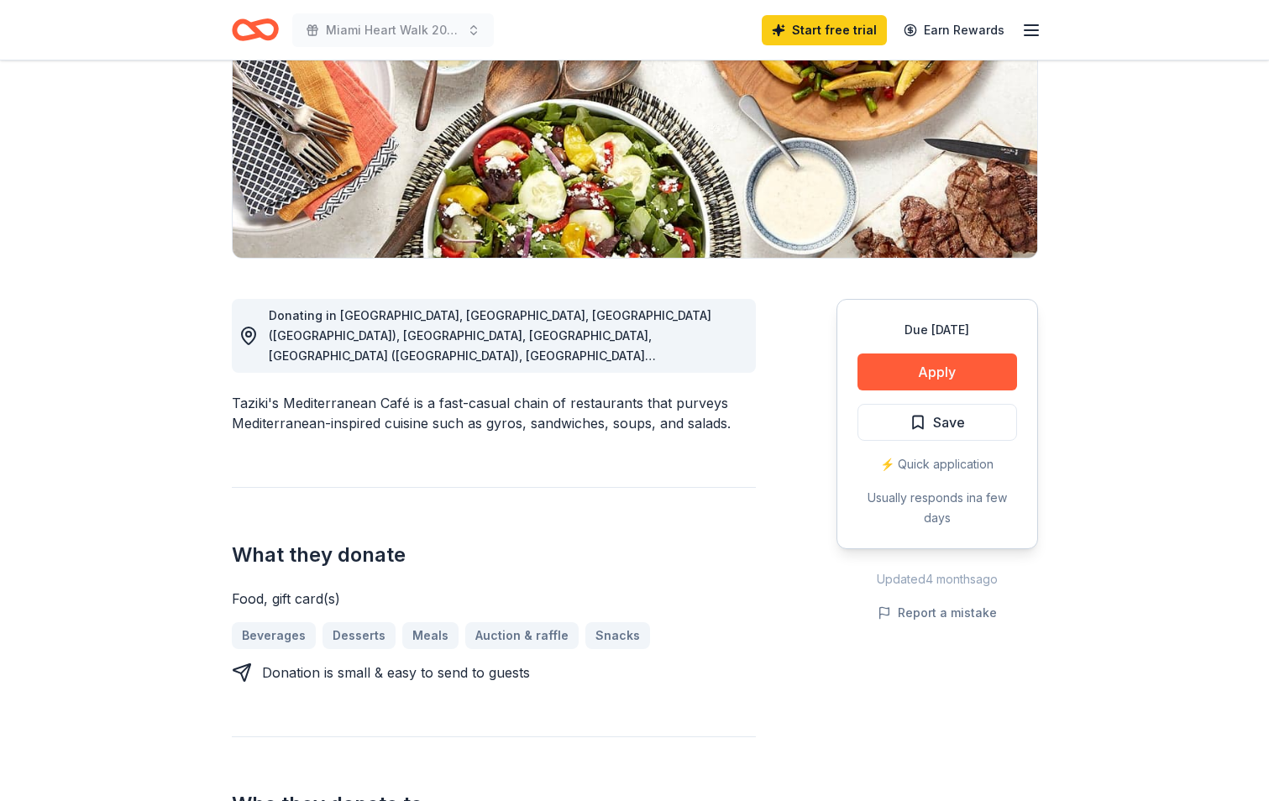
click at [615, 308] on span "Donating in [GEOGRAPHIC_DATA], [GEOGRAPHIC_DATA], [GEOGRAPHIC_DATA] ([GEOGRAPHI…" at bounding box center [490, 426] width 442 height 236
click at [924, 354] on button "Apply" at bounding box center [937, 371] width 160 height 37
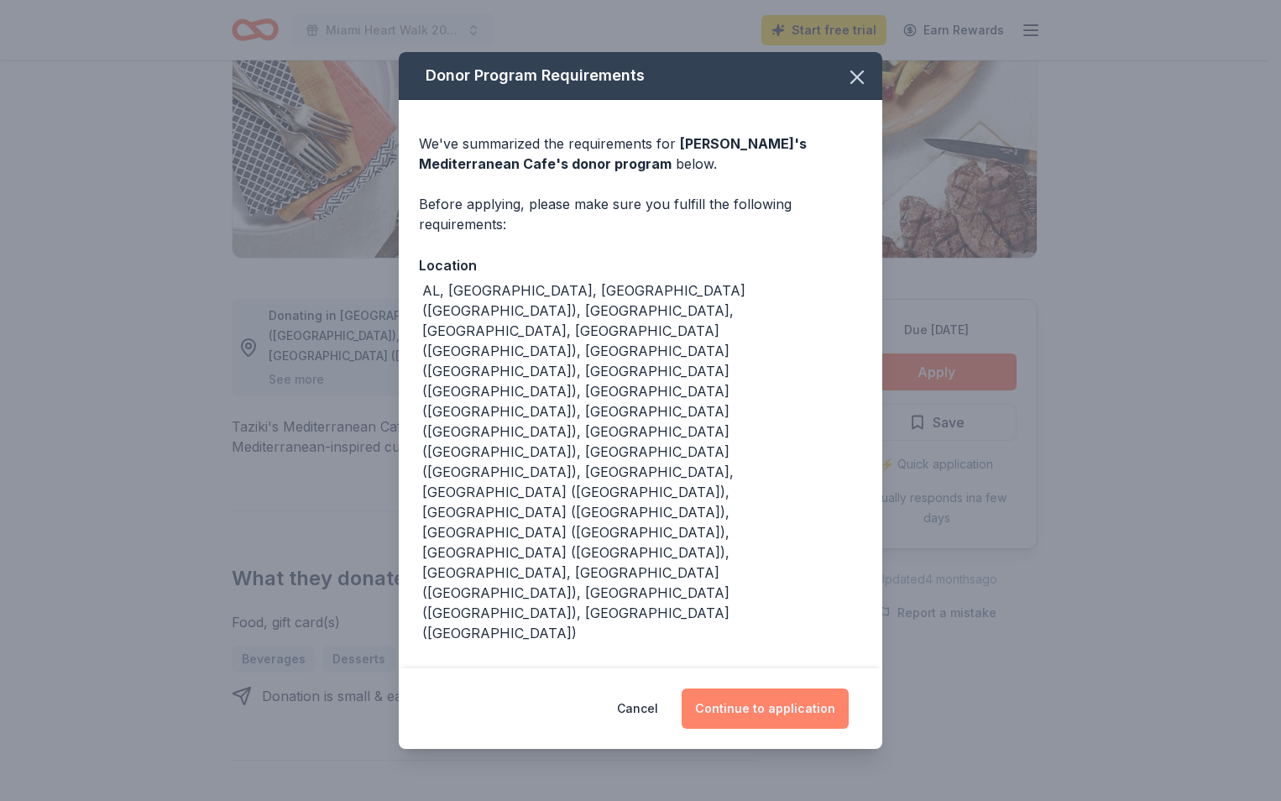
click at [744, 688] on button "Continue to application" at bounding box center [765, 708] width 167 height 40
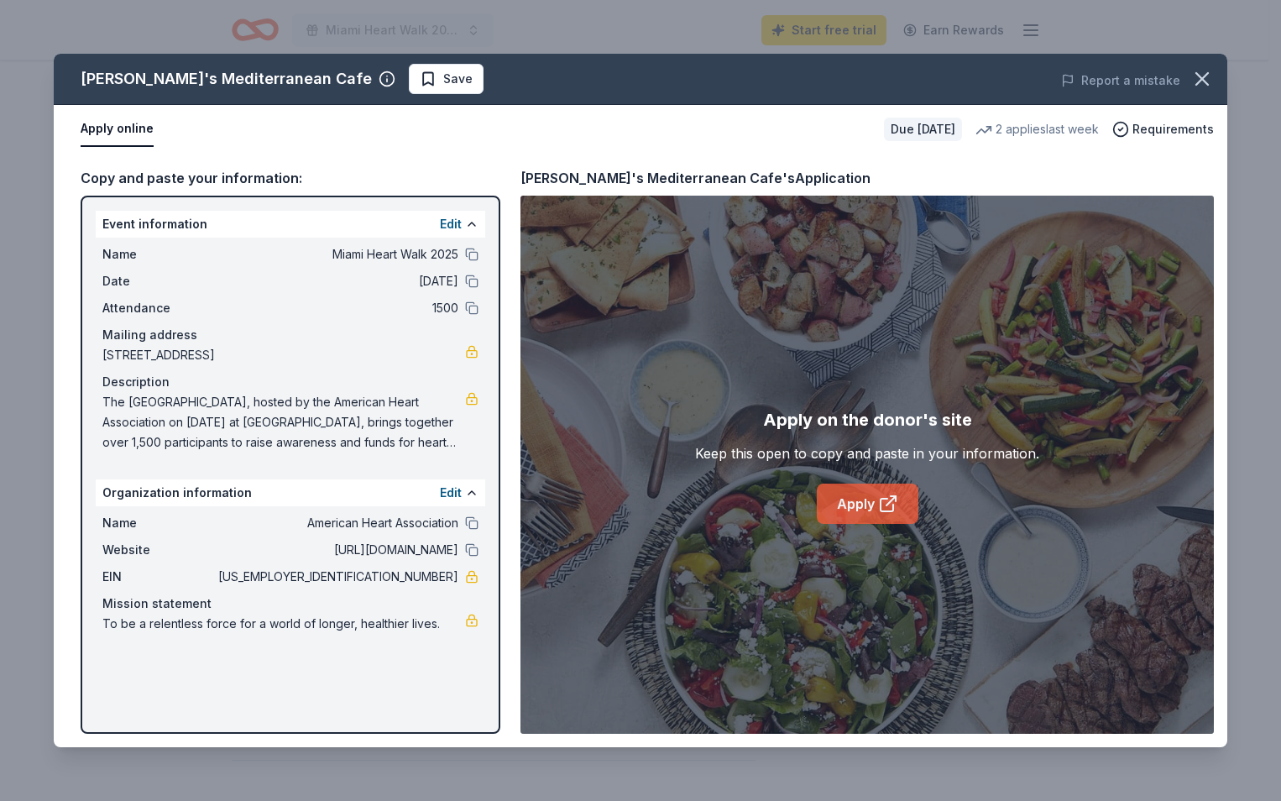
click at [877, 500] on link "Apply" at bounding box center [868, 504] width 102 height 40
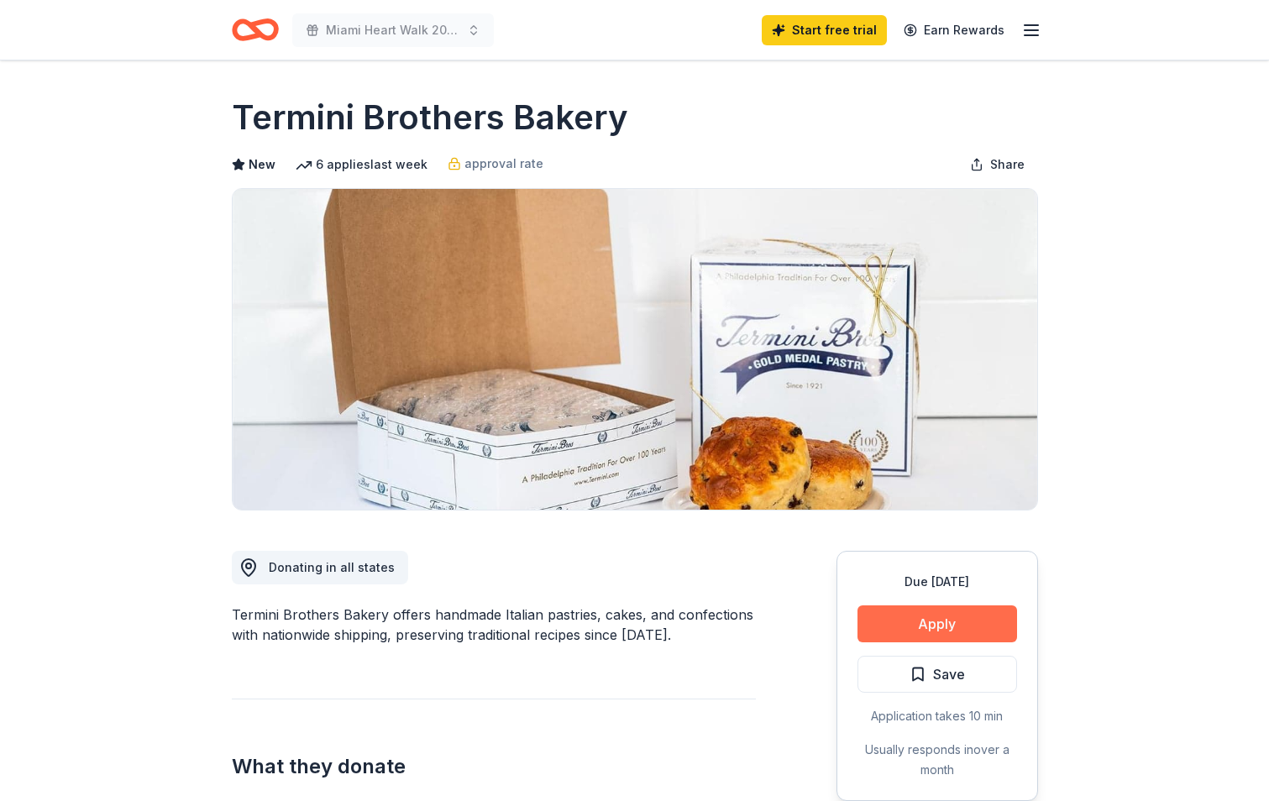
click at [940, 626] on button "Apply" at bounding box center [937, 623] width 160 height 37
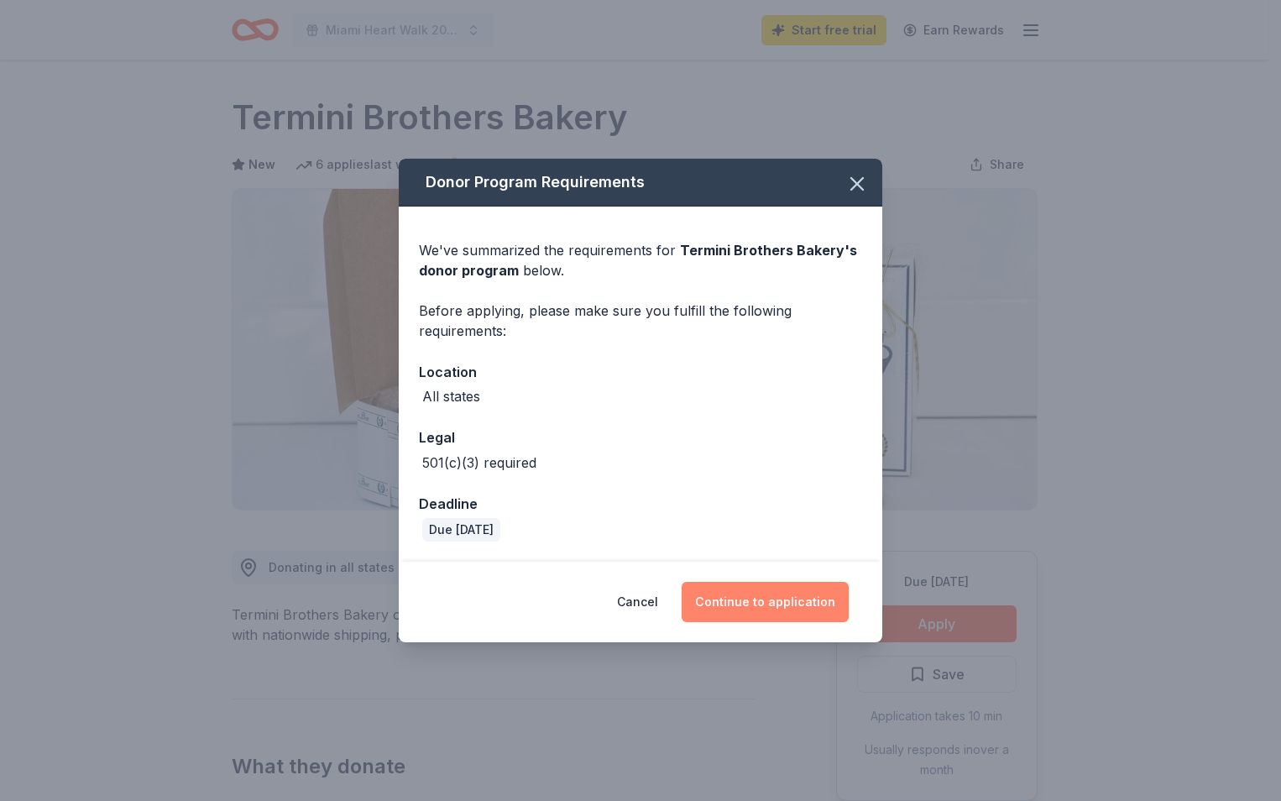
click at [782, 609] on button "Continue to application" at bounding box center [765, 602] width 167 height 40
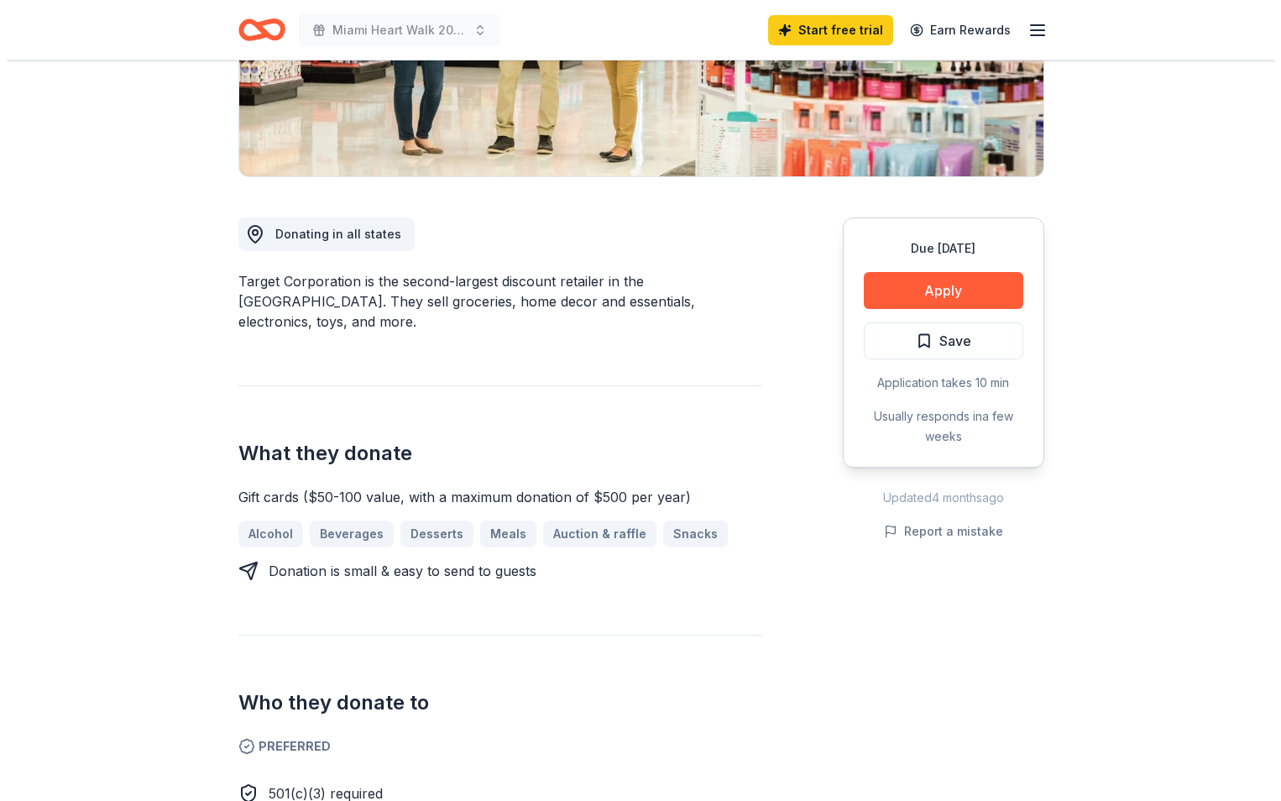
scroll to position [336, 0]
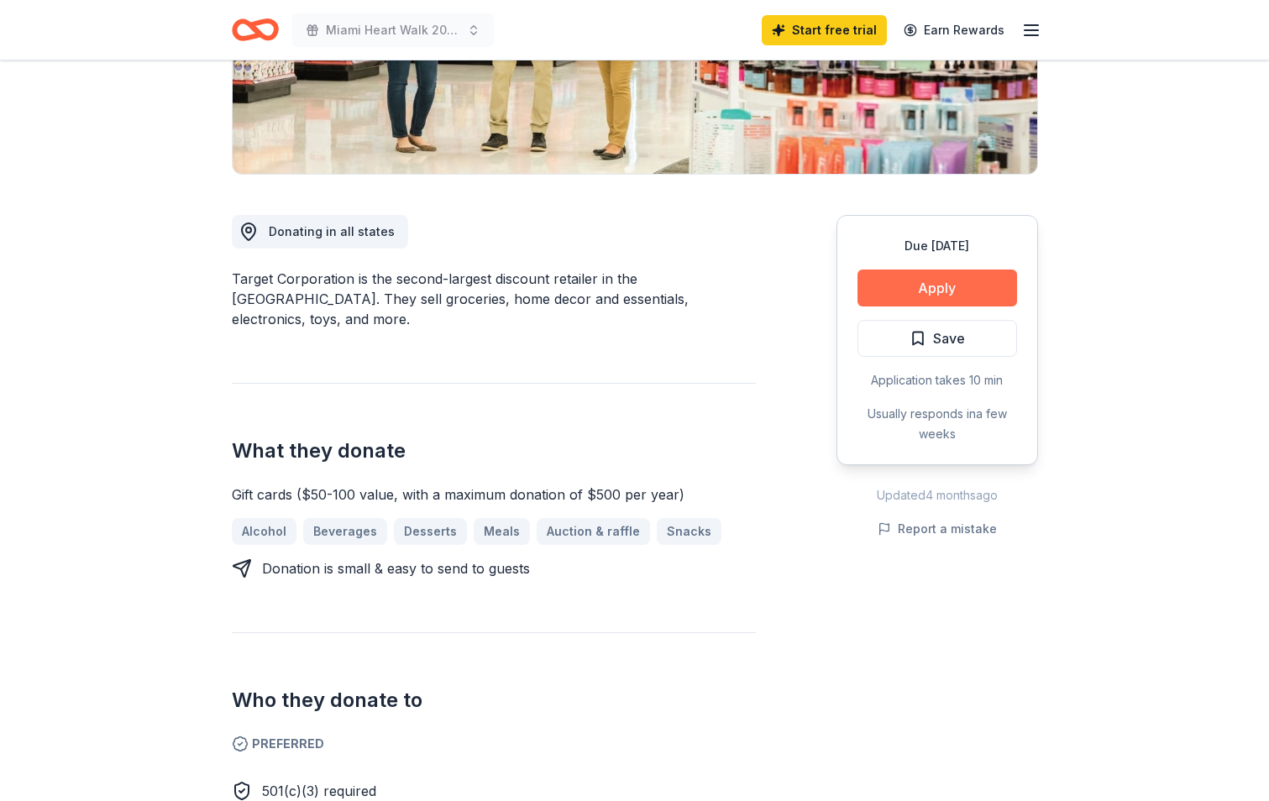
click at [965, 296] on button "Apply" at bounding box center [937, 288] width 160 height 37
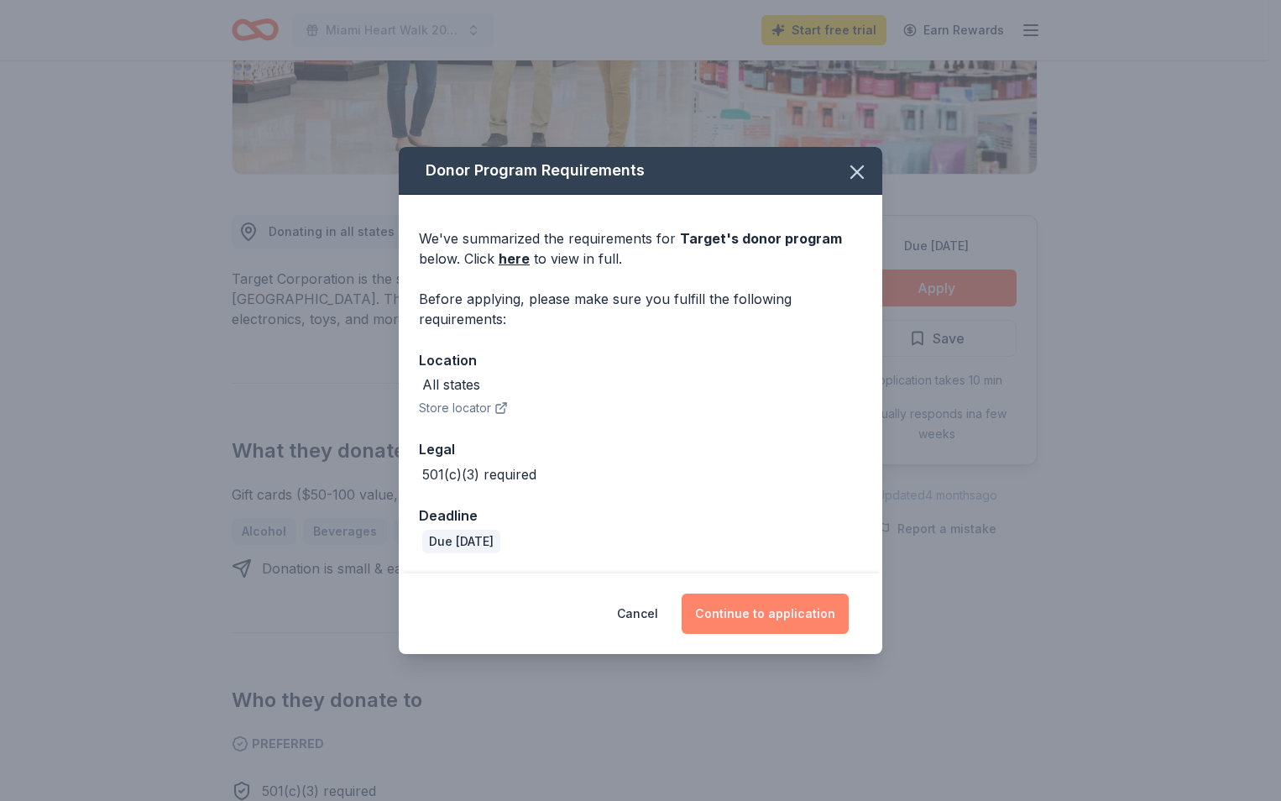
click at [760, 616] on button "Continue to application" at bounding box center [765, 614] width 167 height 40
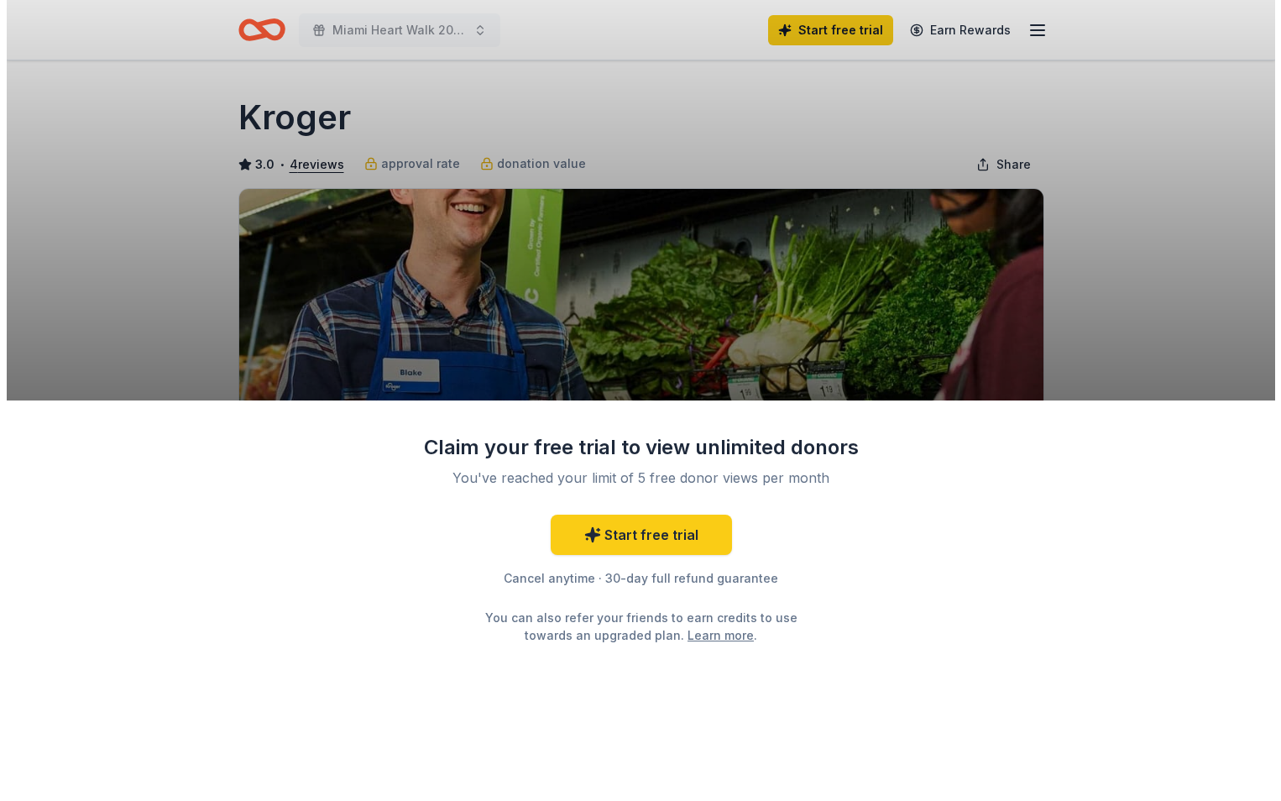
scroll to position [84, 0]
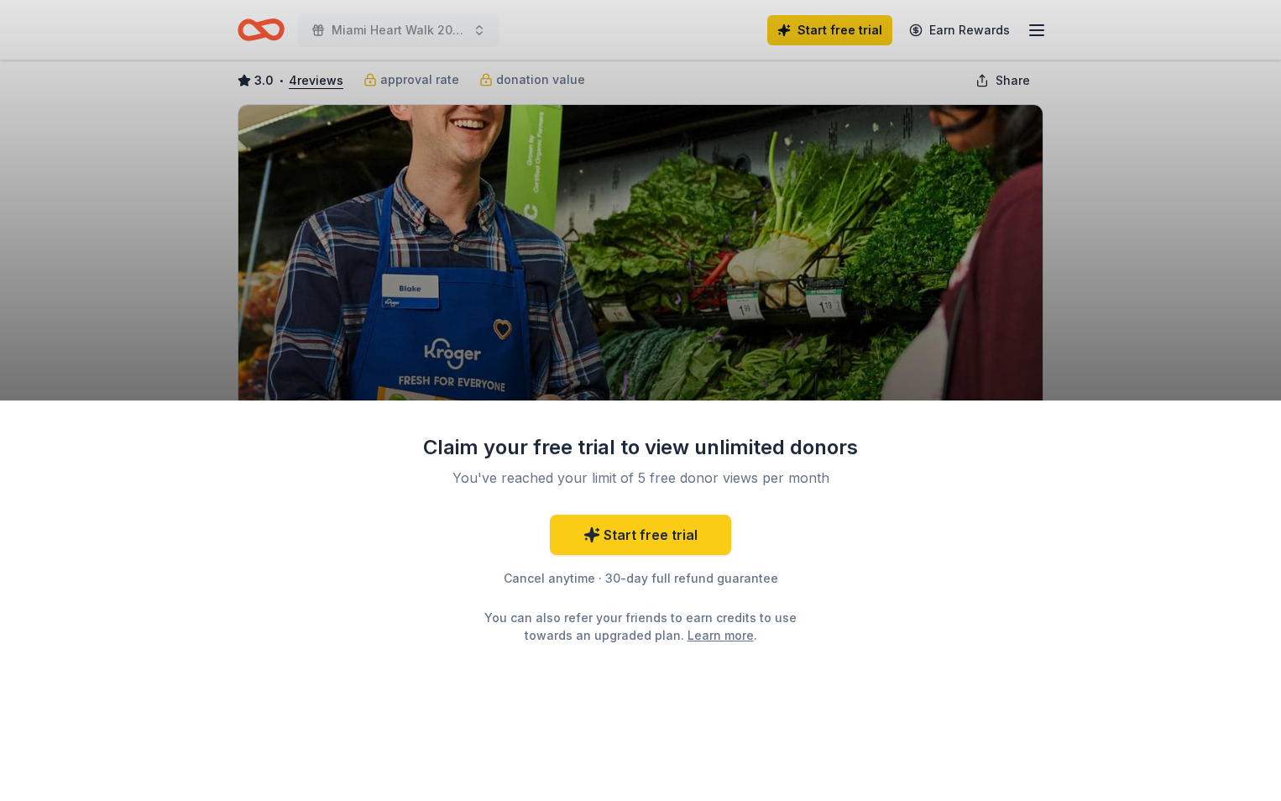
click at [1169, 252] on div "Claim your free trial to view unlimited donors You've reached your limit of 5 f…" at bounding box center [640, 400] width 1281 height 801
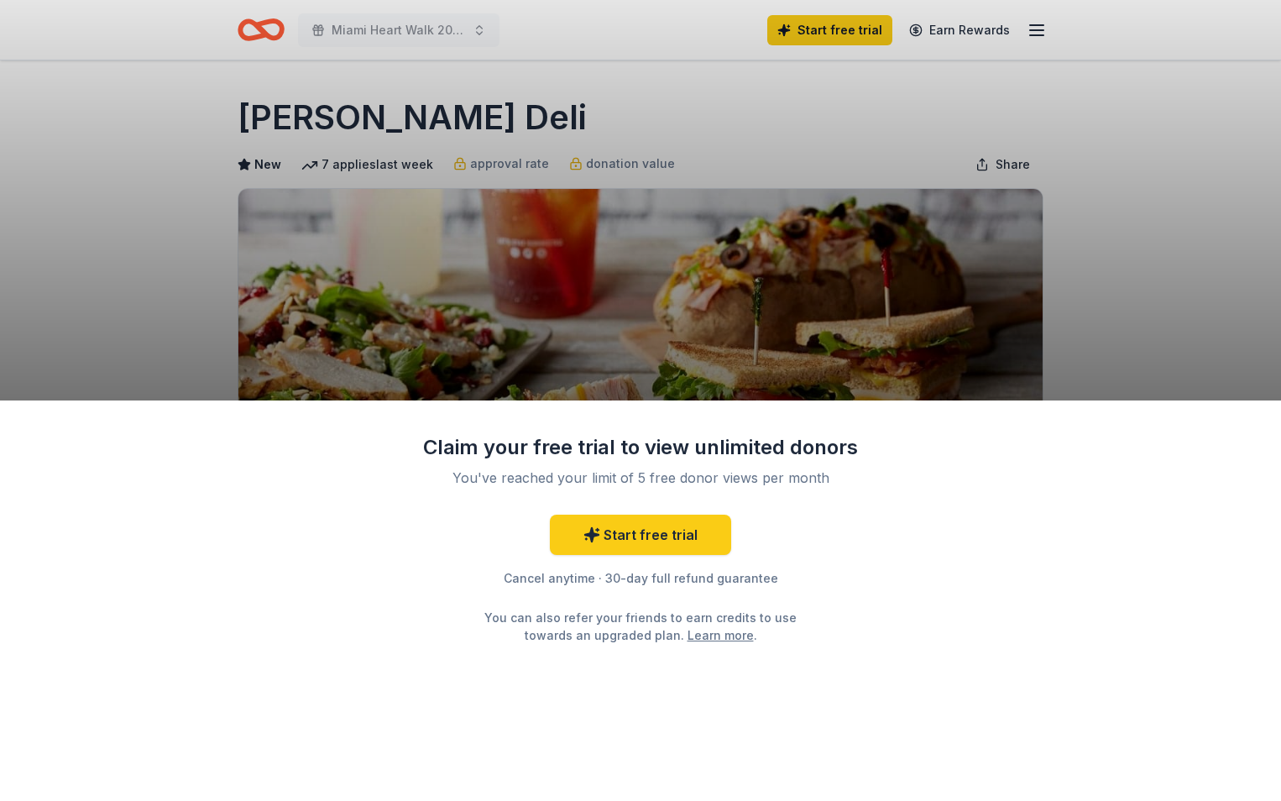
click at [1110, 209] on div "Claim your free trial to view unlimited donors You've reached your limit of 5 f…" at bounding box center [640, 400] width 1281 height 801
click at [1023, 295] on div "Claim your free trial to view unlimited donors You've reached your limit of 5 f…" at bounding box center [640, 400] width 1281 height 801
